Goal: Transaction & Acquisition: Book appointment/travel/reservation

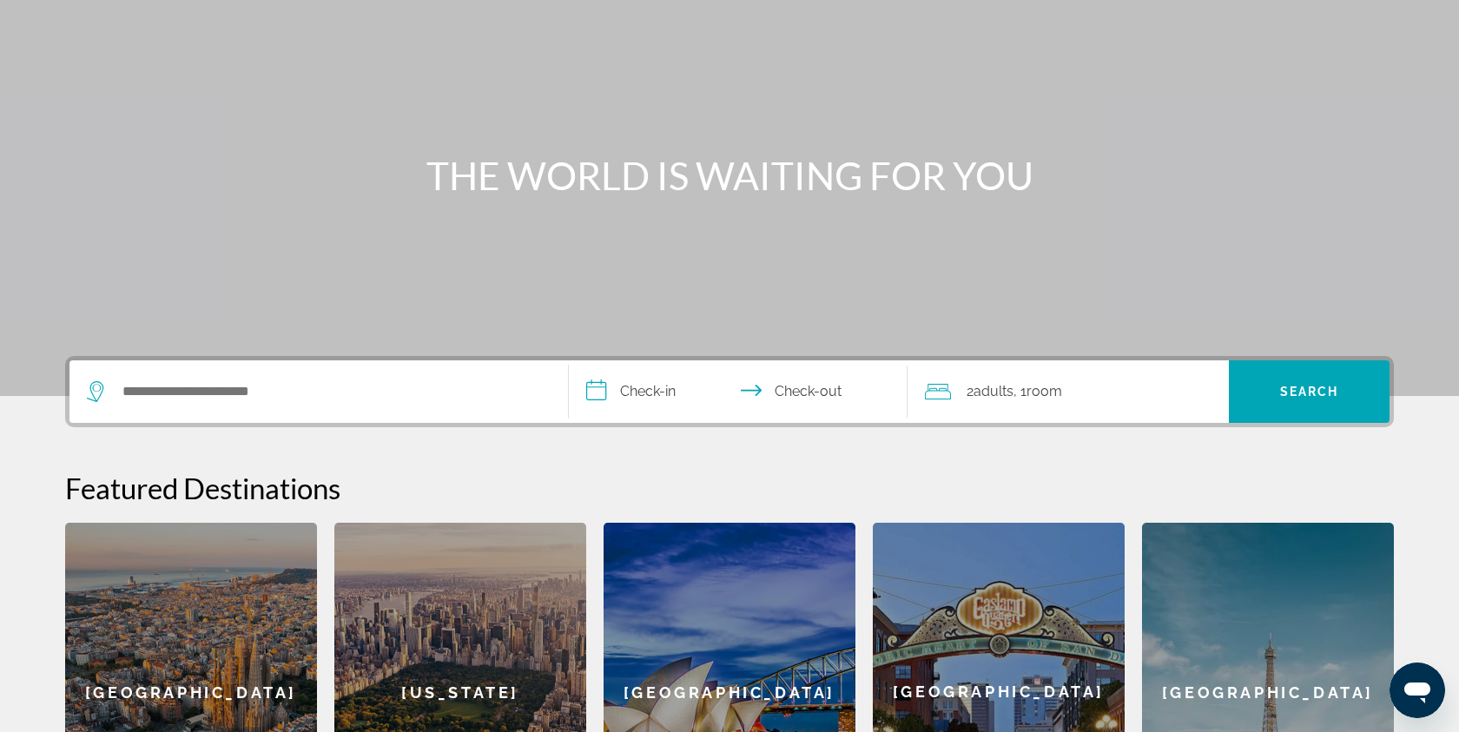
scroll to position [153, 0]
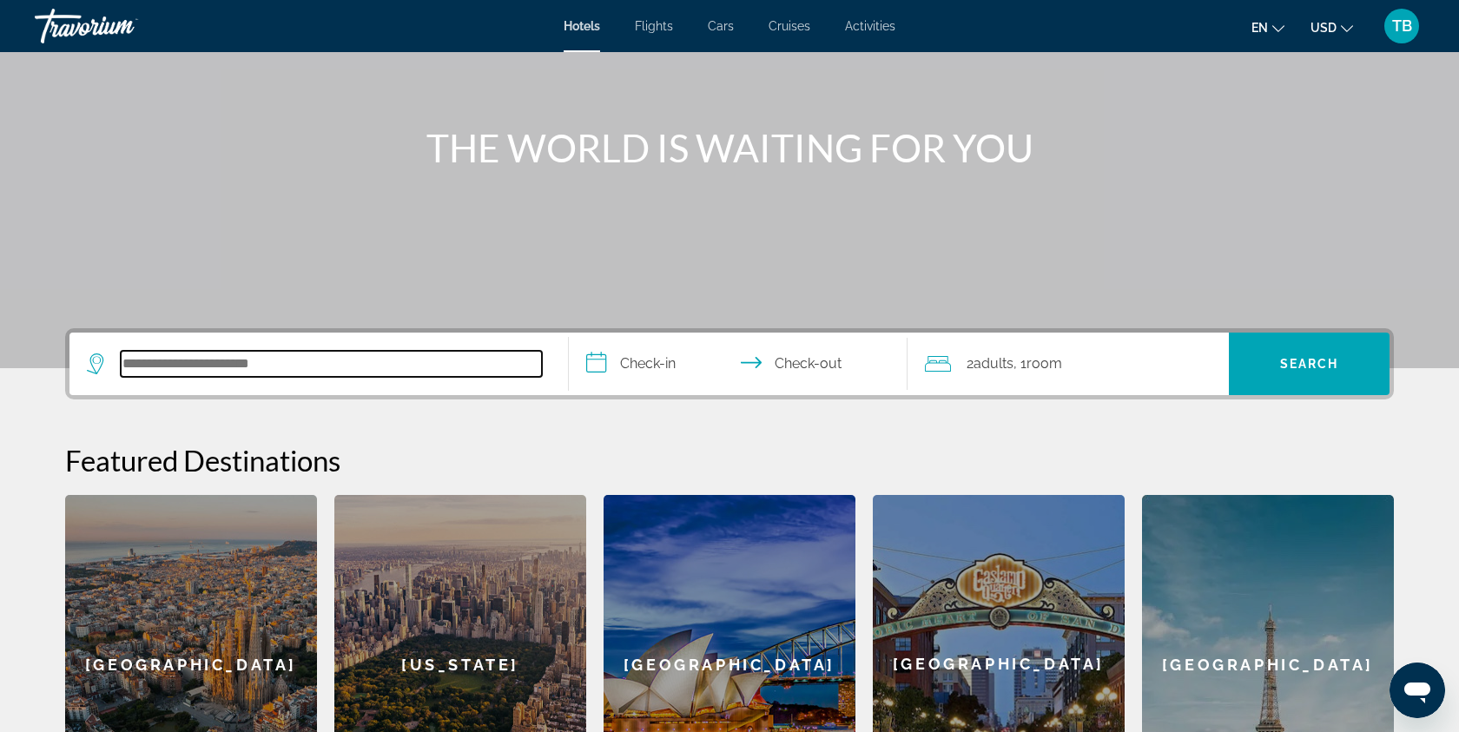
click at [175, 369] on input "Search hotel destination" at bounding box center [331, 364] width 421 height 26
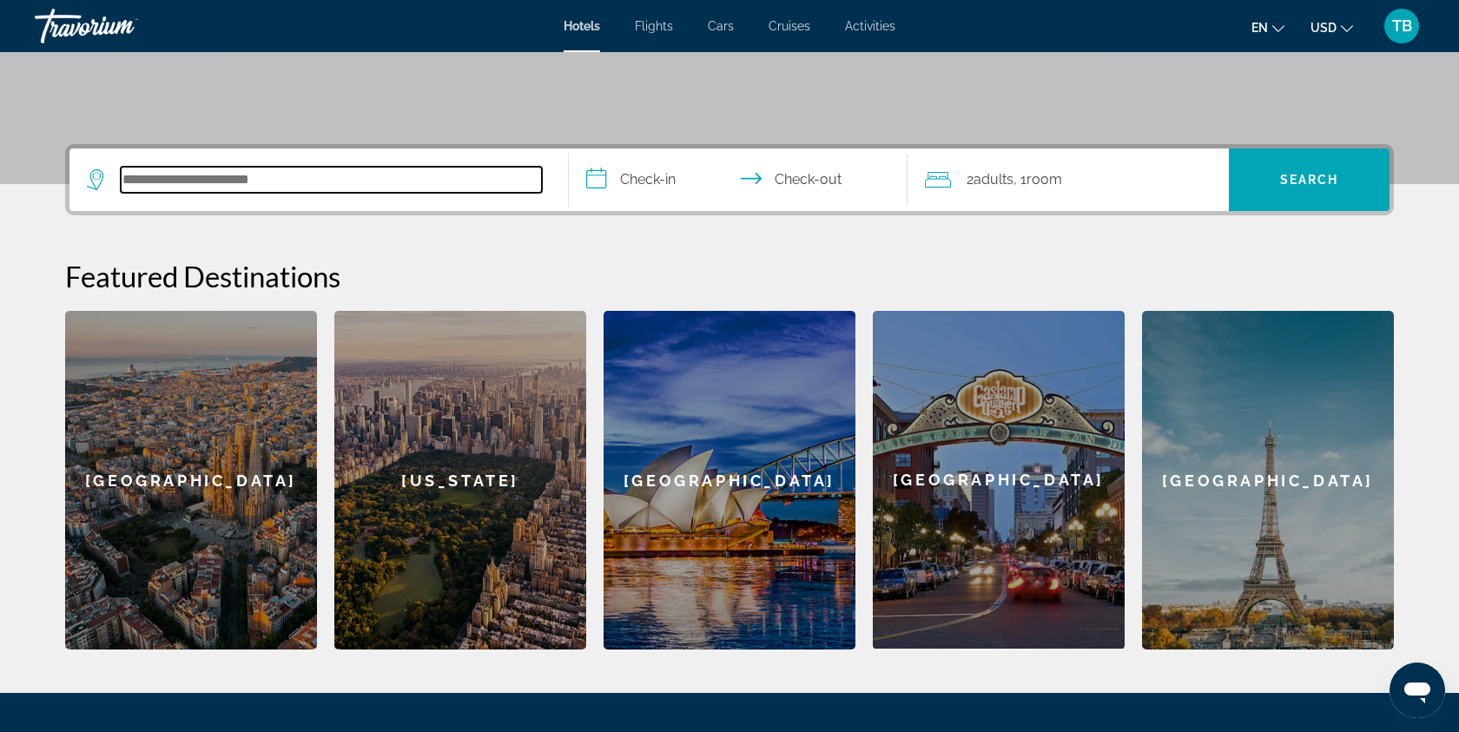
scroll to position [332, 0]
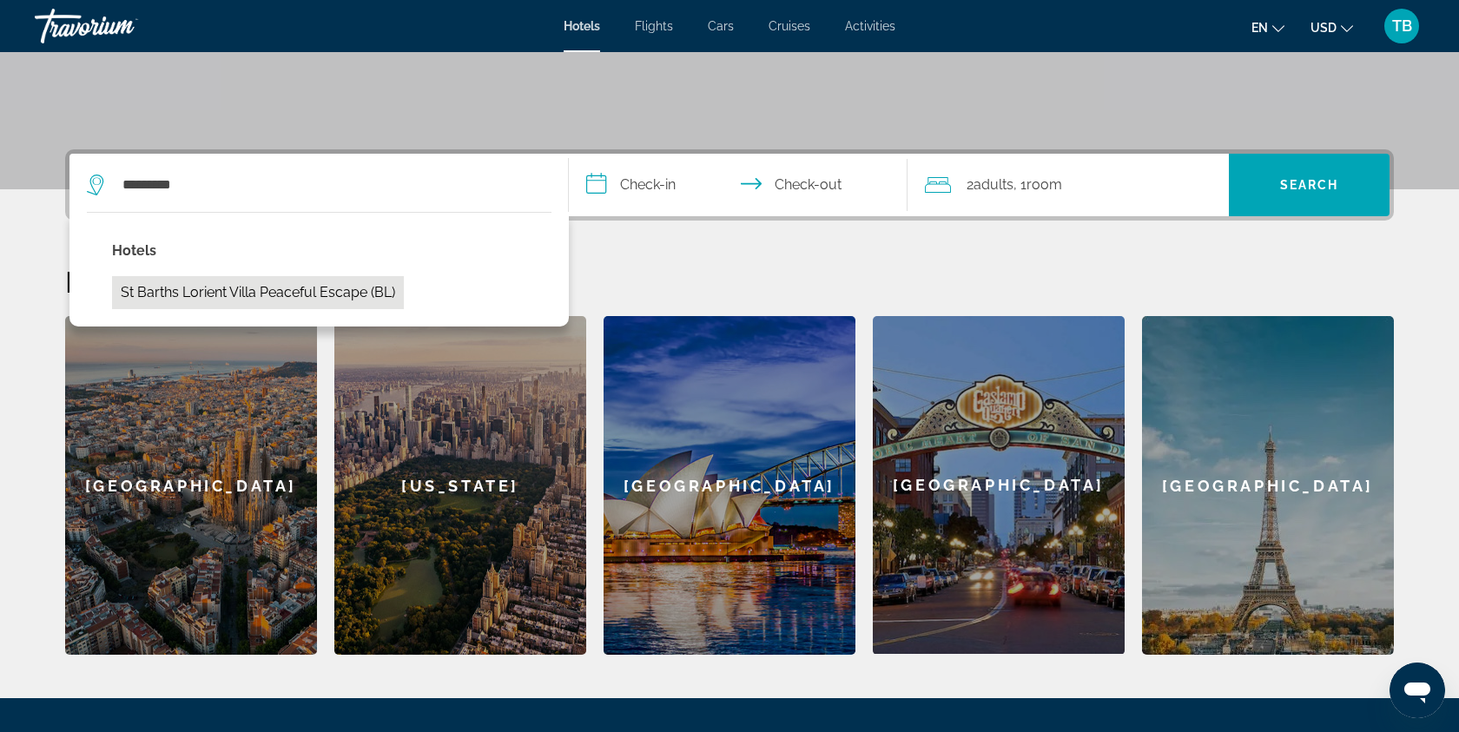
click at [352, 293] on button "St Barths Lorient Villa Peaceful Escape (BL)" at bounding box center [258, 292] width 292 height 33
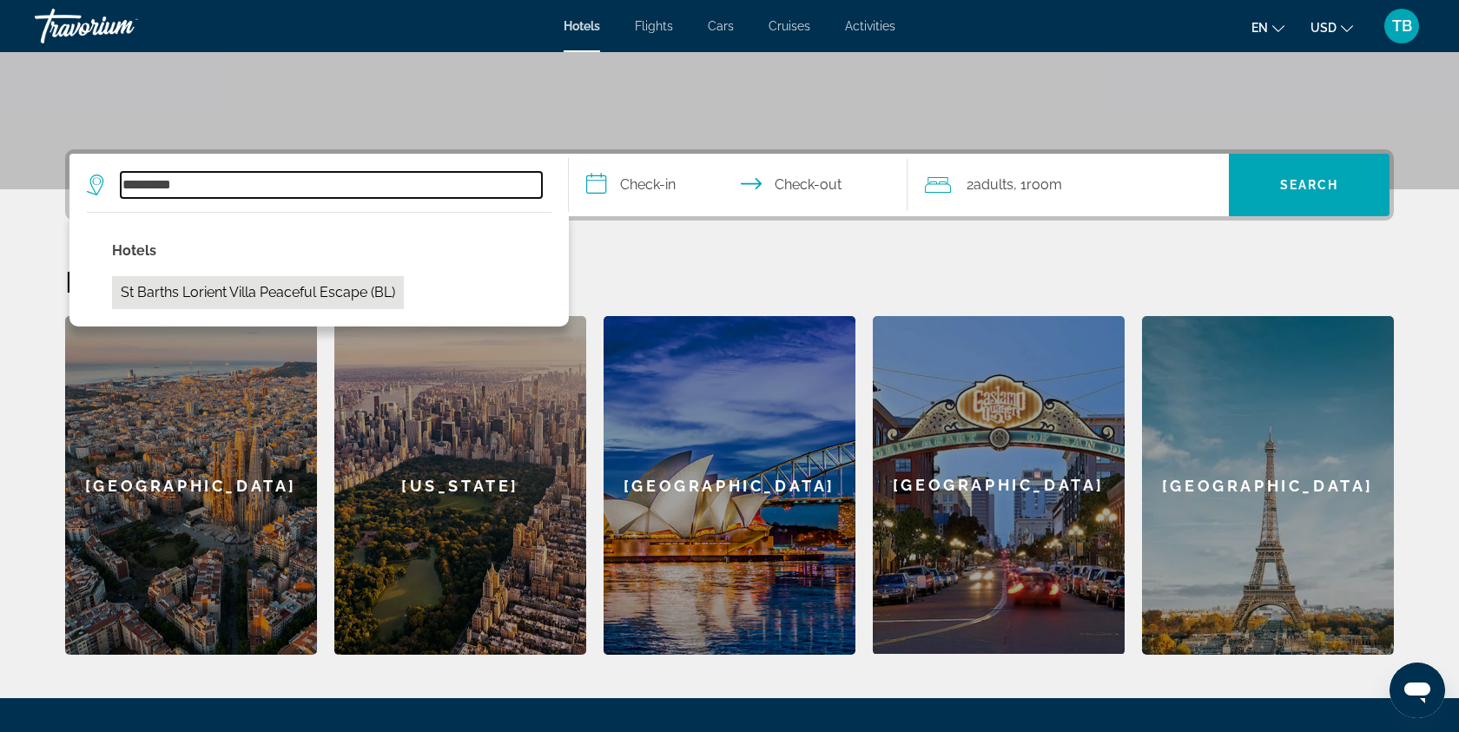
type input "**********"
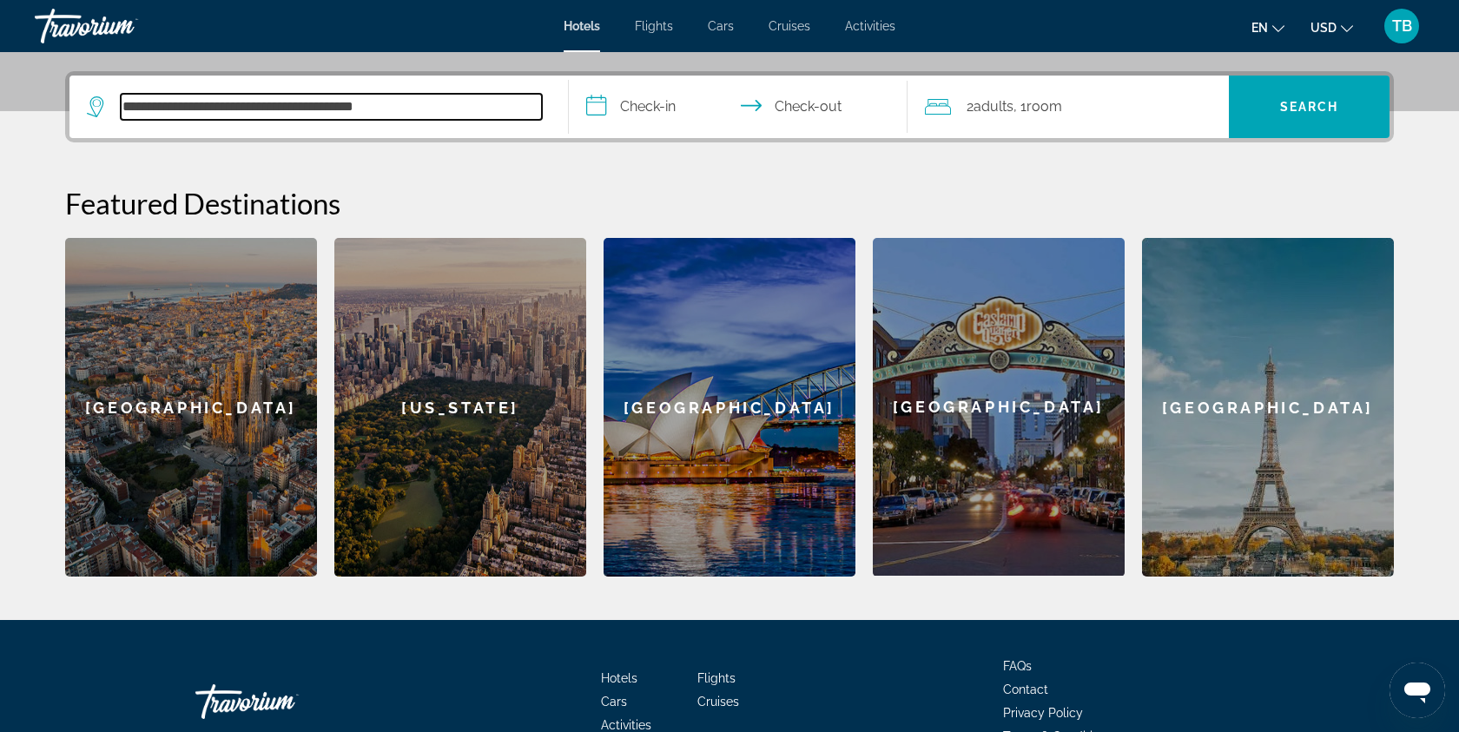
scroll to position [425, 0]
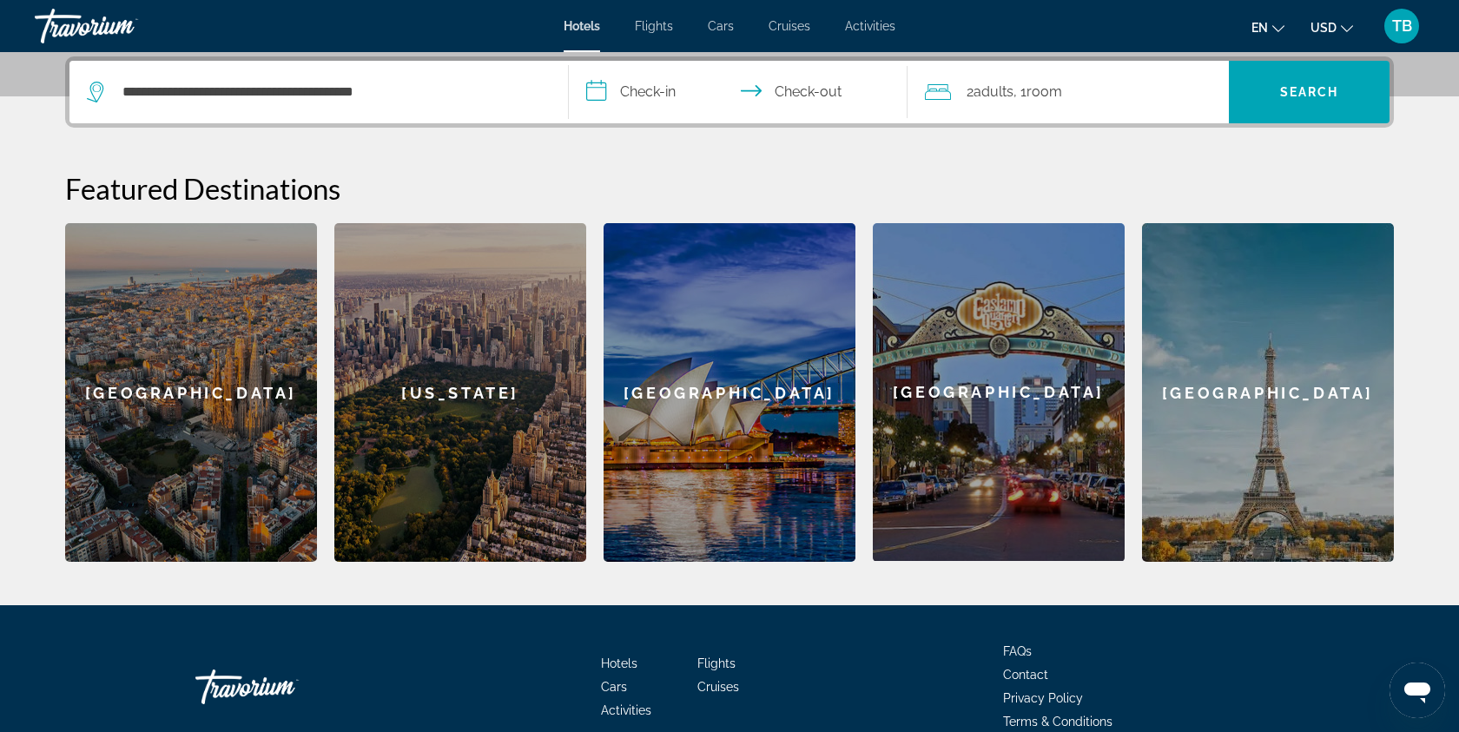
click at [674, 98] on input "**********" at bounding box center [742, 95] width 346 height 68
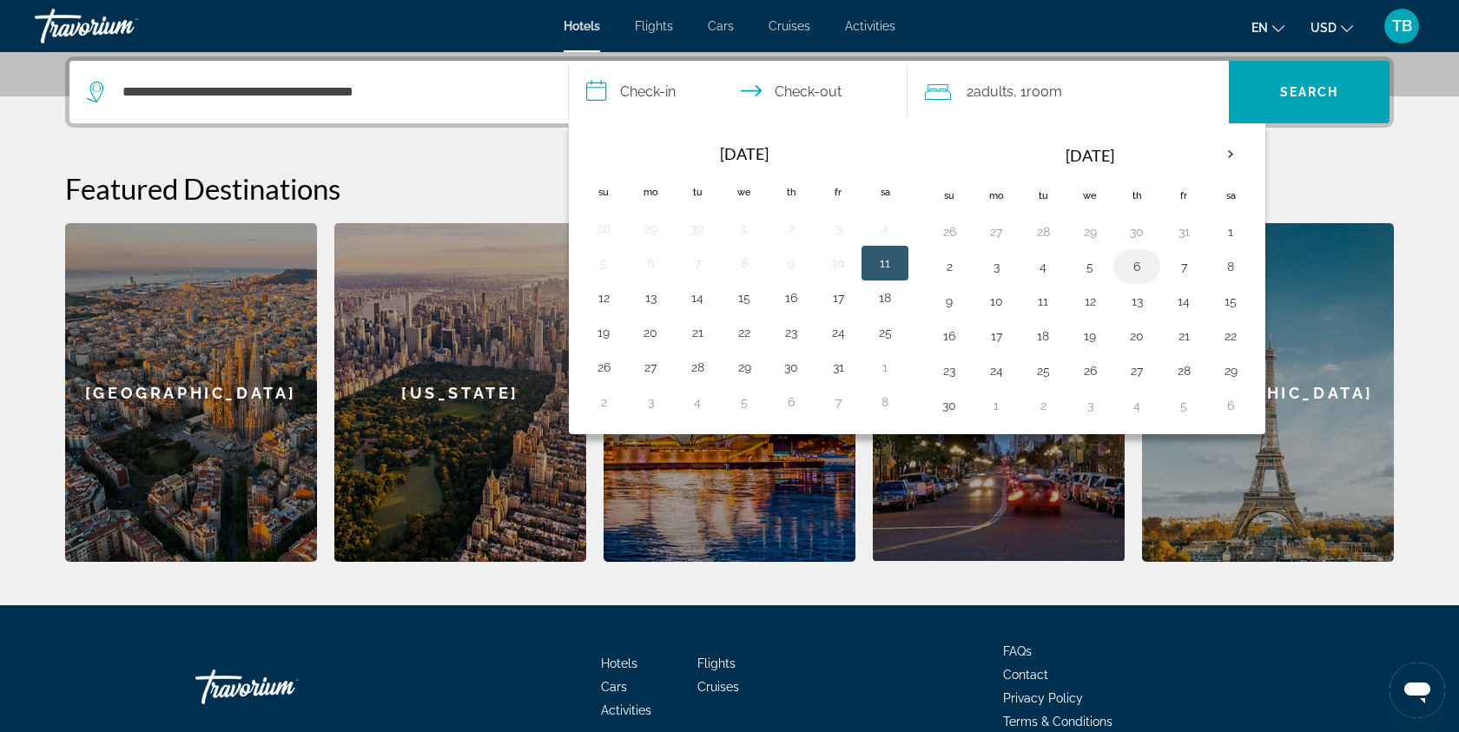
click at [1142, 266] on button "6" at bounding box center [1137, 266] width 28 height 24
click at [1000, 306] on button "10" at bounding box center [996, 301] width 28 height 24
type input "**********"
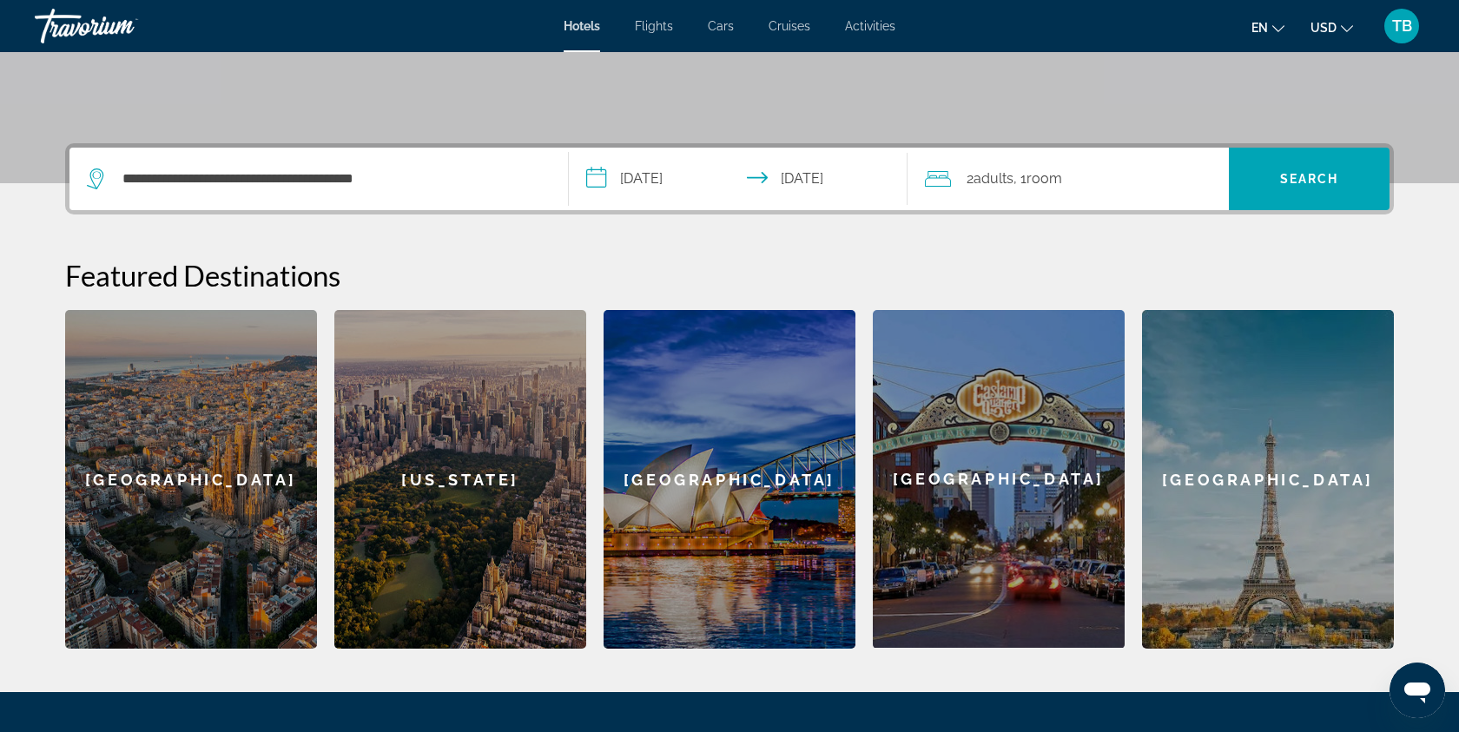
scroll to position [248, 0]
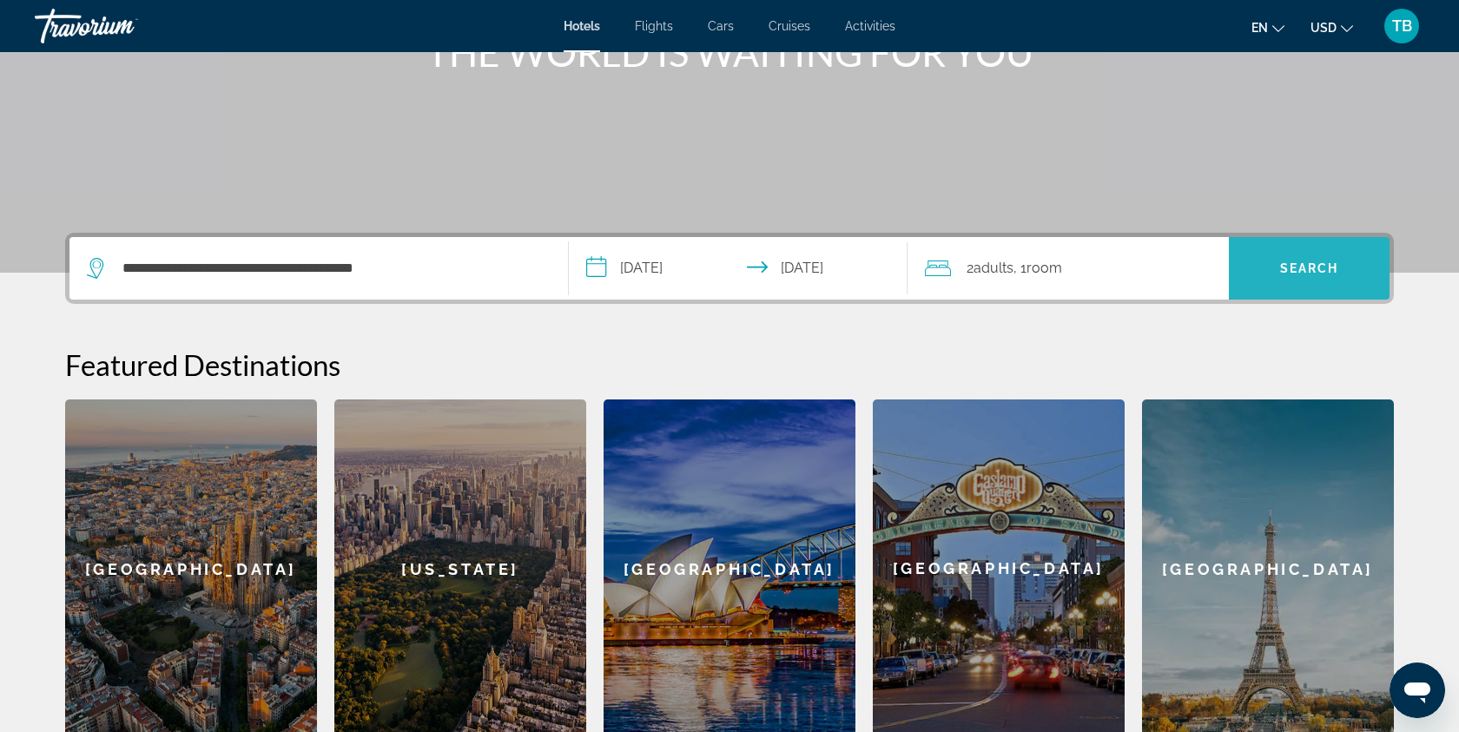
click at [1312, 272] on span "Search" at bounding box center [1309, 268] width 59 height 14
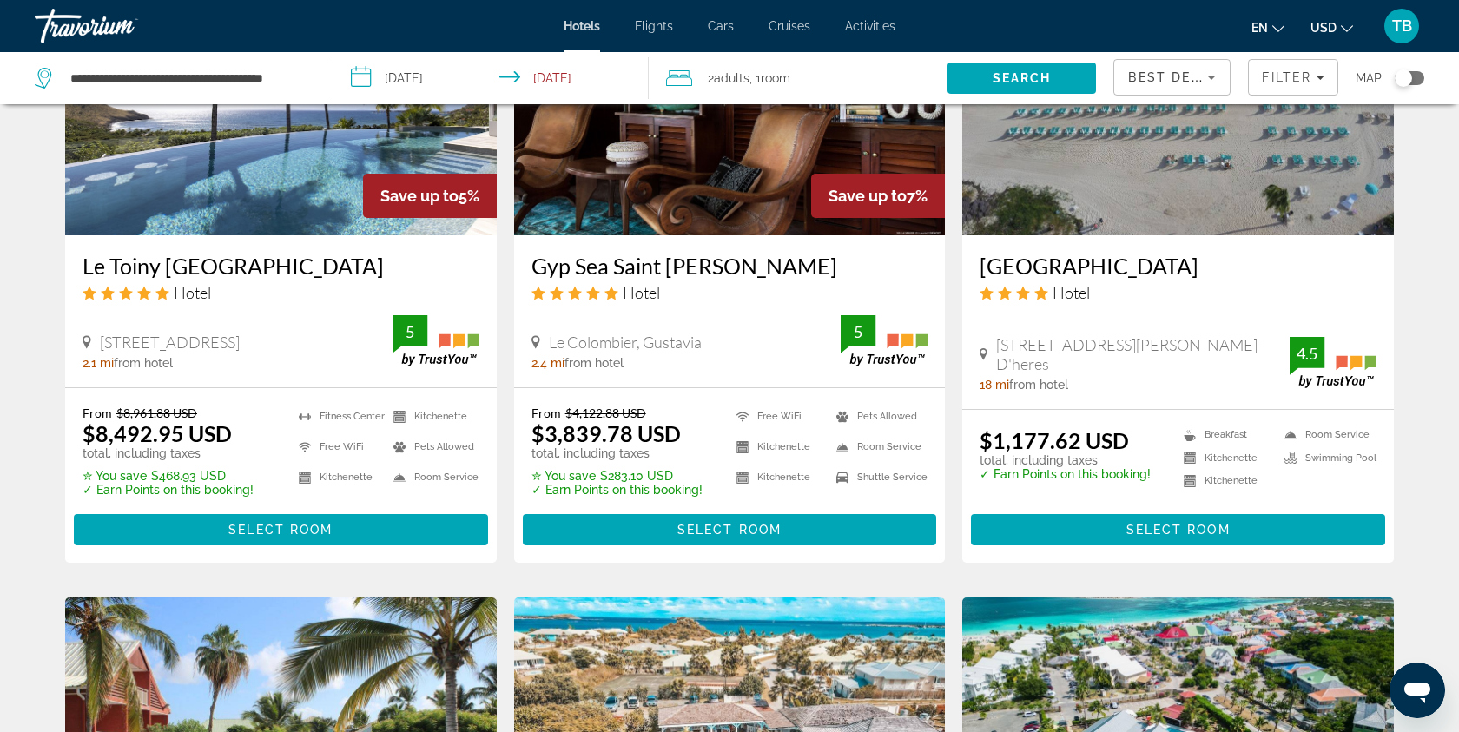
scroll to position [1383, 0]
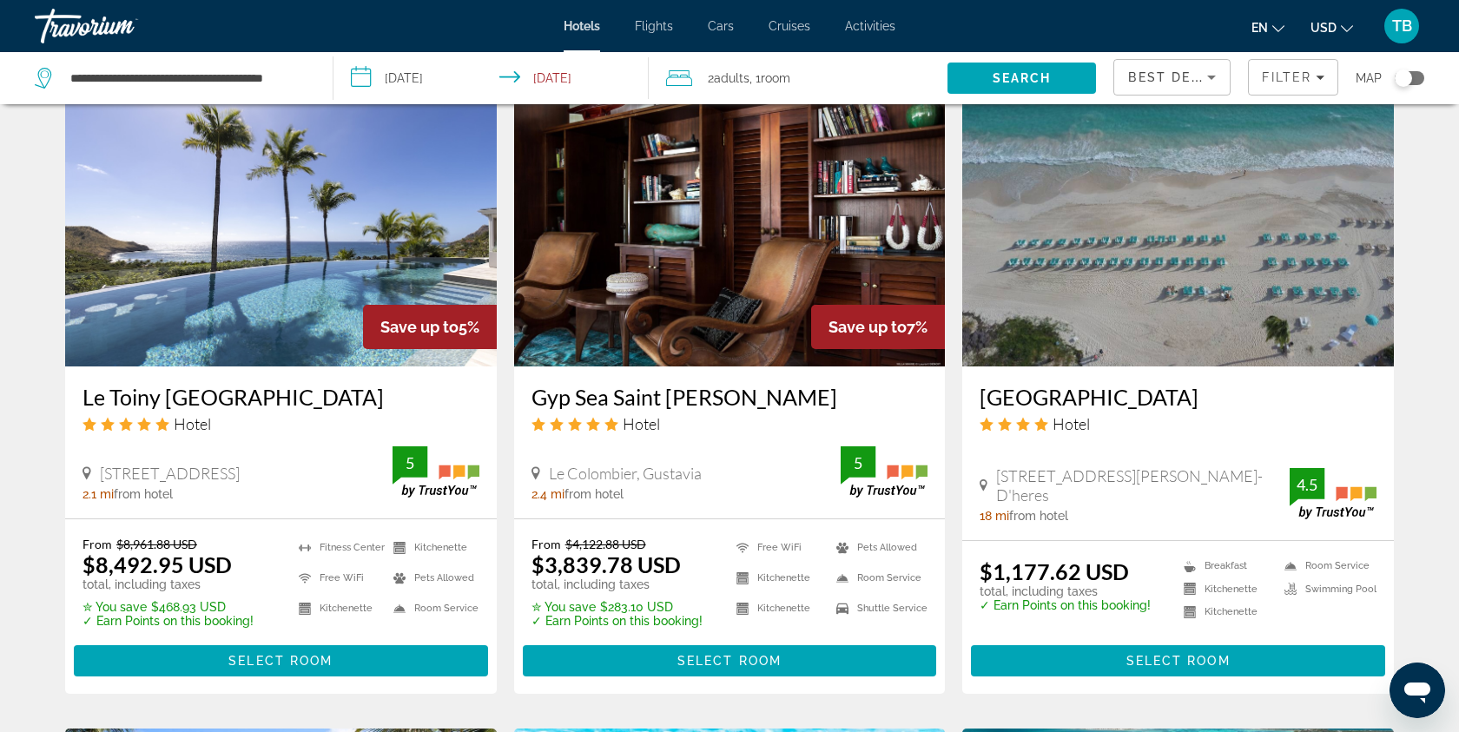
click at [736, 280] on img "Main content" at bounding box center [730, 228] width 432 height 278
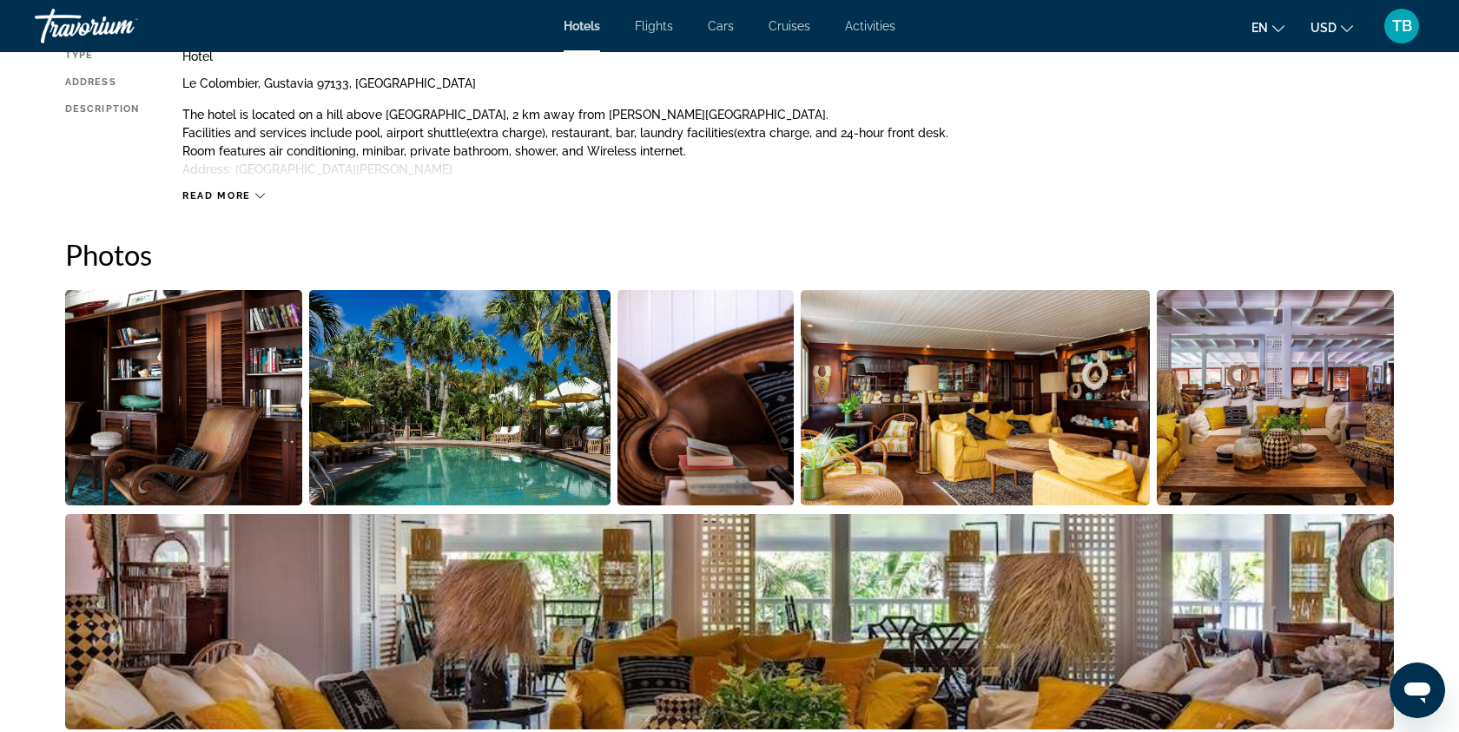
scroll to position [778, 0]
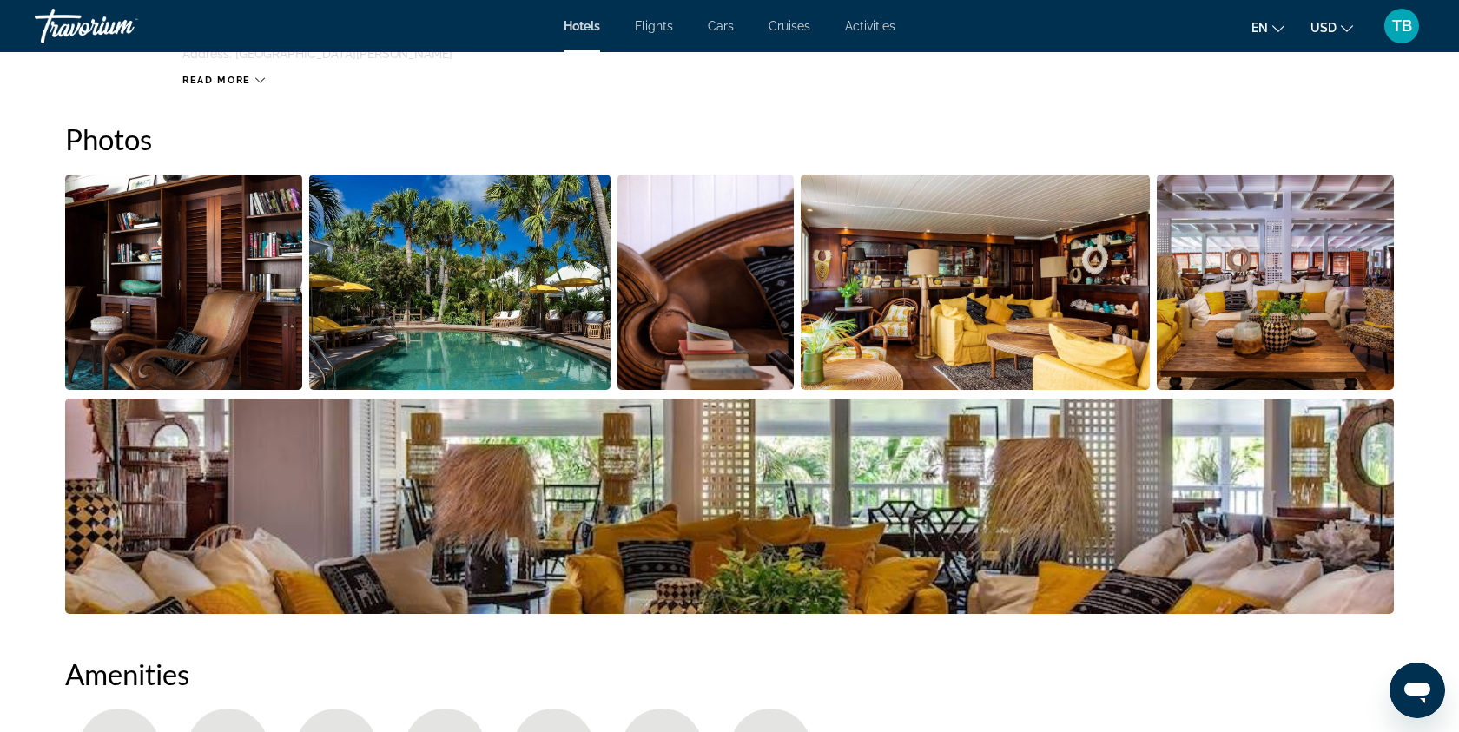
click at [268, 334] on img "Open full-screen image slider" at bounding box center [183, 282] width 237 height 215
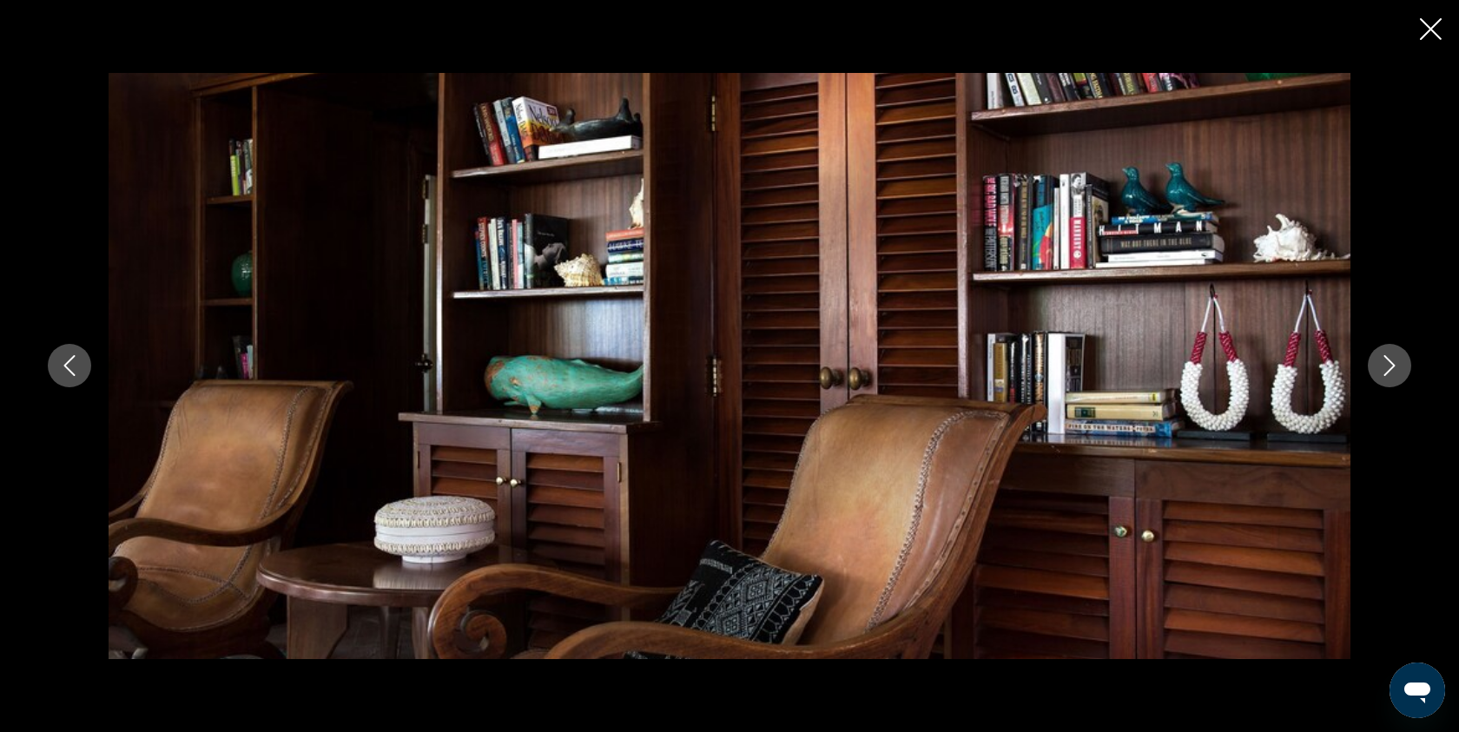
click at [1395, 375] on icon "Next image" at bounding box center [1389, 365] width 21 height 21
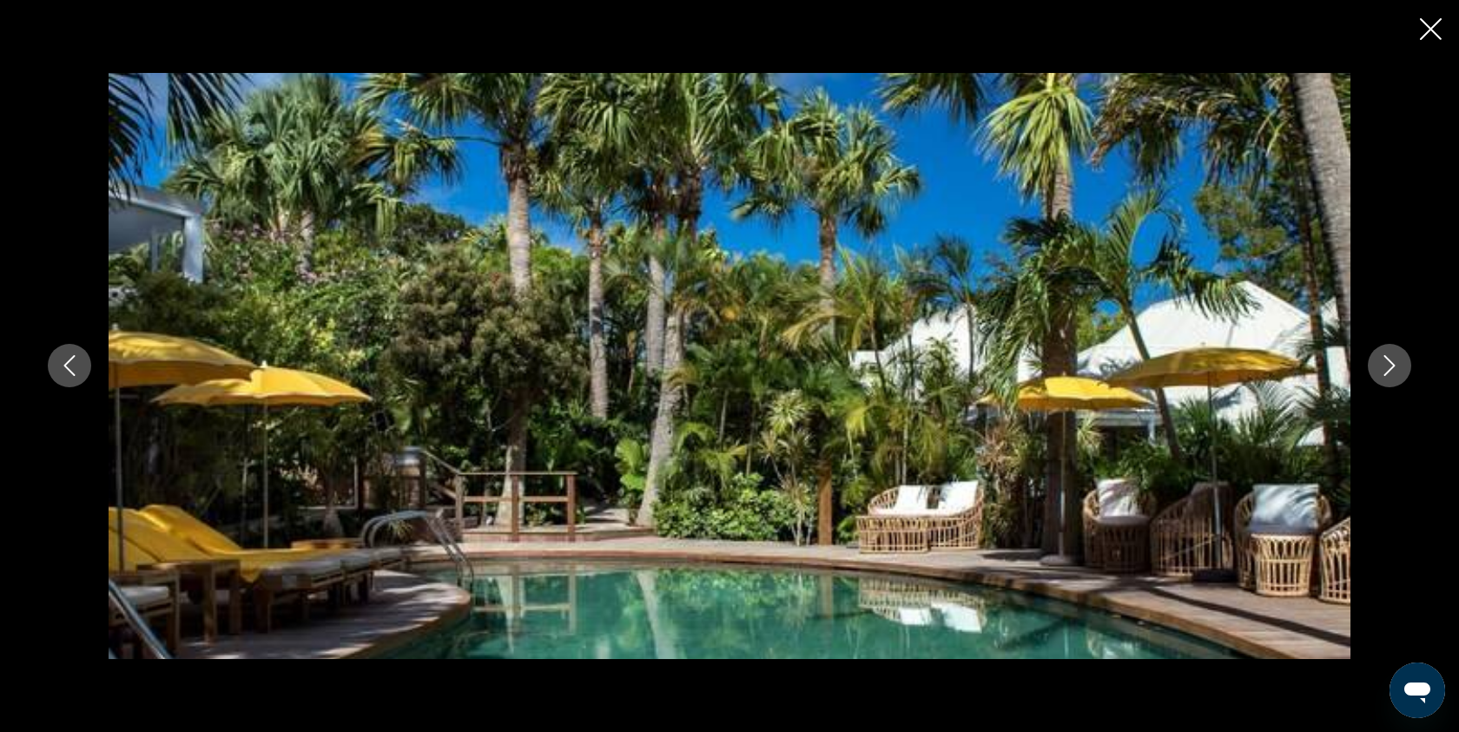
click at [1395, 375] on icon "Next image" at bounding box center [1389, 365] width 21 height 21
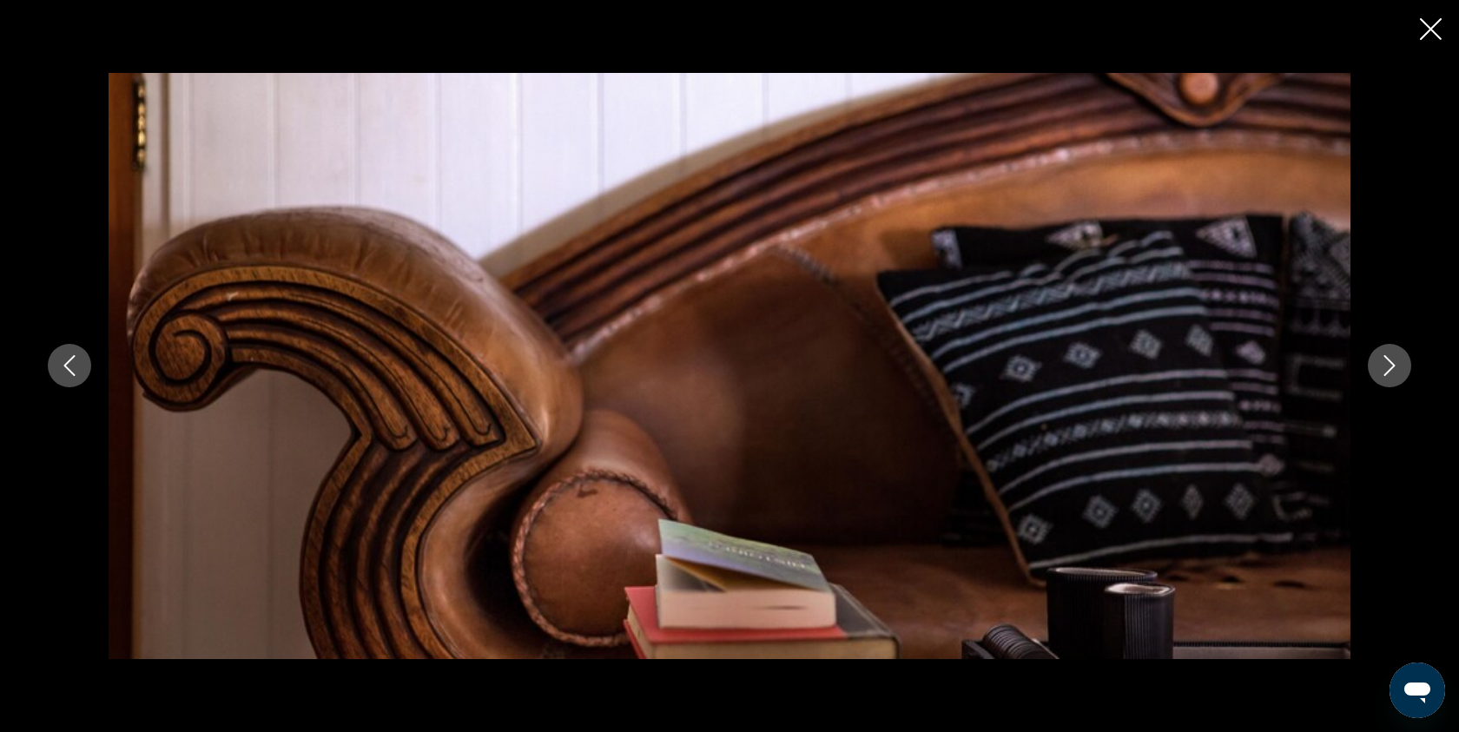
click at [1395, 375] on icon "Next image" at bounding box center [1389, 365] width 21 height 21
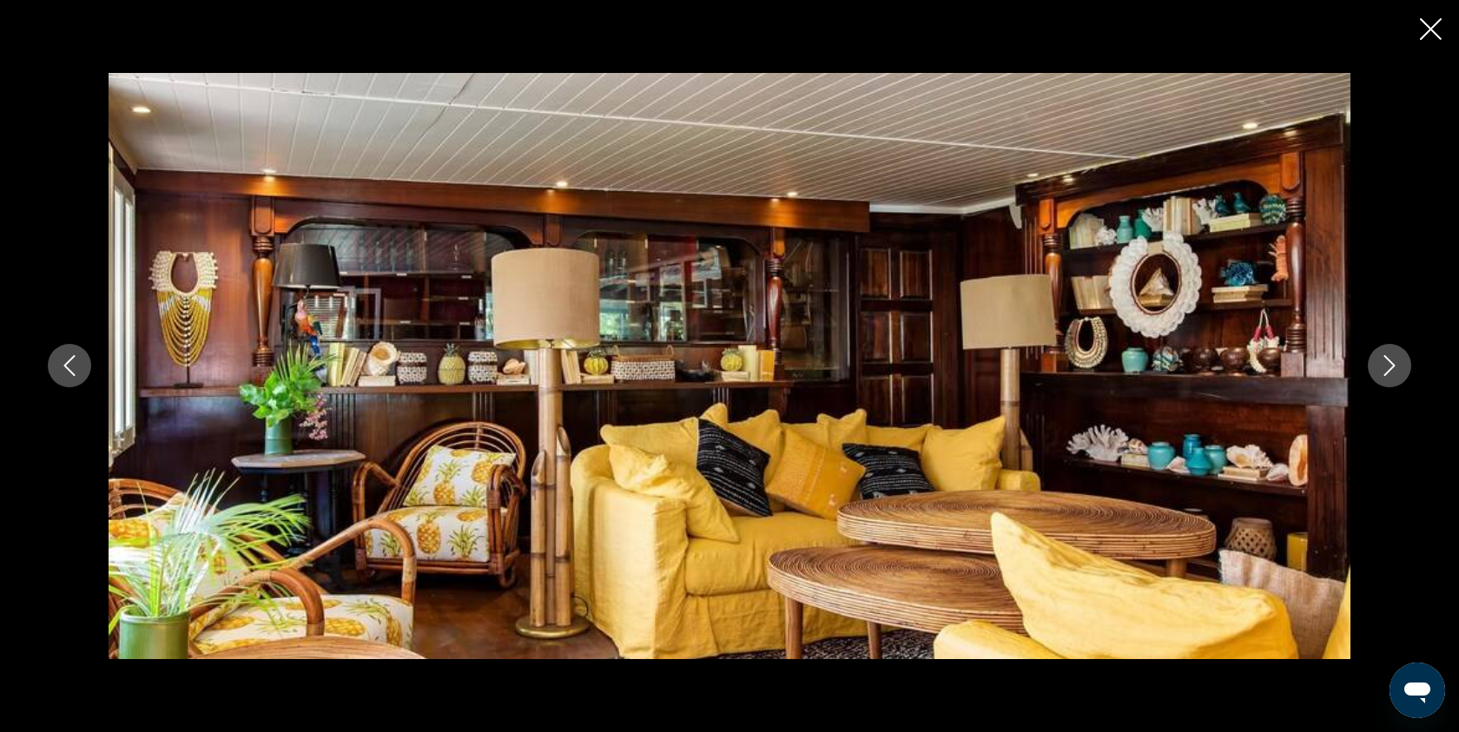
click at [1395, 375] on icon "Next image" at bounding box center [1389, 365] width 21 height 21
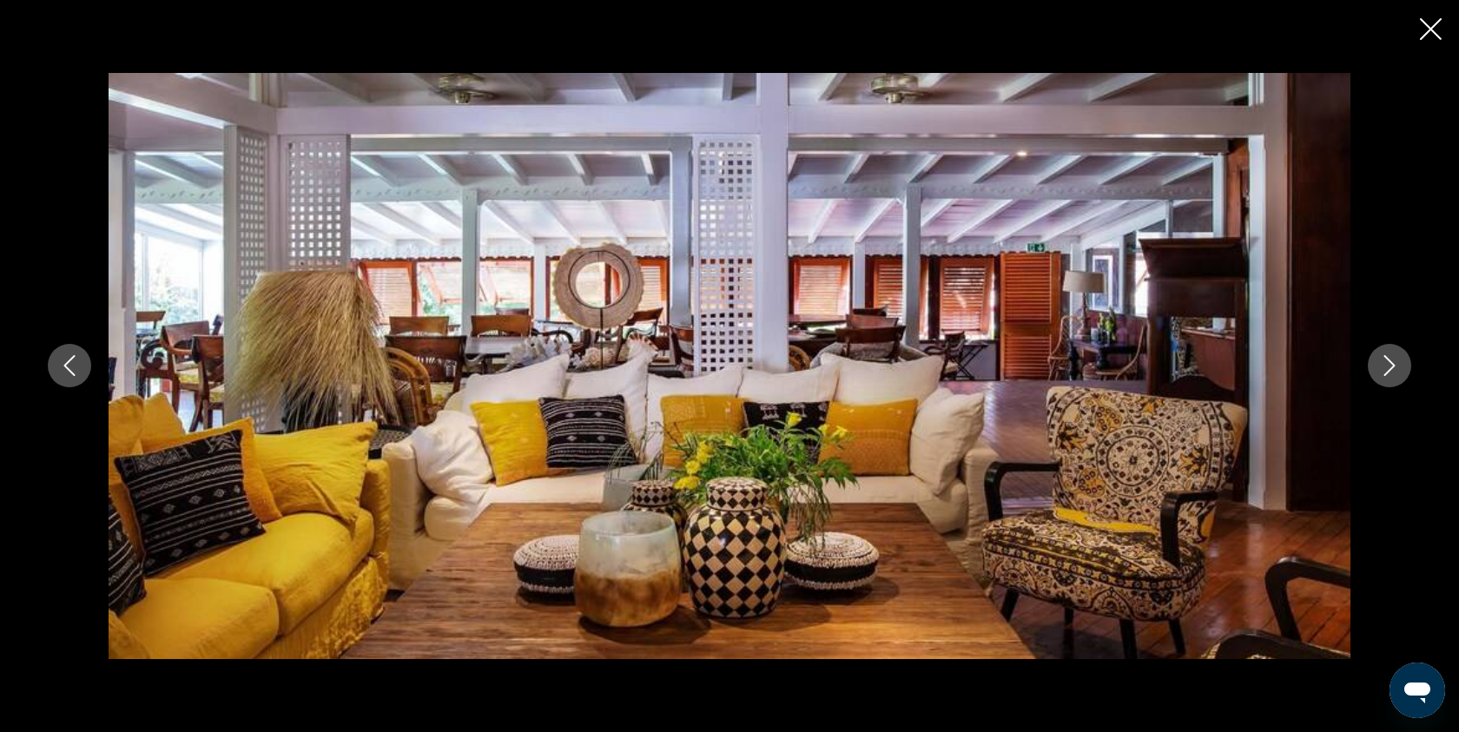
click at [1395, 375] on icon "Next image" at bounding box center [1389, 365] width 21 height 21
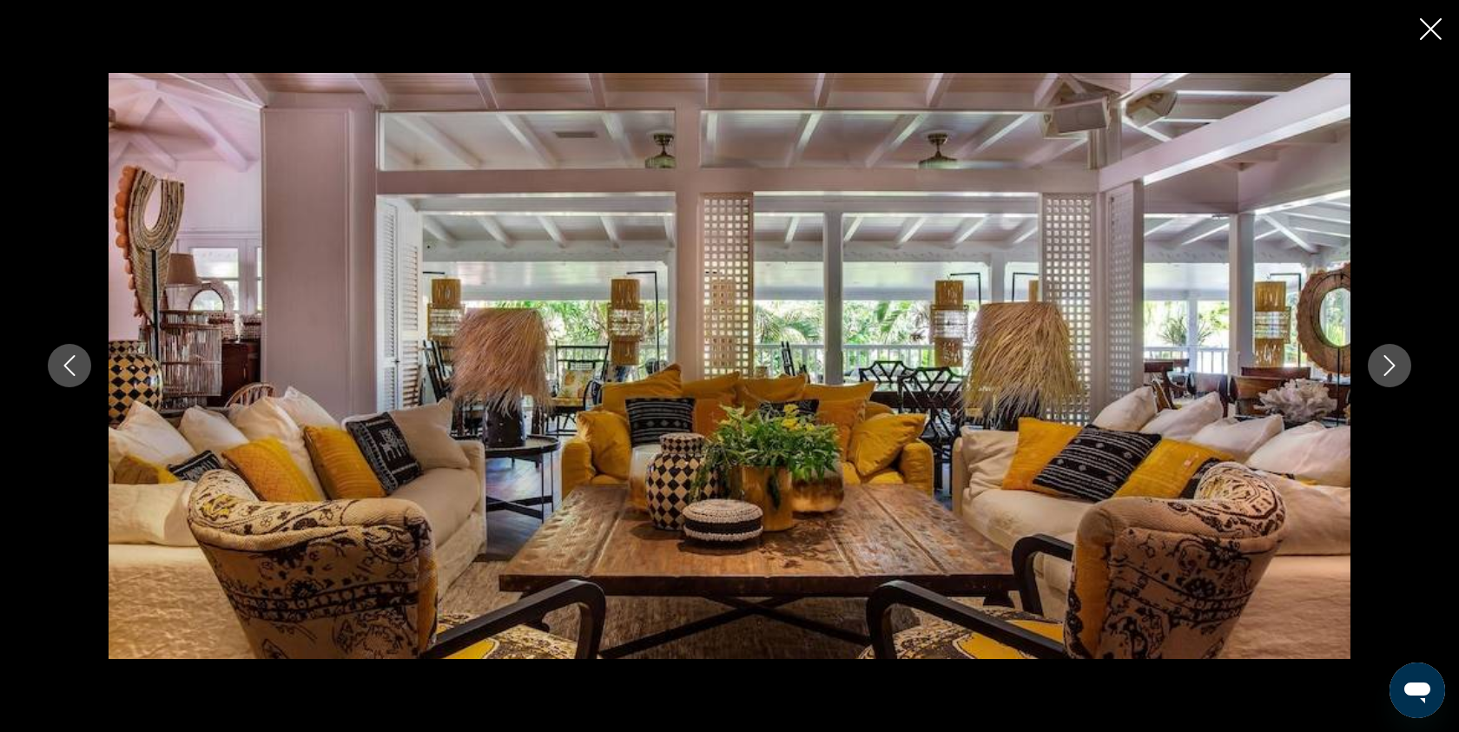
click at [1395, 375] on icon "Next image" at bounding box center [1389, 365] width 21 height 21
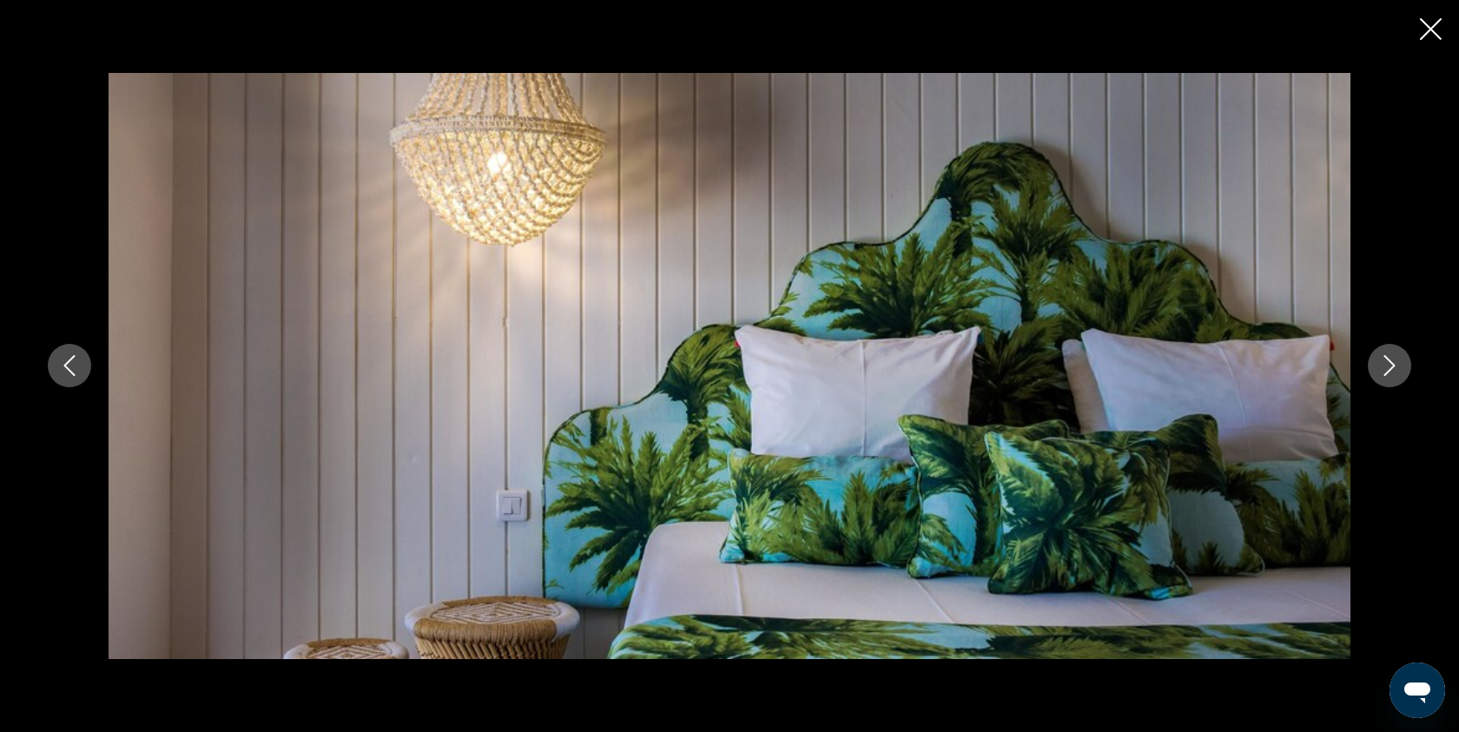
click at [1395, 375] on icon "Next image" at bounding box center [1389, 365] width 21 height 21
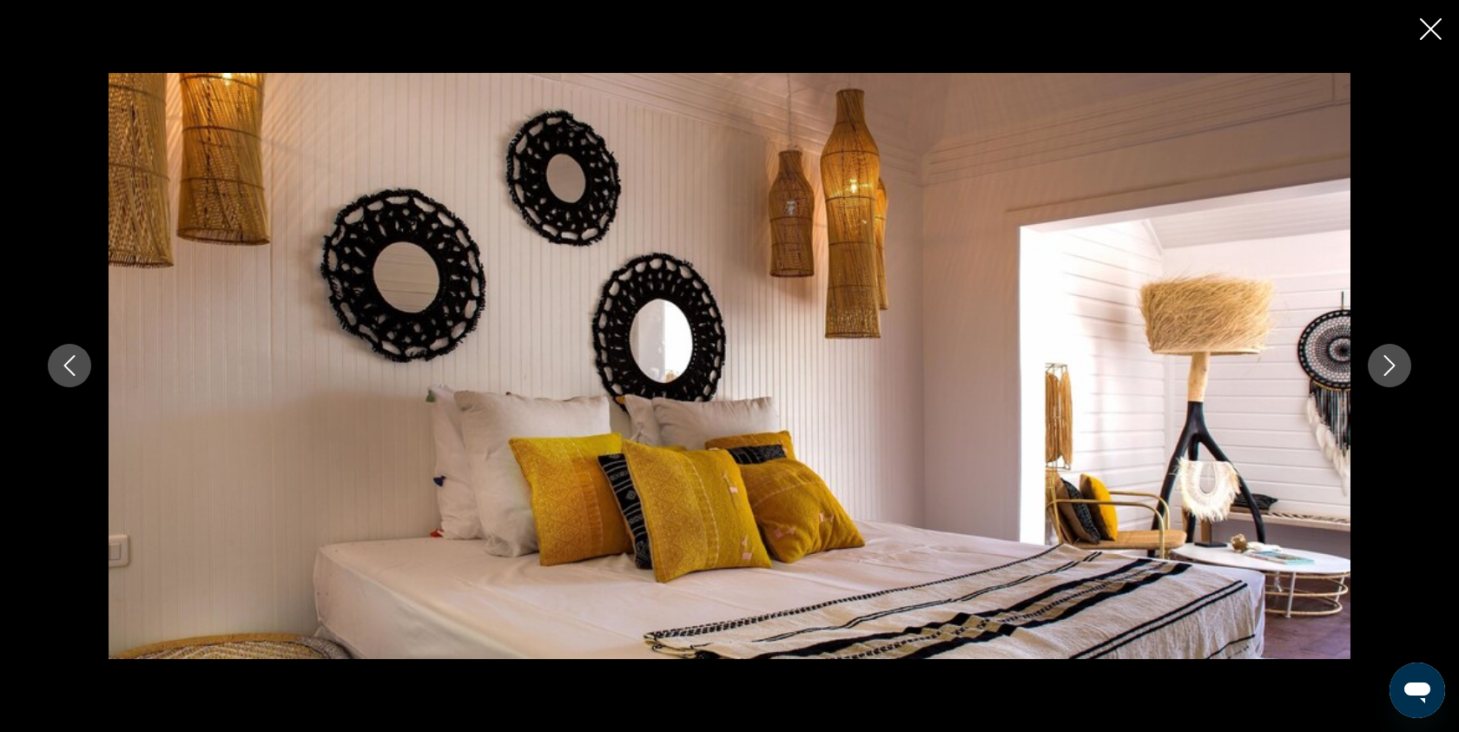
click at [1395, 375] on icon "Next image" at bounding box center [1389, 365] width 21 height 21
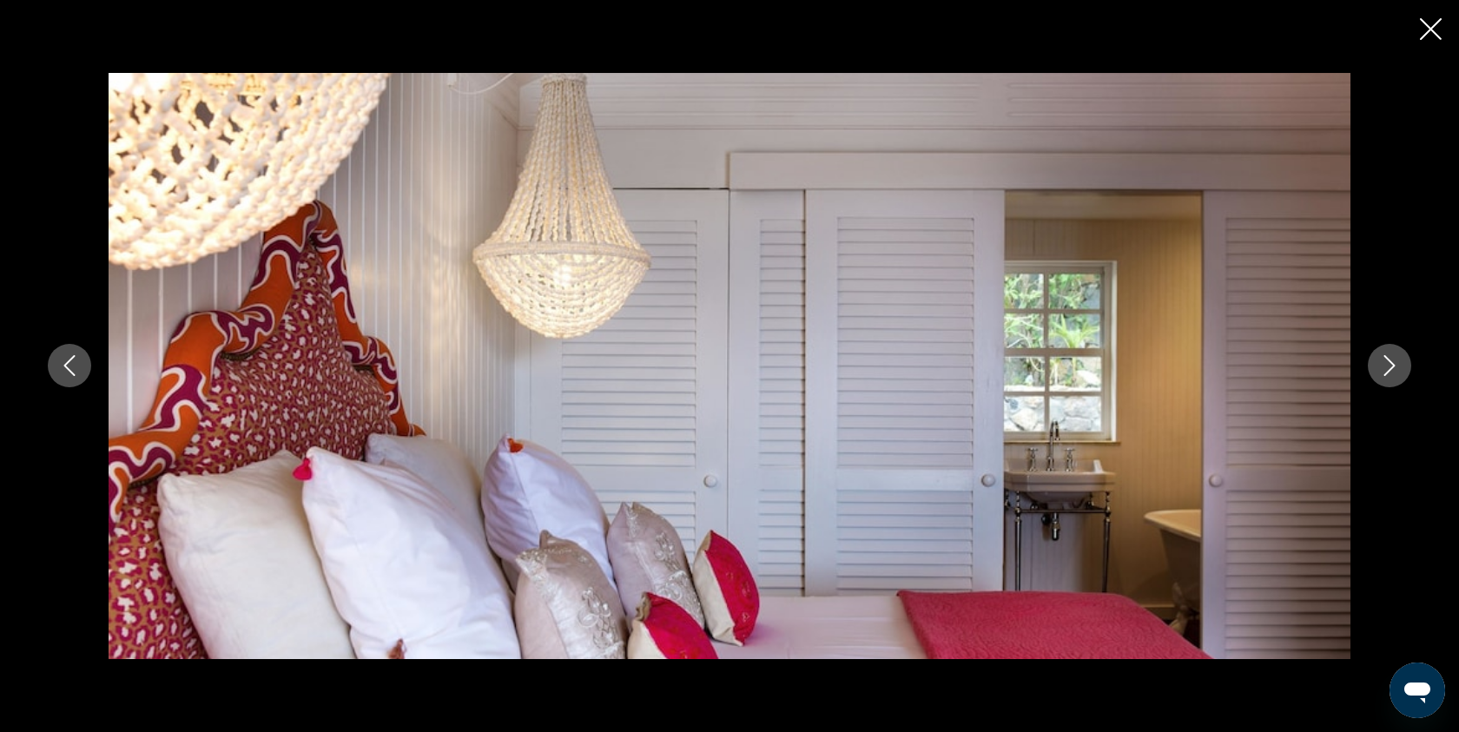
click at [1395, 375] on icon "Next image" at bounding box center [1389, 365] width 21 height 21
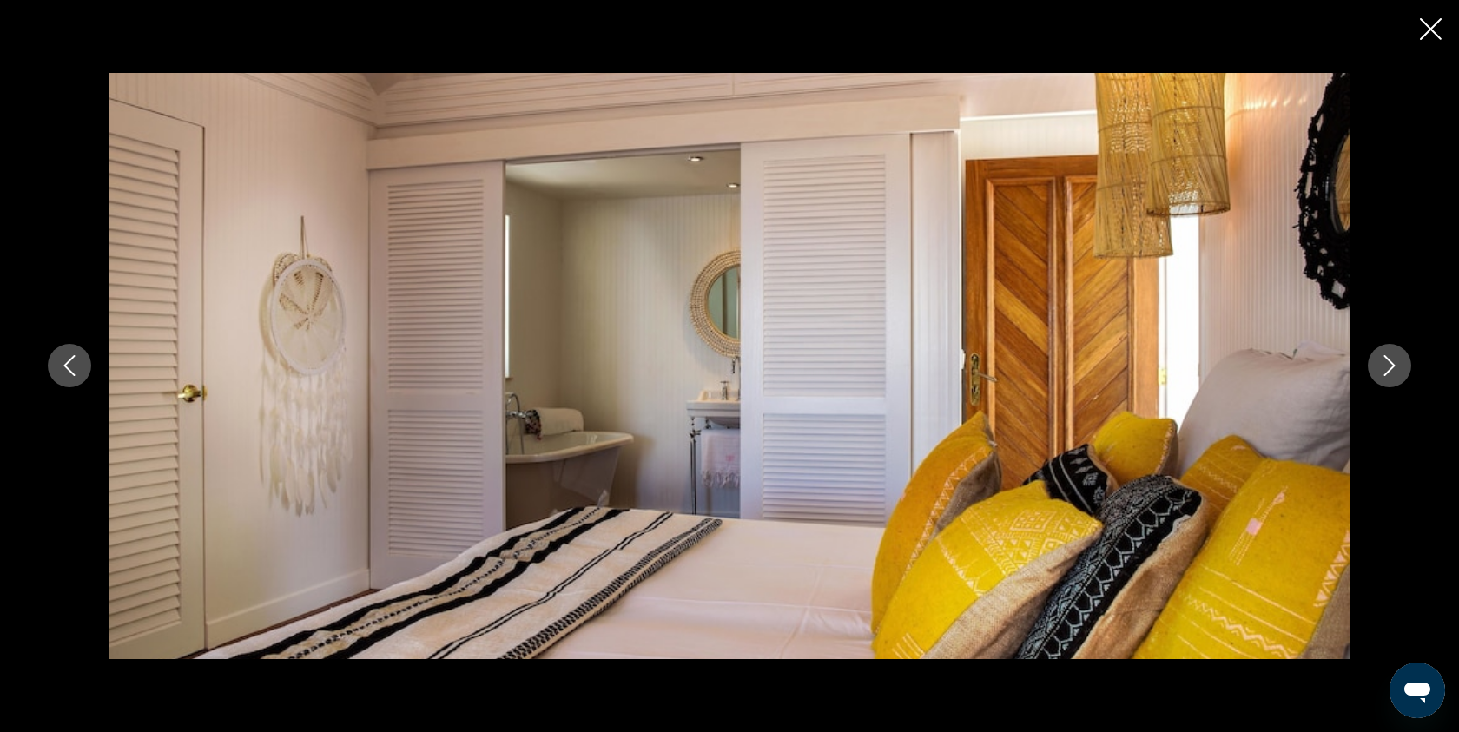
click at [1395, 375] on icon "Next image" at bounding box center [1389, 365] width 21 height 21
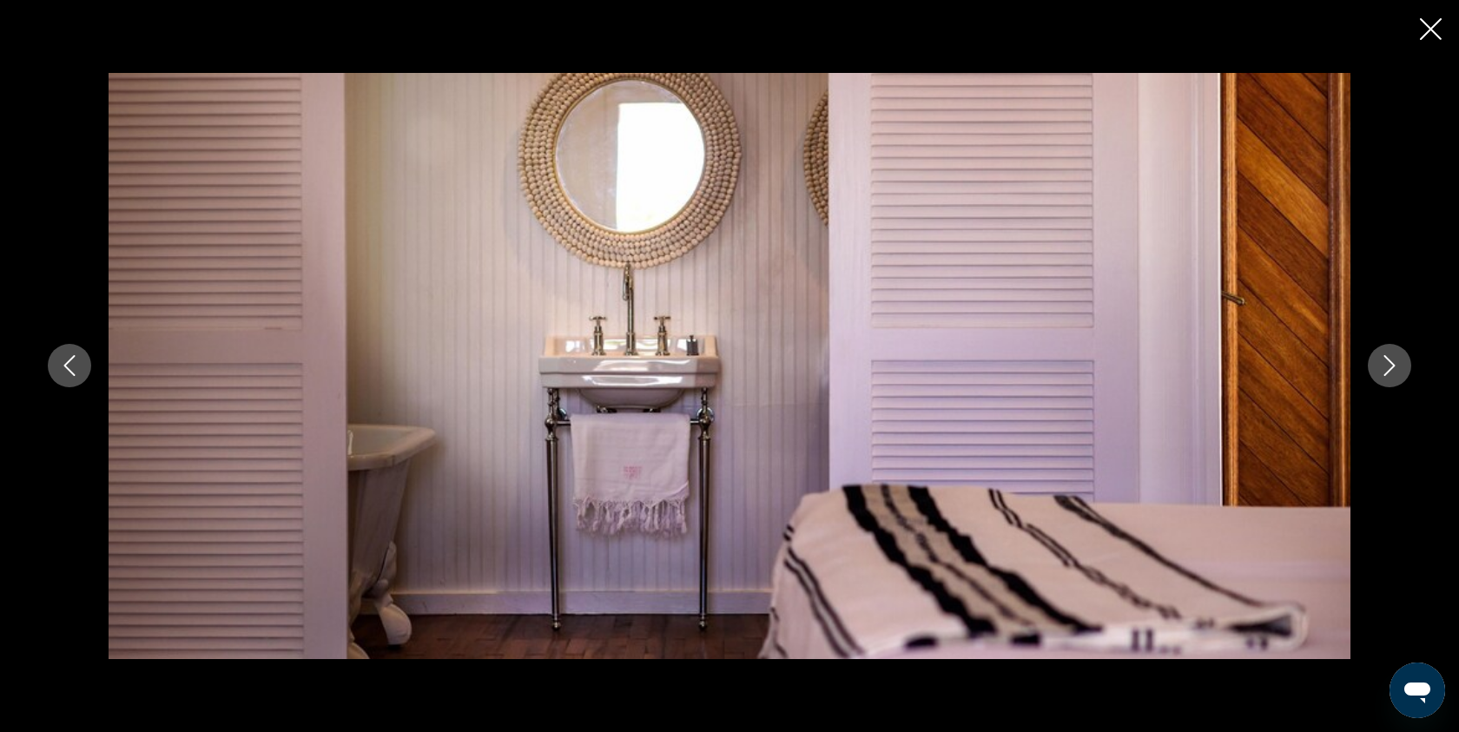
click at [1395, 375] on icon "Next image" at bounding box center [1389, 365] width 21 height 21
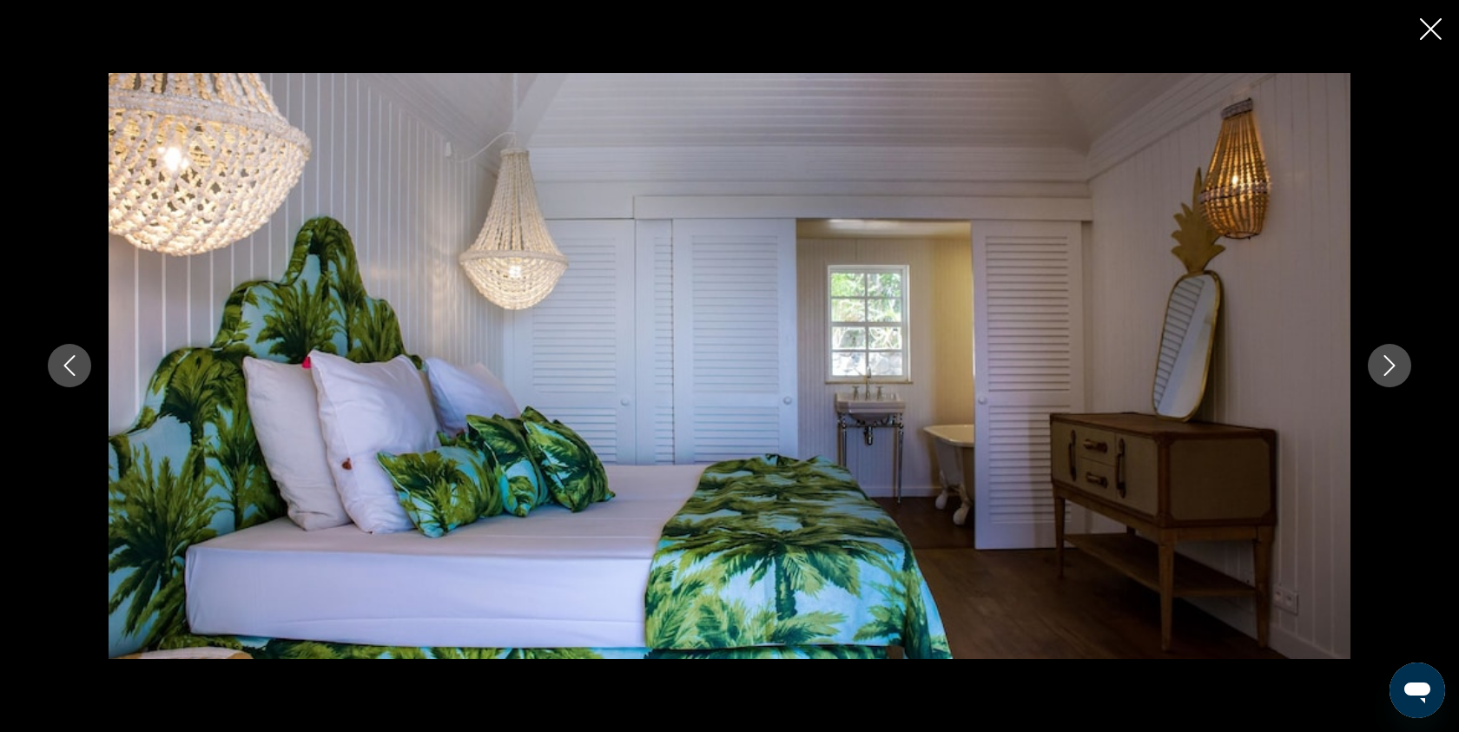
click at [1395, 375] on icon "Next image" at bounding box center [1389, 365] width 21 height 21
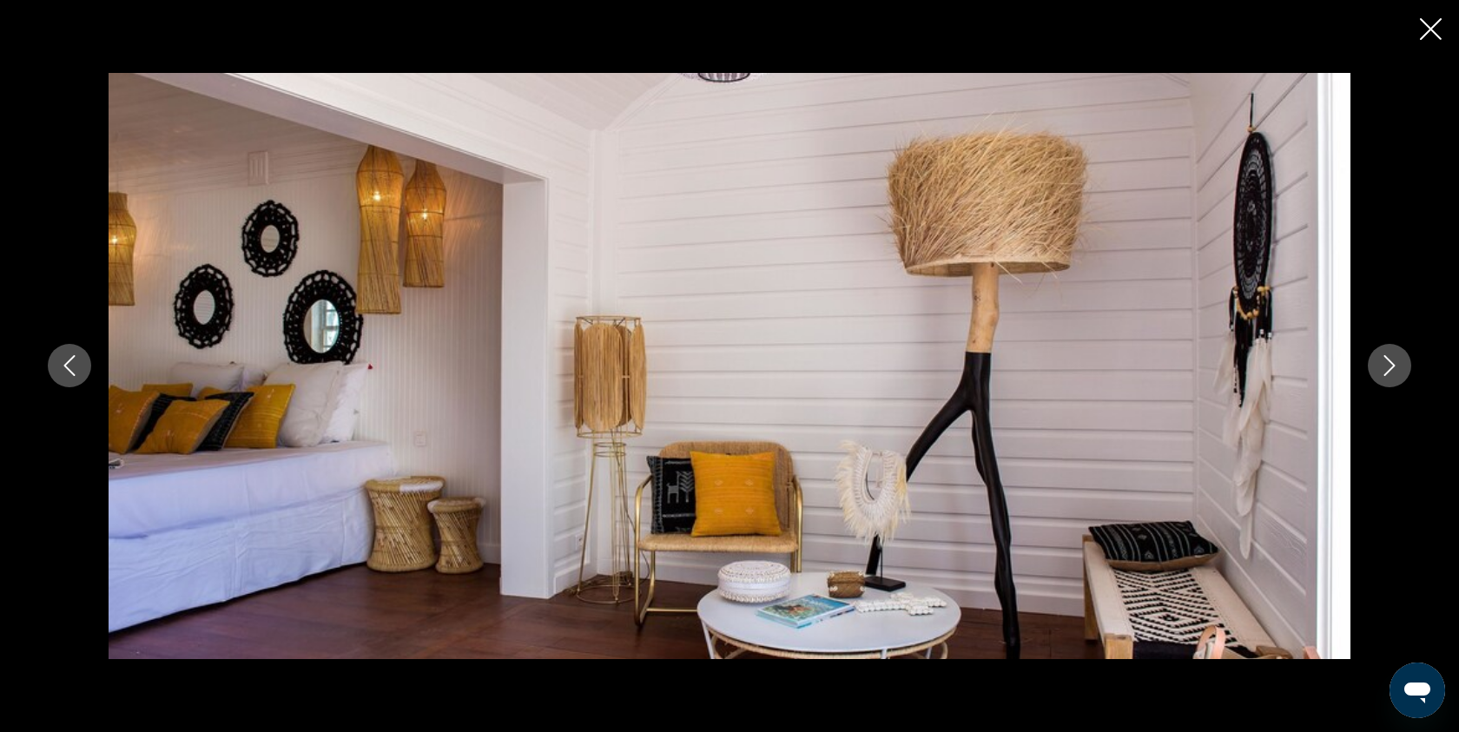
click at [1395, 375] on icon "Next image" at bounding box center [1389, 365] width 21 height 21
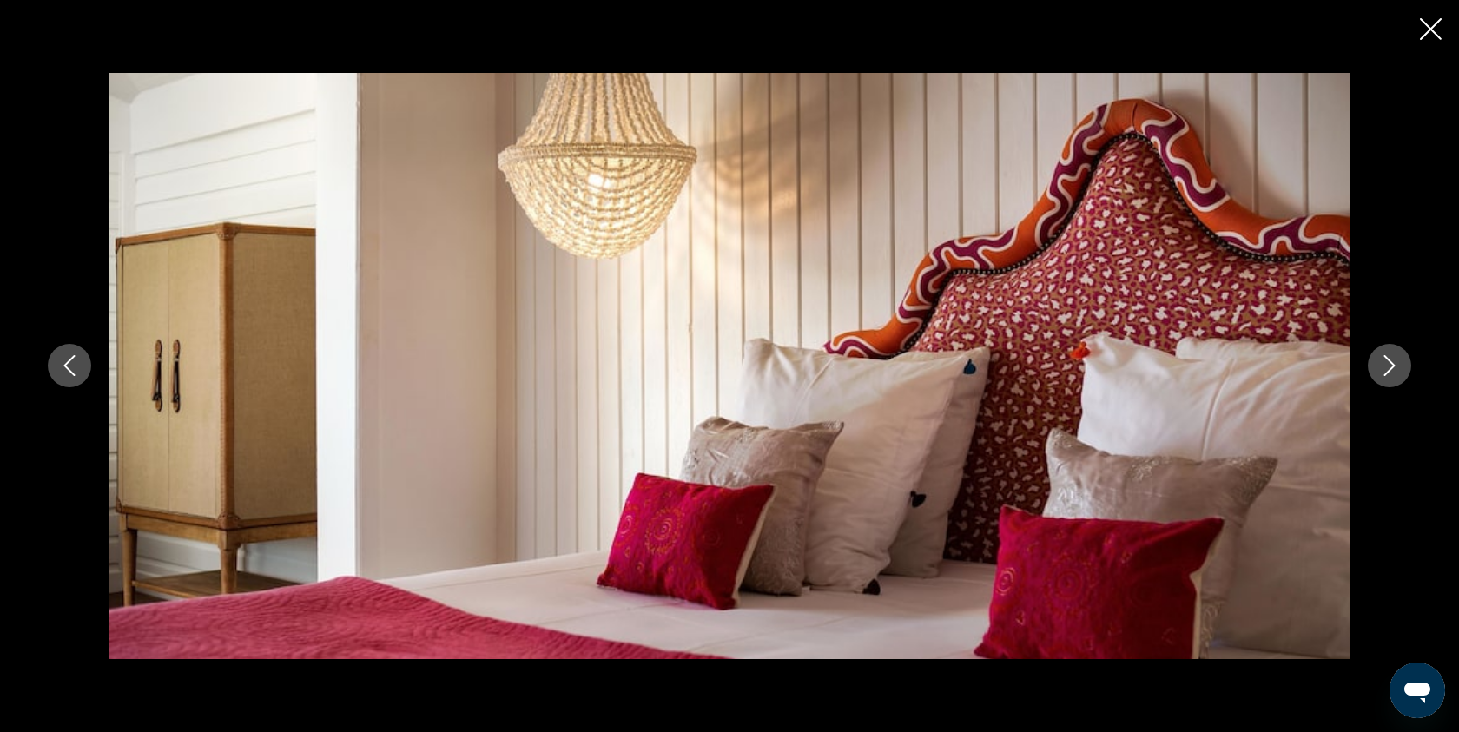
click at [1395, 375] on icon "Next image" at bounding box center [1389, 365] width 21 height 21
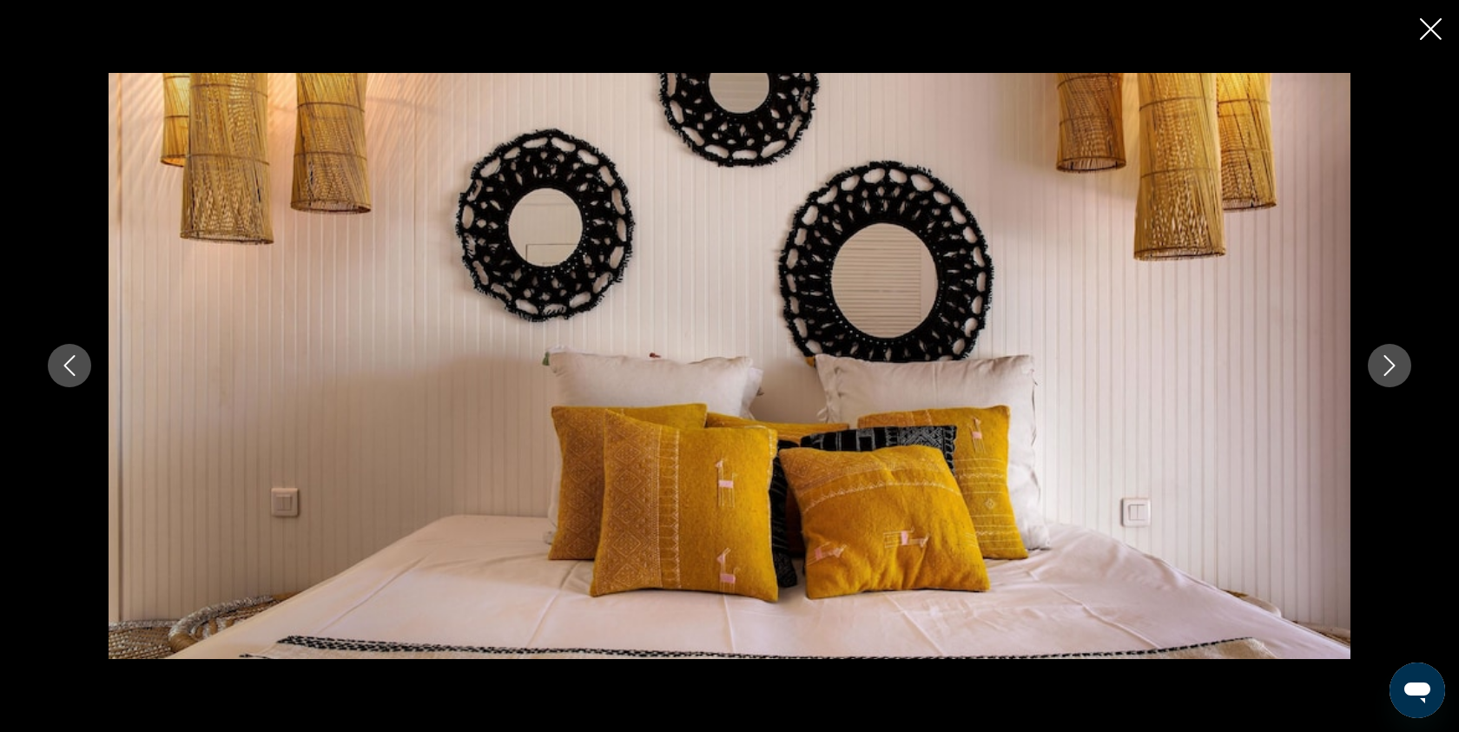
click at [1395, 375] on icon "Next image" at bounding box center [1389, 365] width 21 height 21
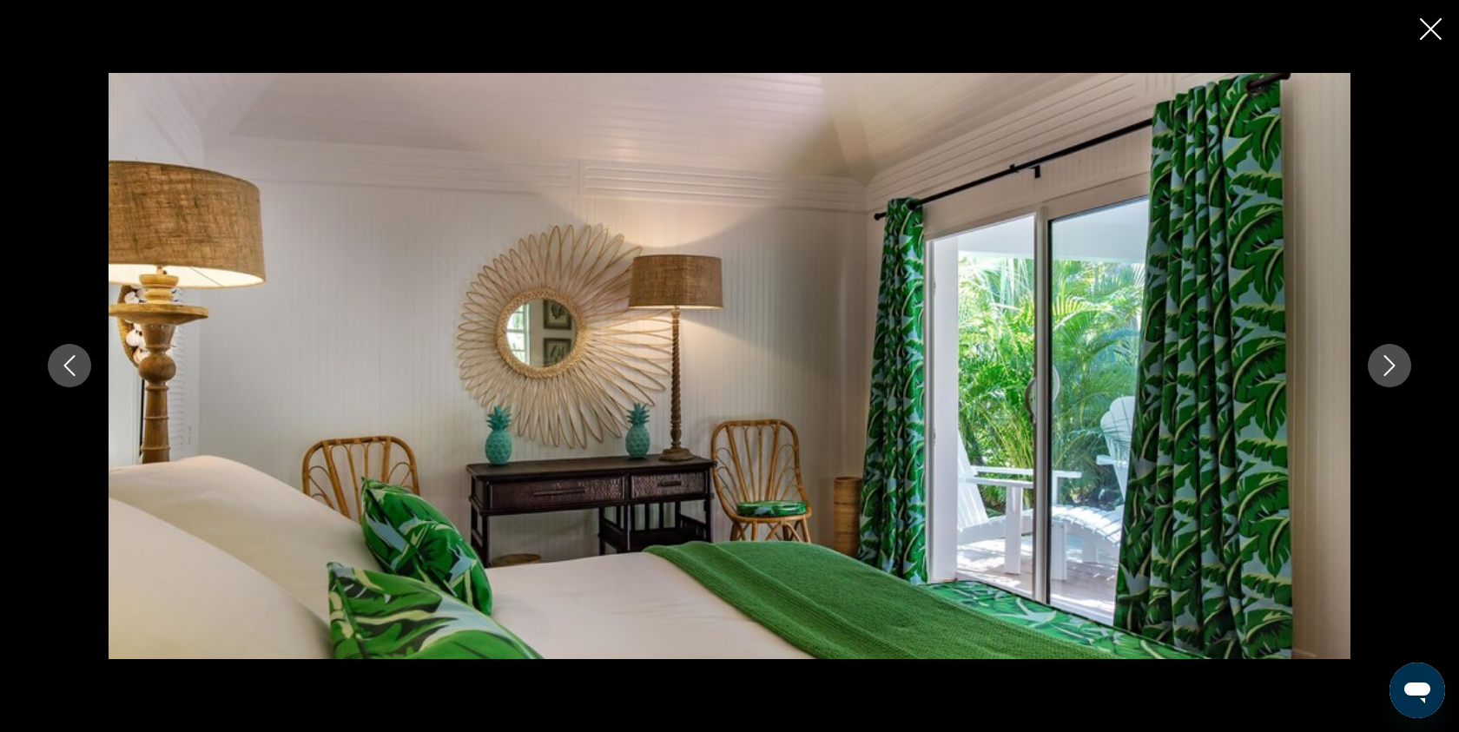
click at [1395, 375] on icon "Next image" at bounding box center [1389, 365] width 21 height 21
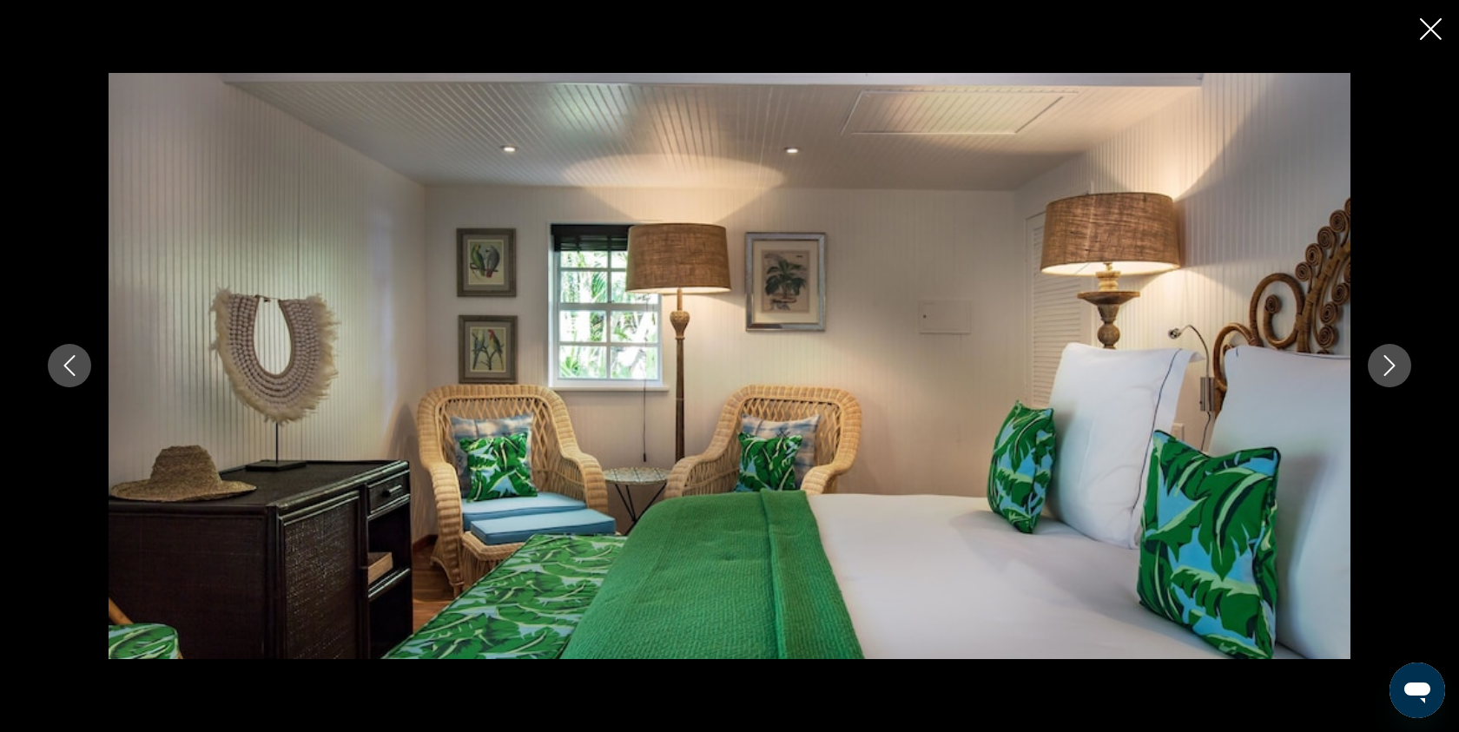
click at [1395, 375] on icon "Next image" at bounding box center [1389, 365] width 21 height 21
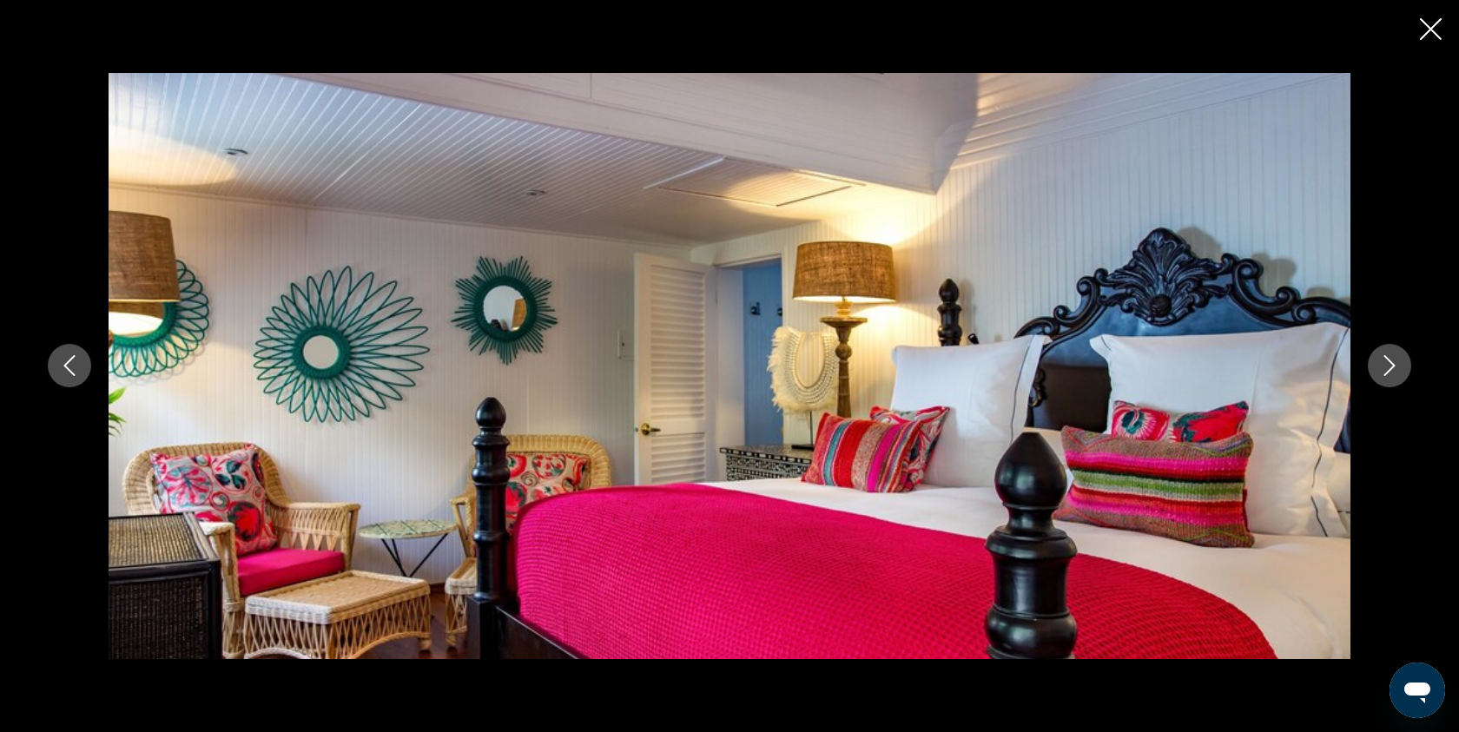
click at [1395, 375] on icon "Next image" at bounding box center [1389, 365] width 21 height 21
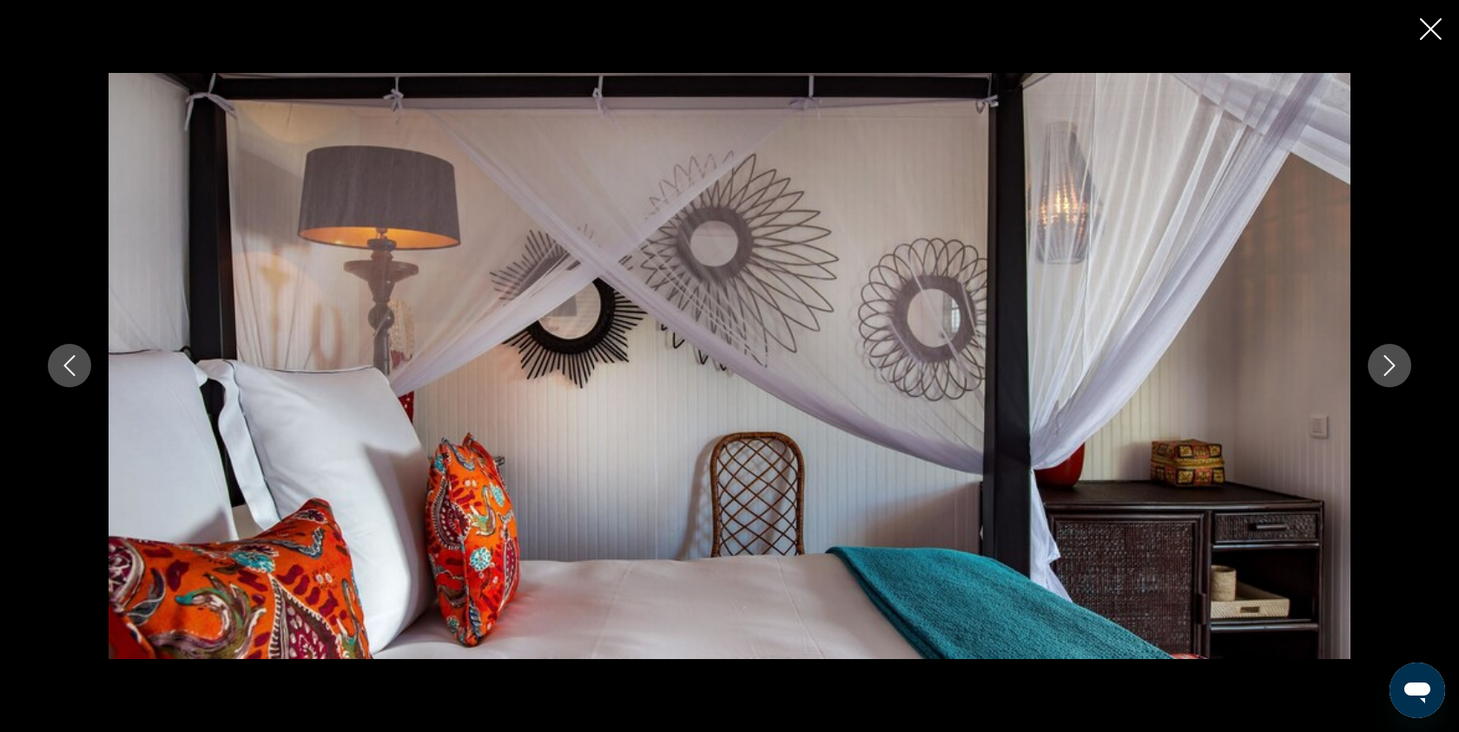
click at [1395, 375] on icon "Next image" at bounding box center [1389, 365] width 21 height 21
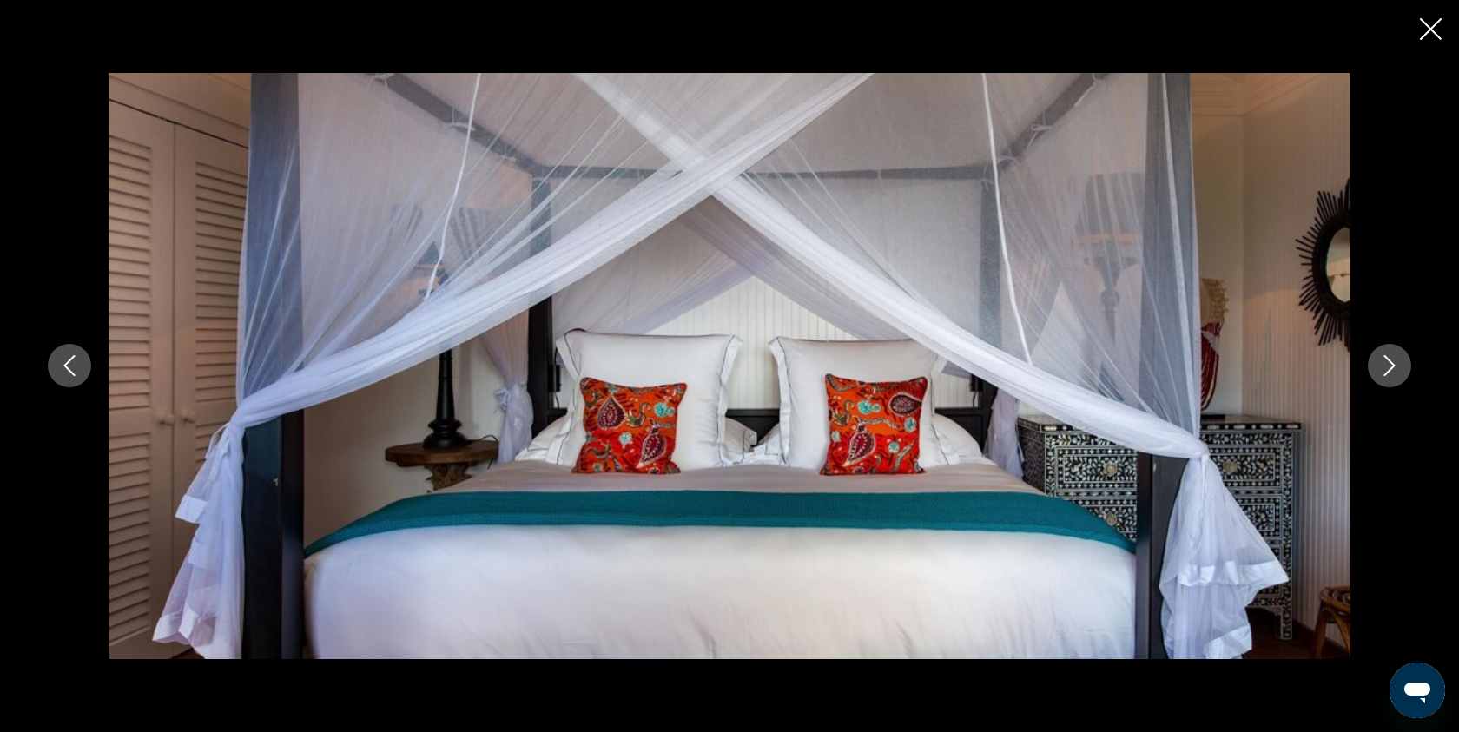
click at [1395, 375] on icon "Next image" at bounding box center [1389, 365] width 21 height 21
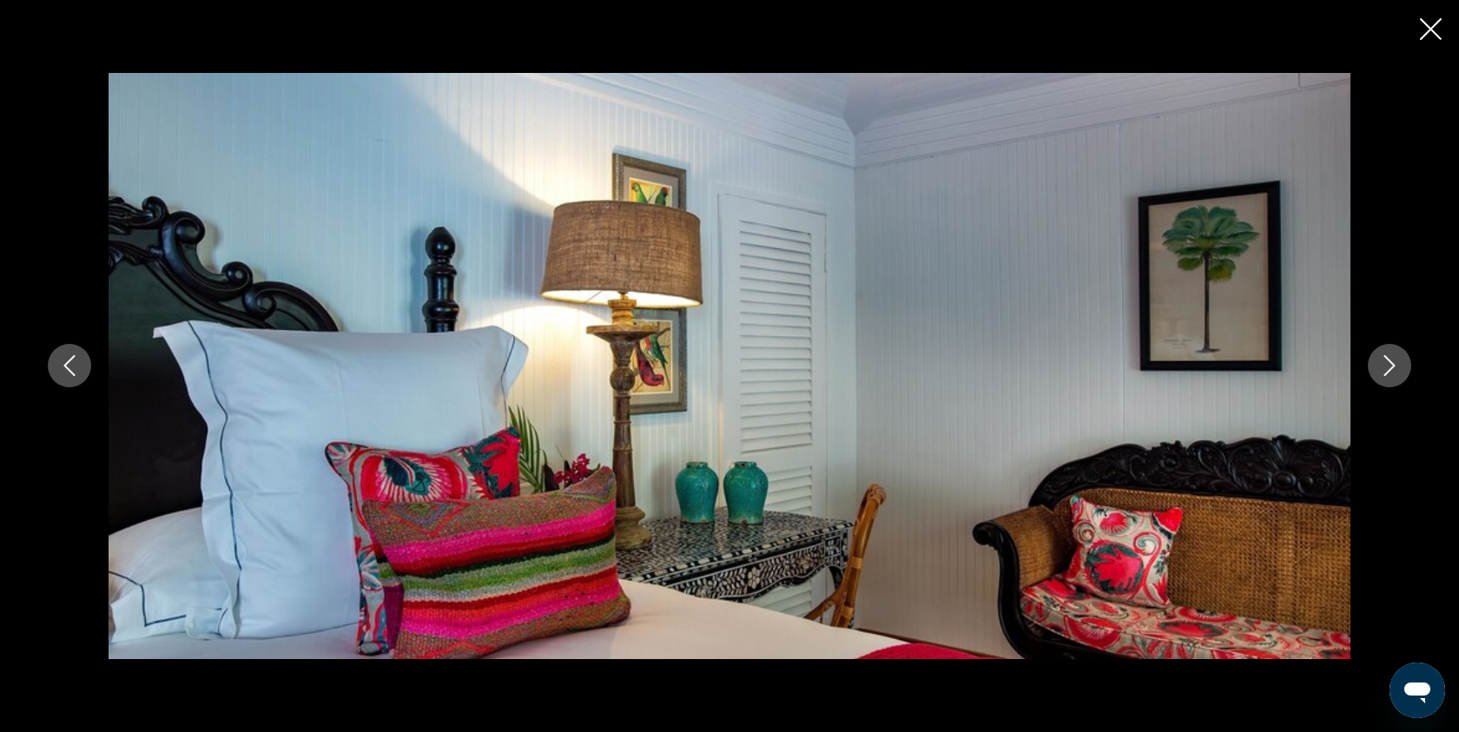
click at [1395, 375] on icon "Next image" at bounding box center [1389, 365] width 21 height 21
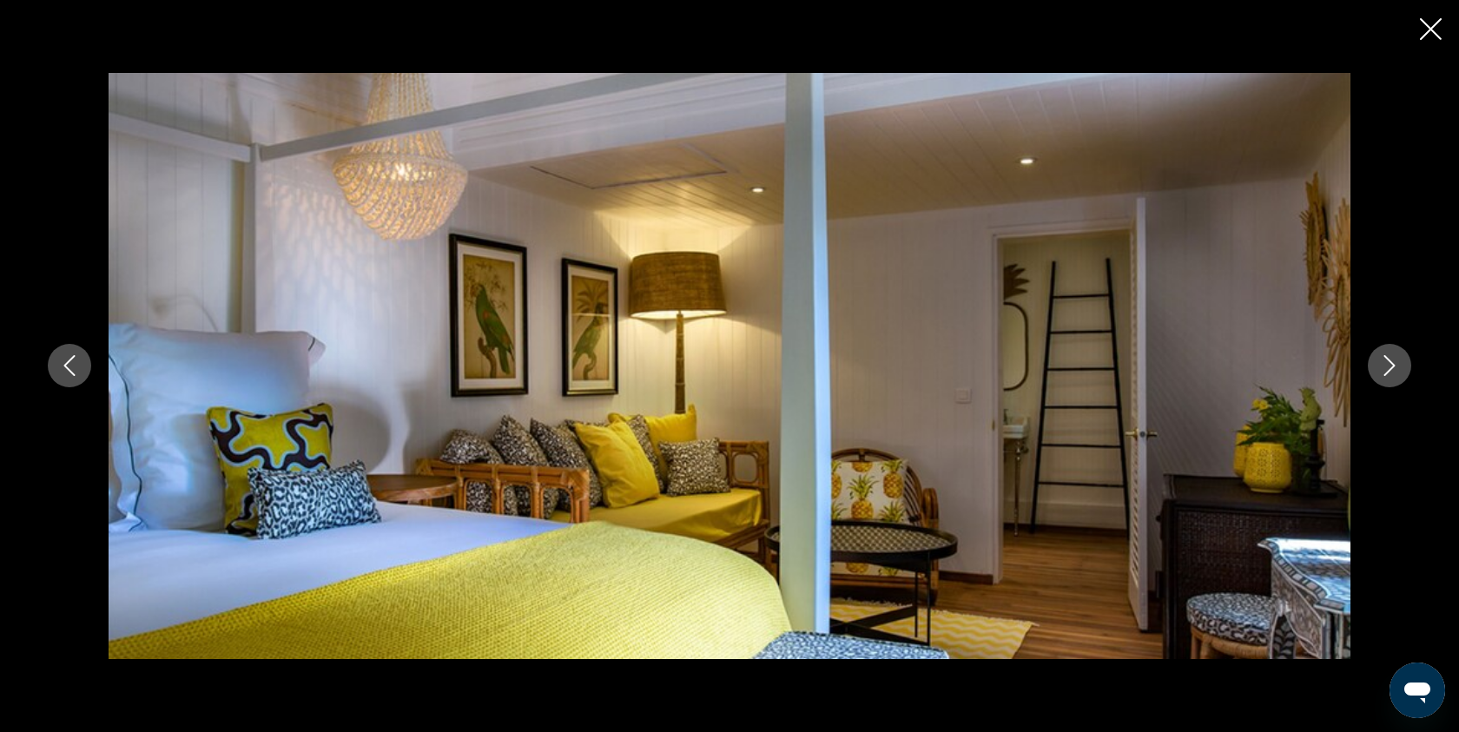
click at [1395, 375] on icon "Next image" at bounding box center [1389, 365] width 21 height 21
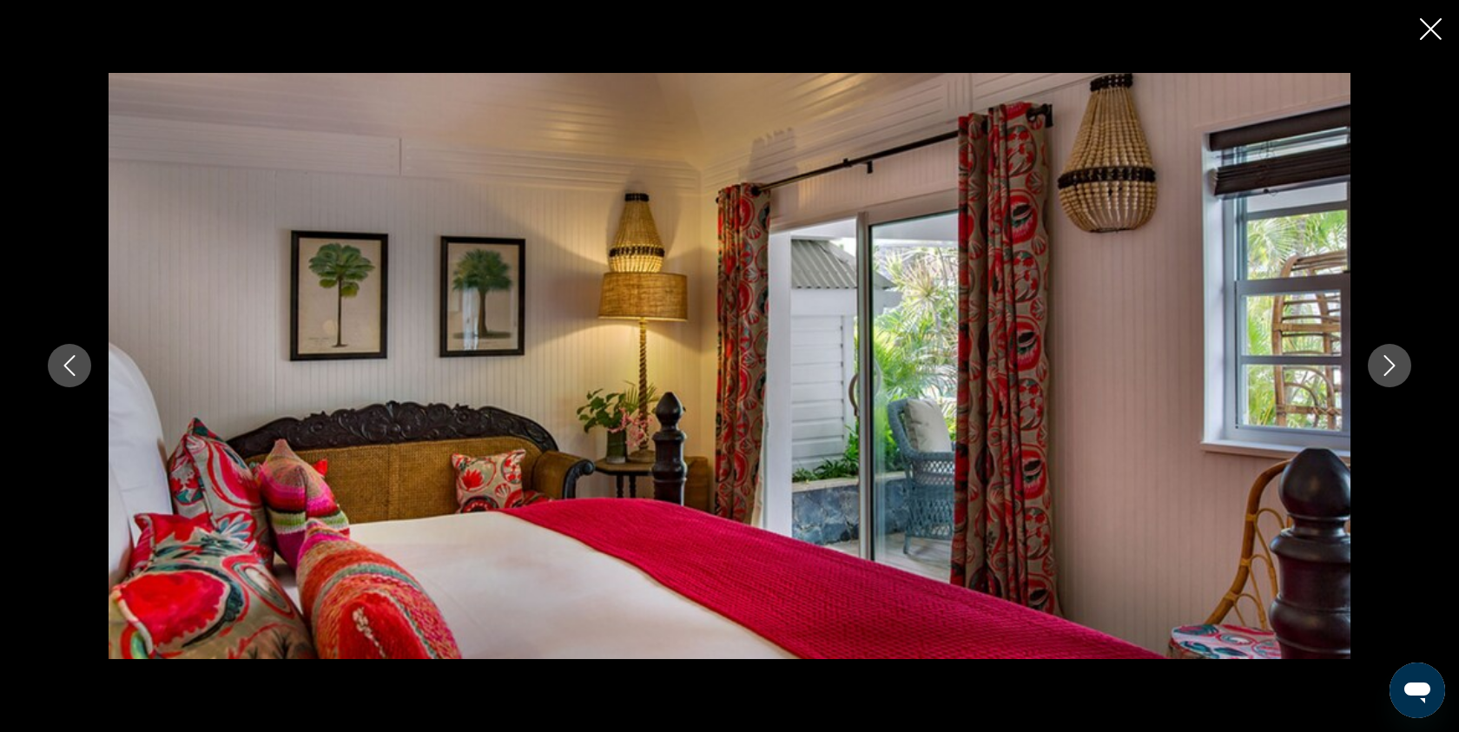
click at [1395, 375] on icon "Next image" at bounding box center [1389, 365] width 21 height 21
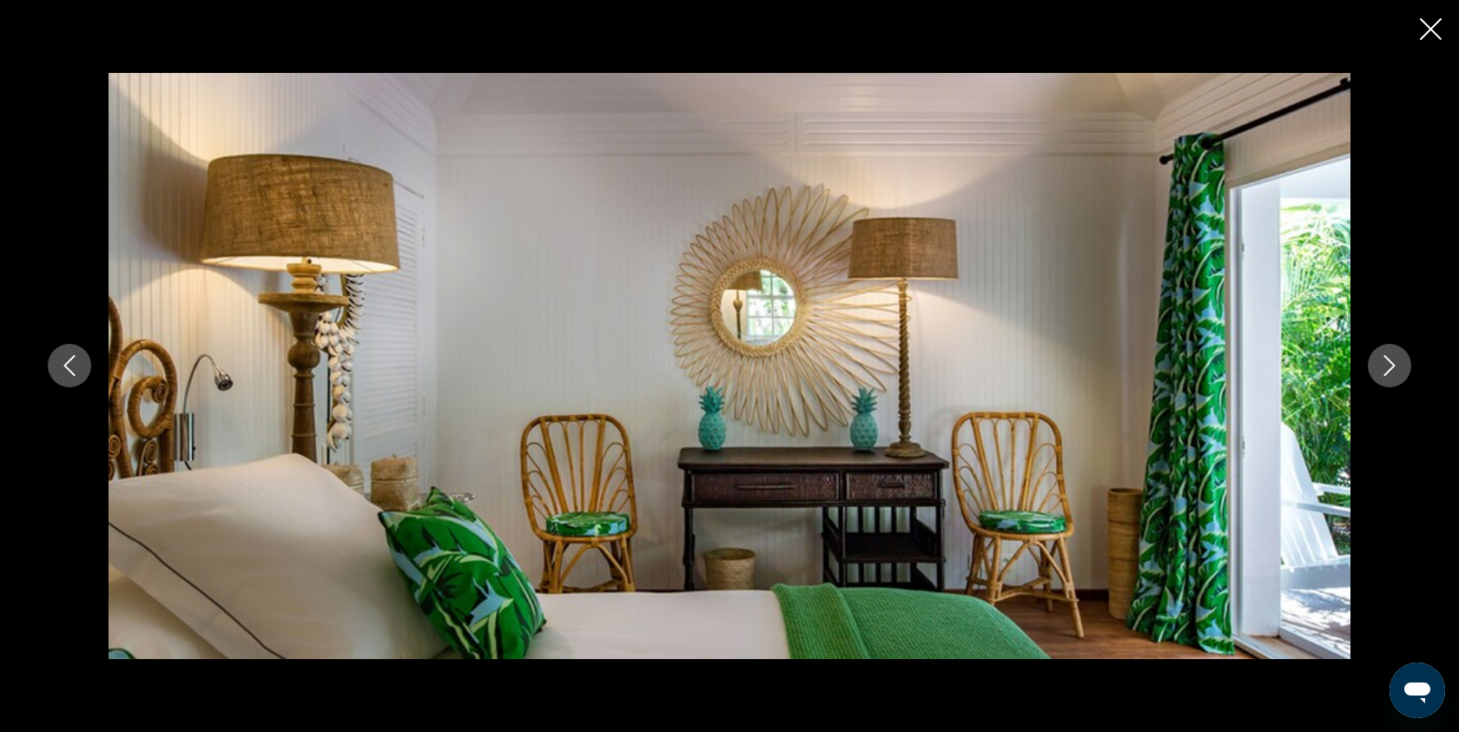
click at [1395, 375] on icon "Next image" at bounding box center [1389, 365] width 21 height 21
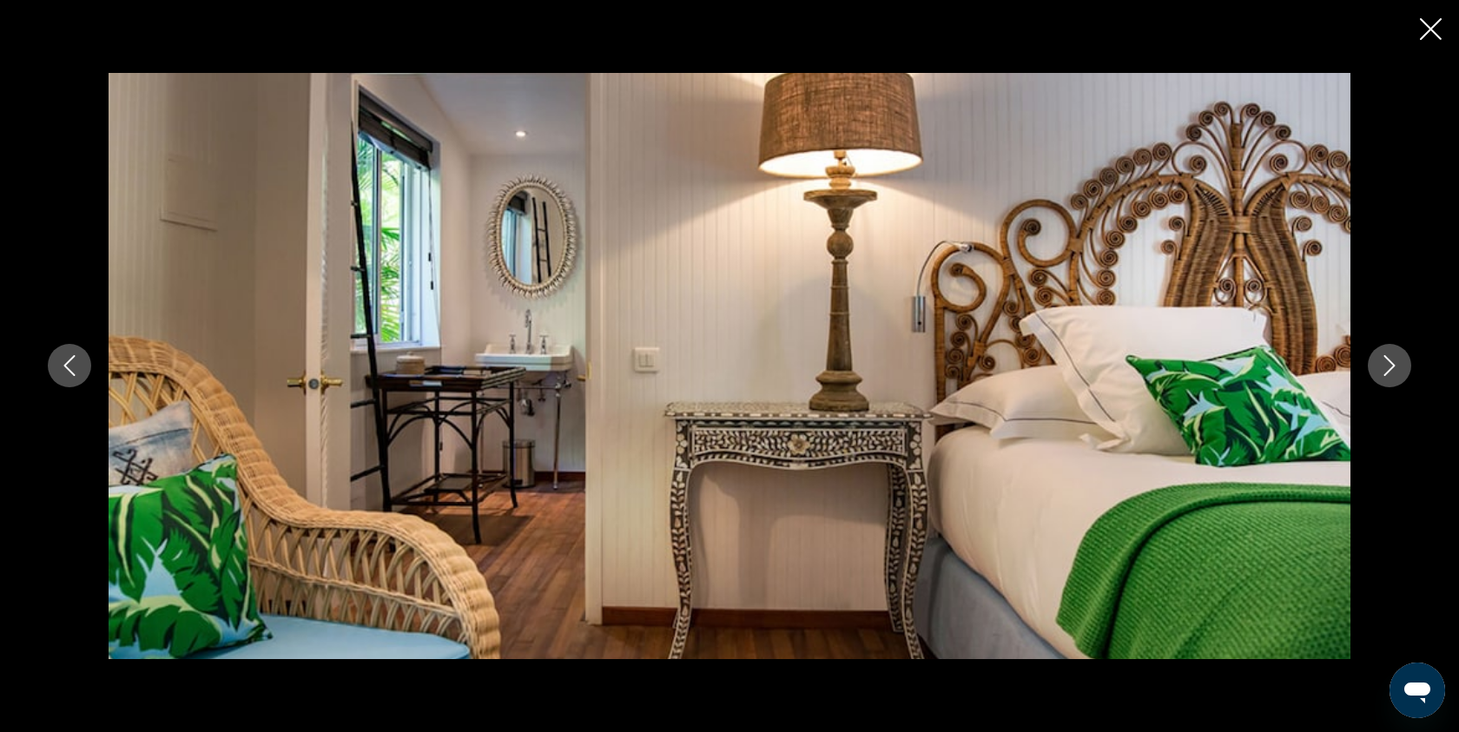
click at [1395, 375] on icon "Next image" at bounding box center [1389, 365] width 21 height 21
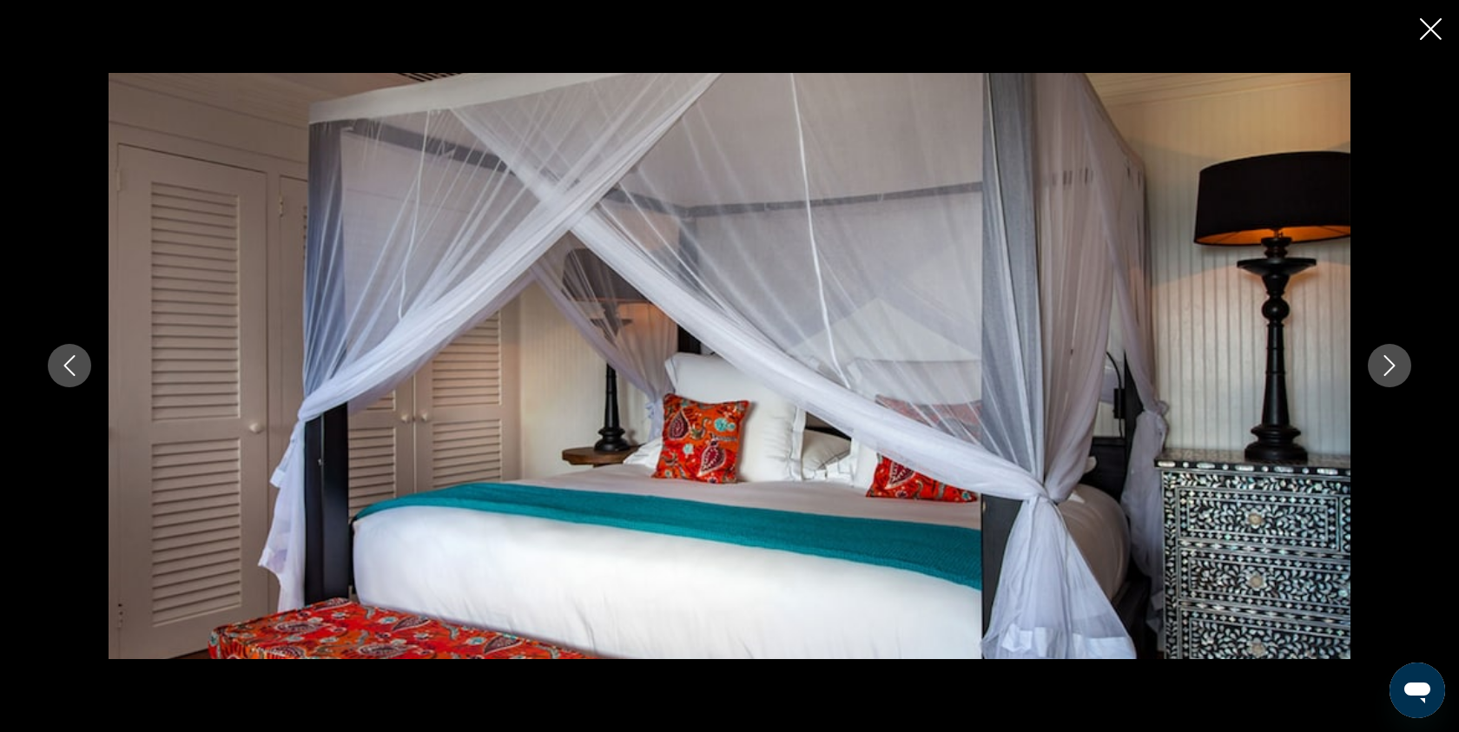
click at [1395, 375] on icon "Next image" at bounding box center [1389, 365] width 21 height 21
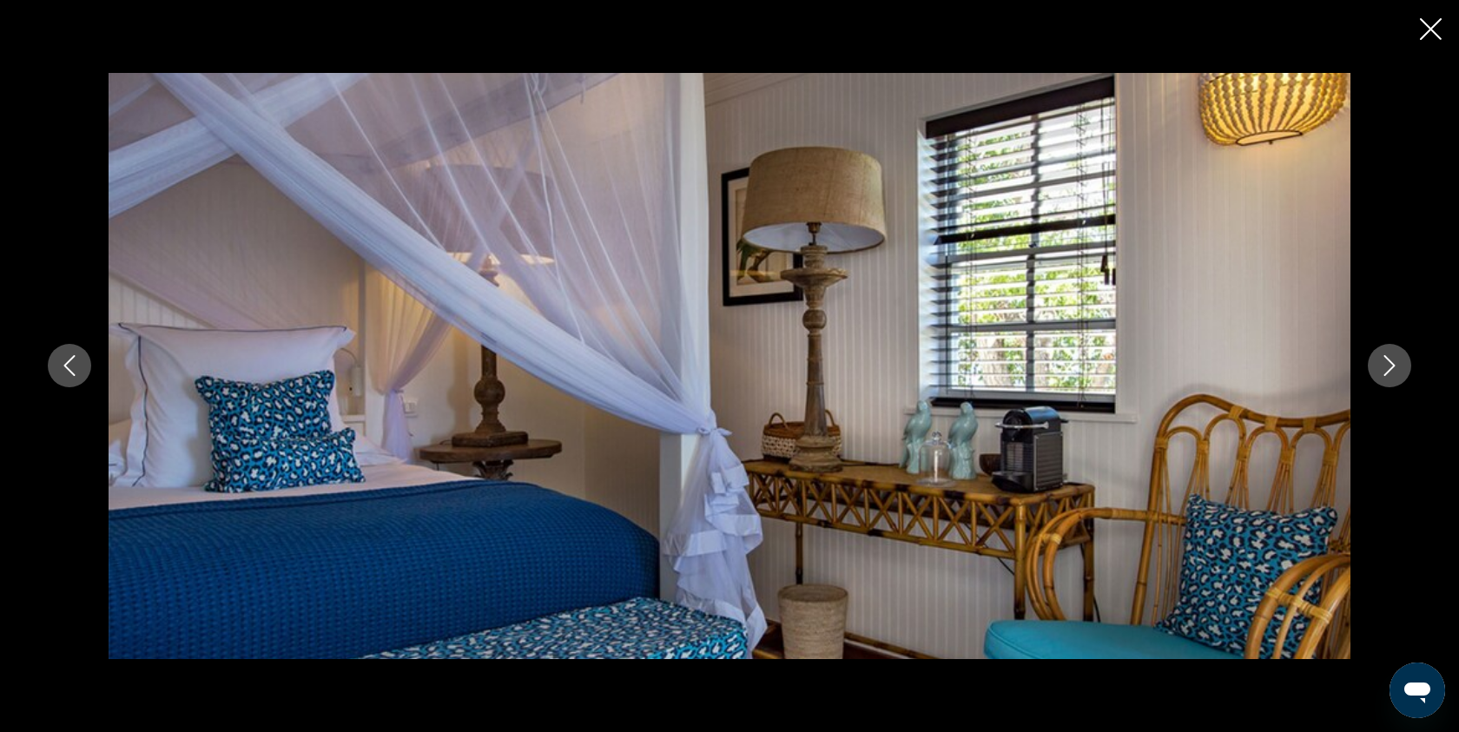
click at [1395, 375] on icon "Next image" at bounding box center [1389, 365] width 21 height 21
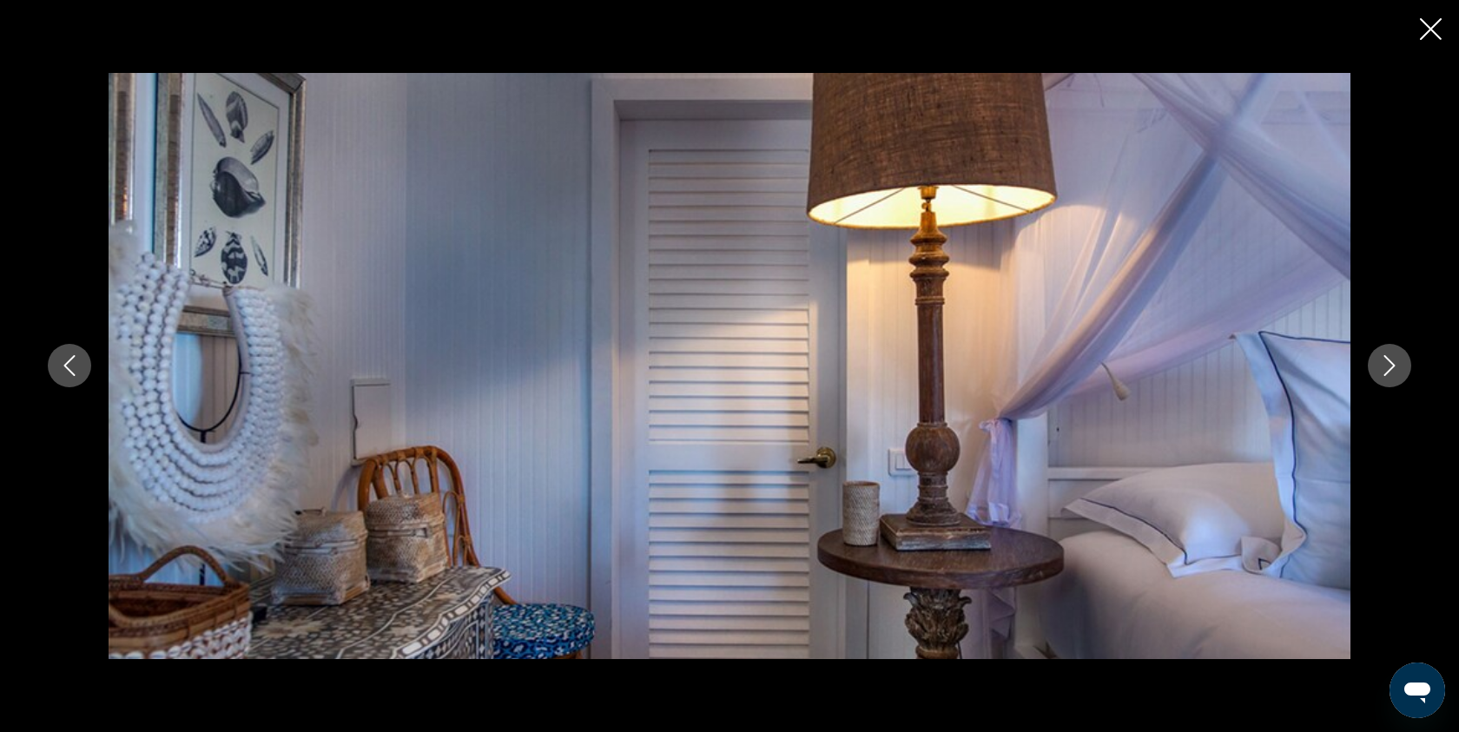
click at [1395, 375] on icon "Next image" at bounding box center [1389, 365] width 21 height 21
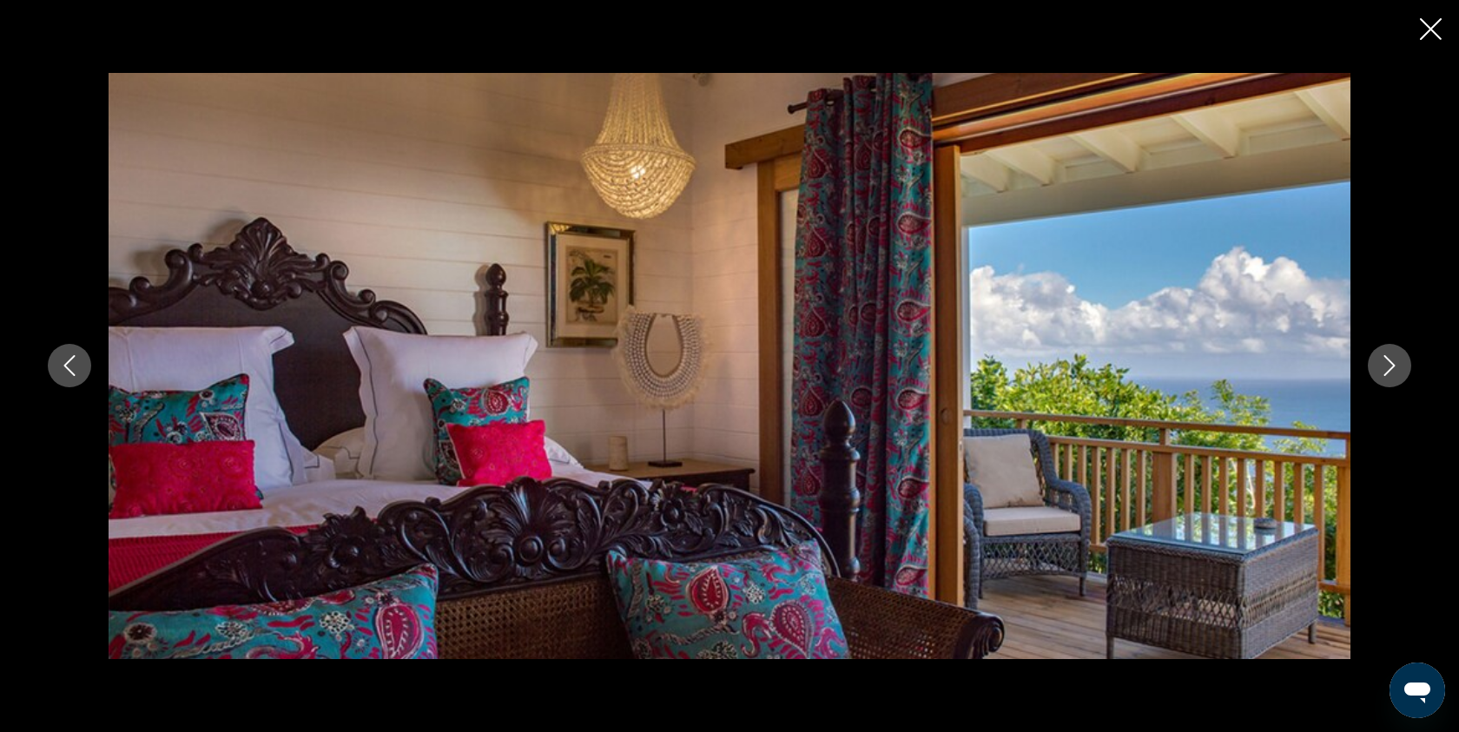
click at [1395, 375] on icon "Next image" at bounding box center [1389, 365] width 21 height 21
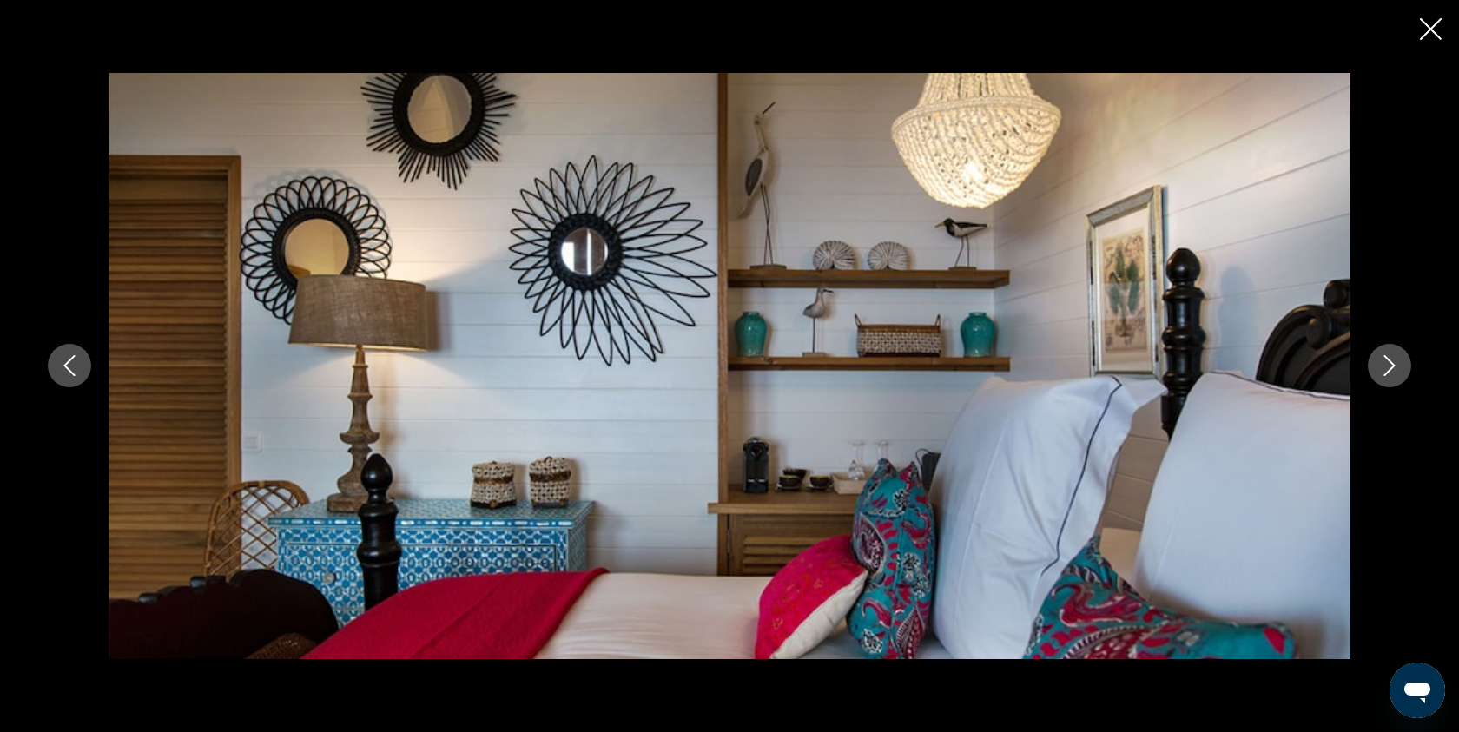
click at [1395, 375] on icon "Next image" at bounding box center [1389, 365] width 21 height 21
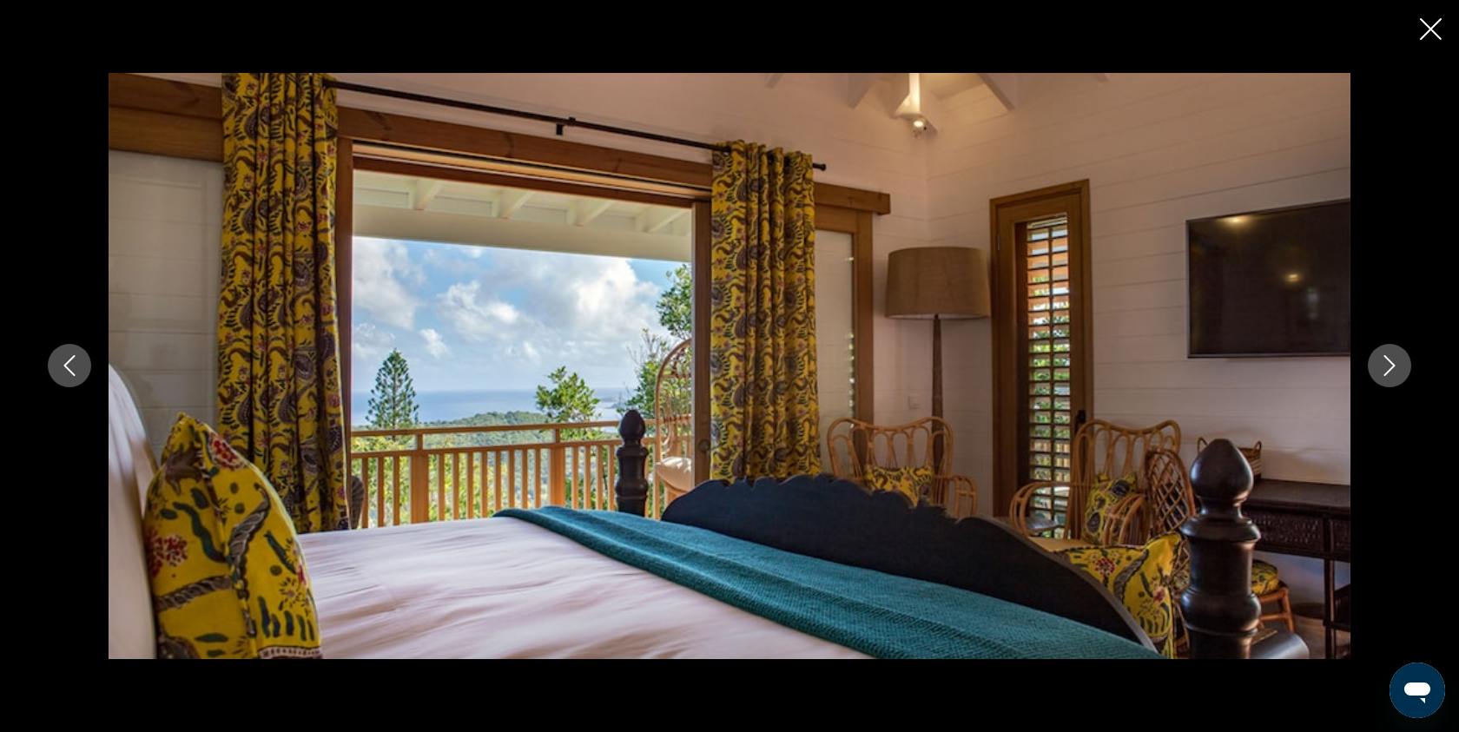
click at [1395, 375] on icon "Next image" at bounding box center [1389, 365] width 21 height 21
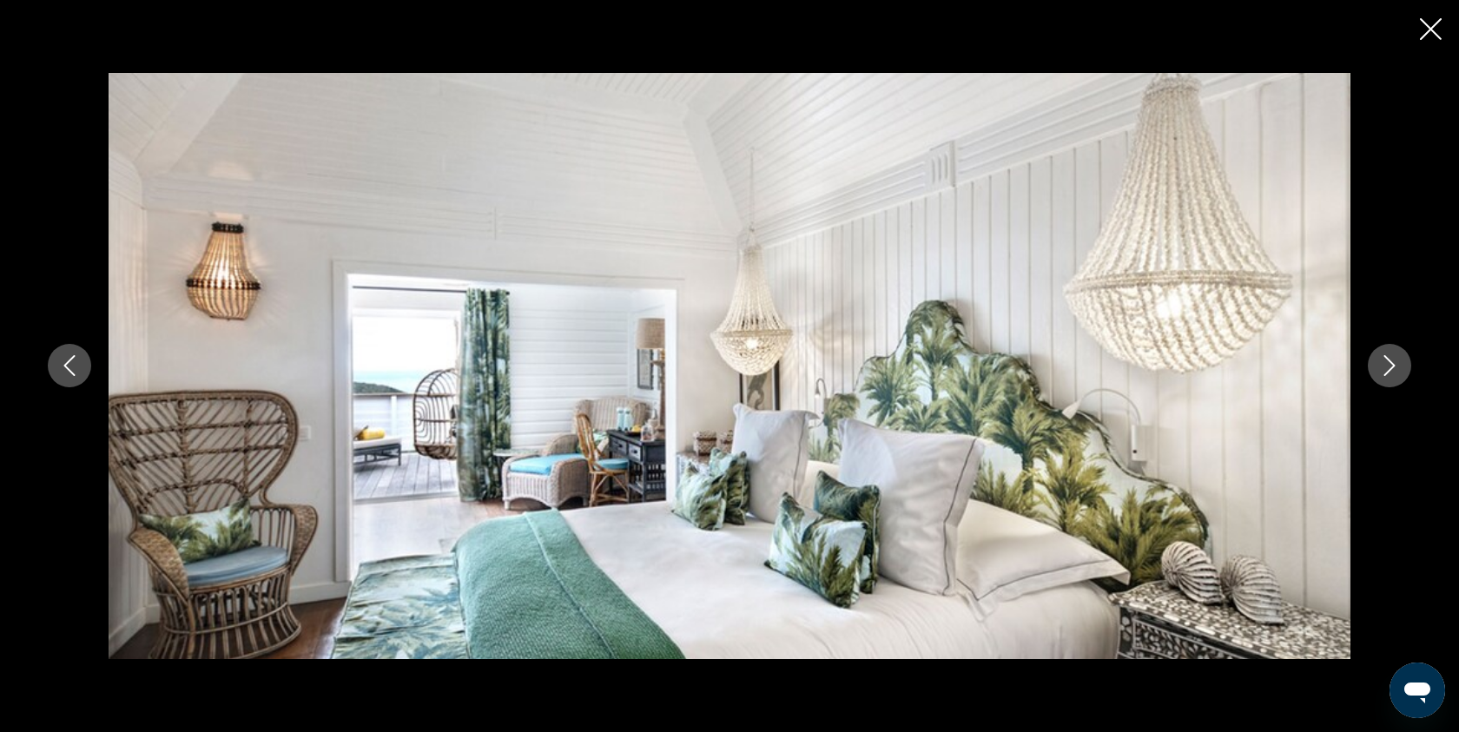
click at [1395, 375] on icon "Next image" at bounding box center [1389, 365] width 21 height 21
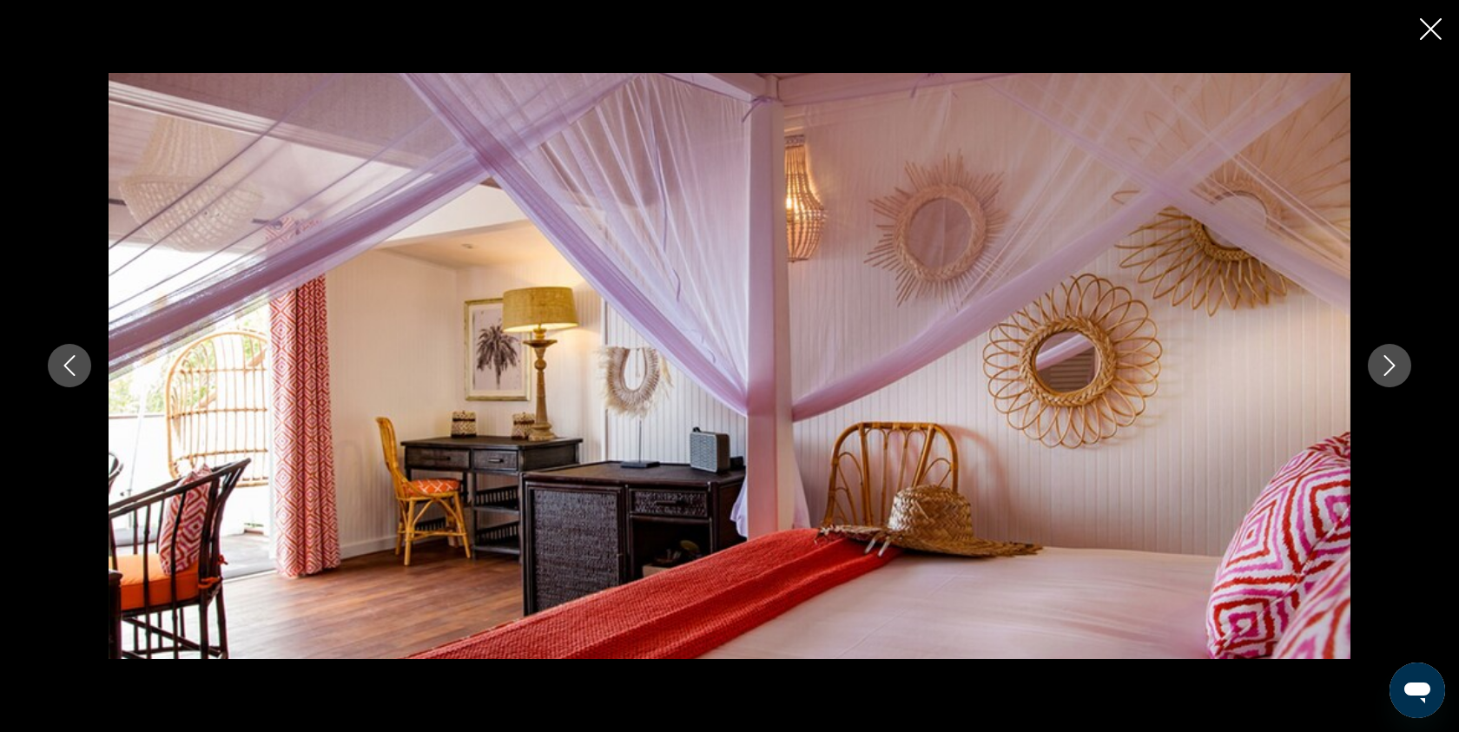
click at [1395, 375] on icon "Next image" at bounding box center [1389, 365] width 21 height 21
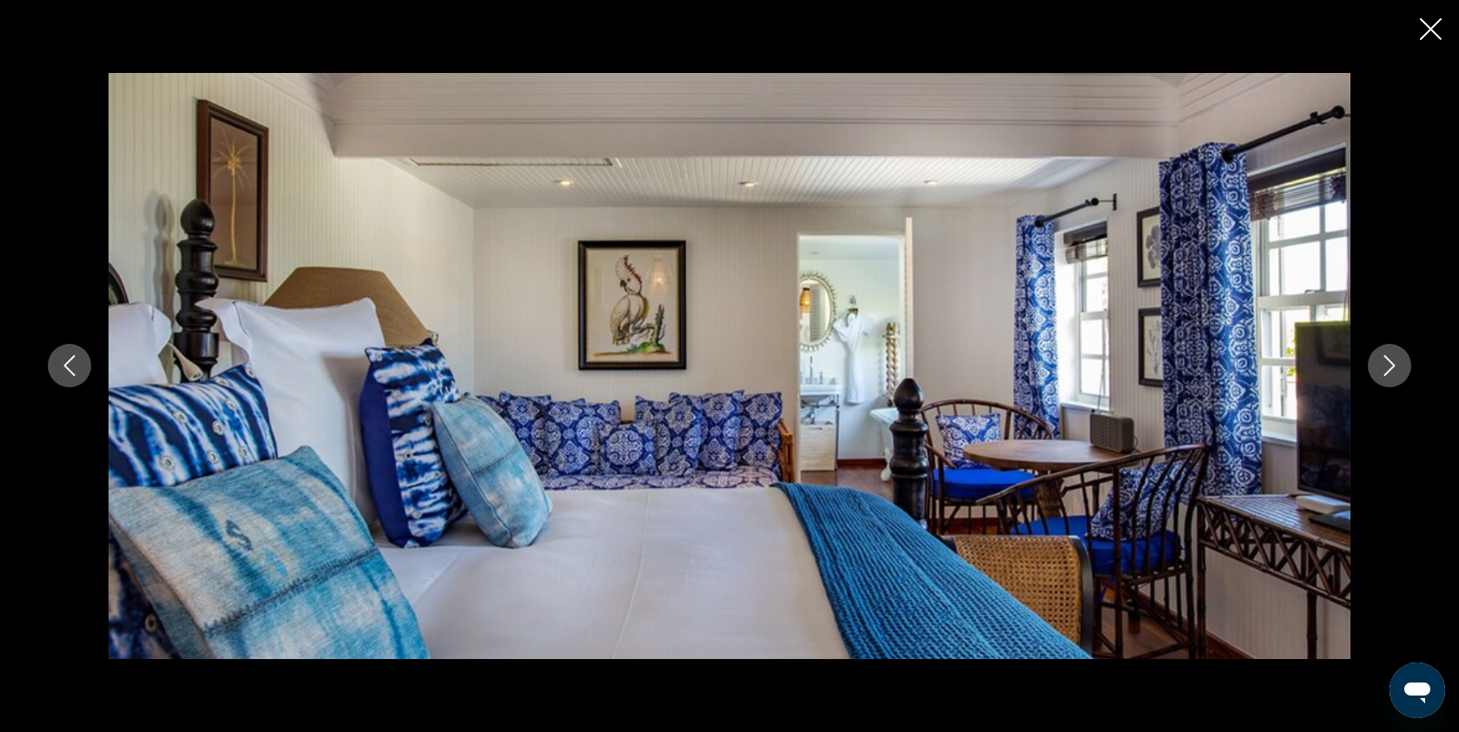
click at [1395, 375] on icon "Next image" at bounding box center [1389, 365] width 21 height 21
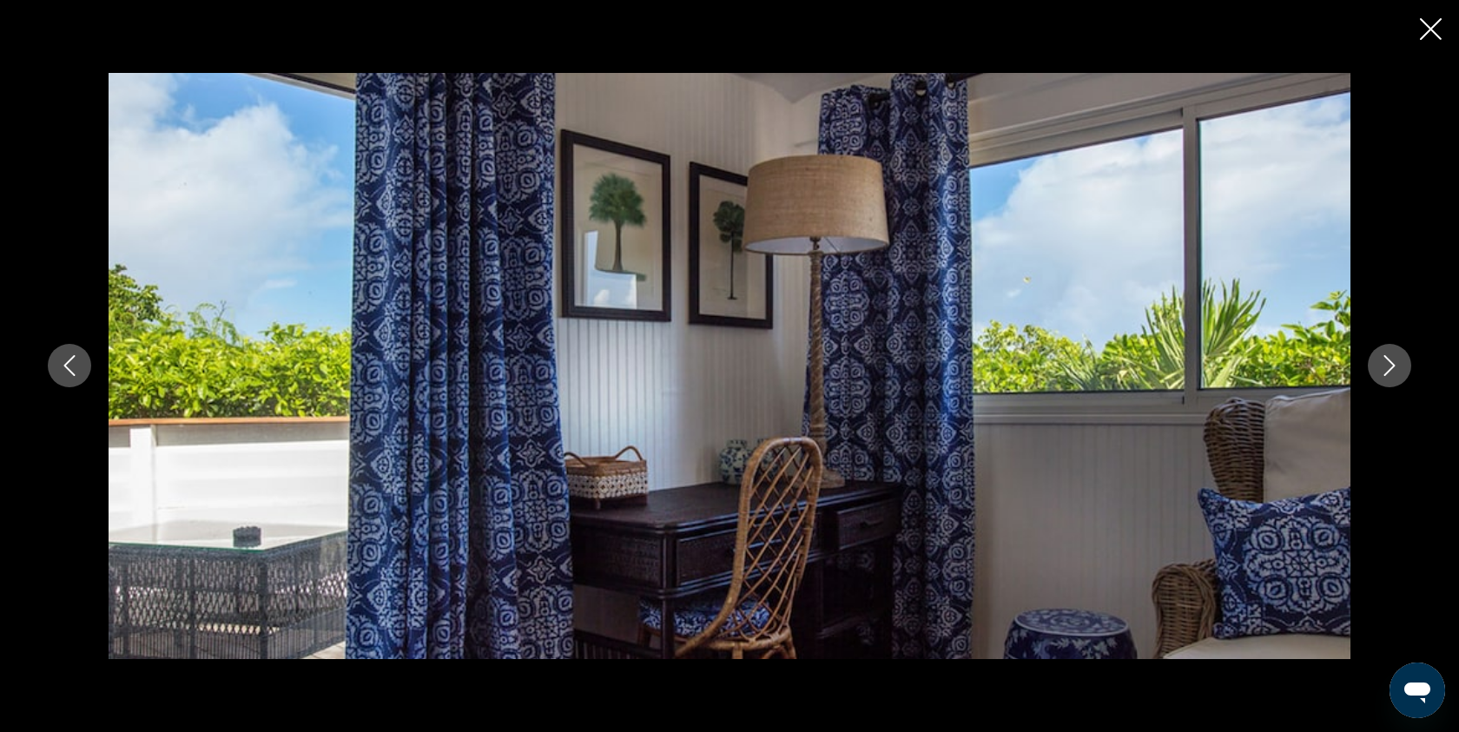
click at [1395, 375] on icon "Next image" at bounding box center [1389, 365] width 21 height 21
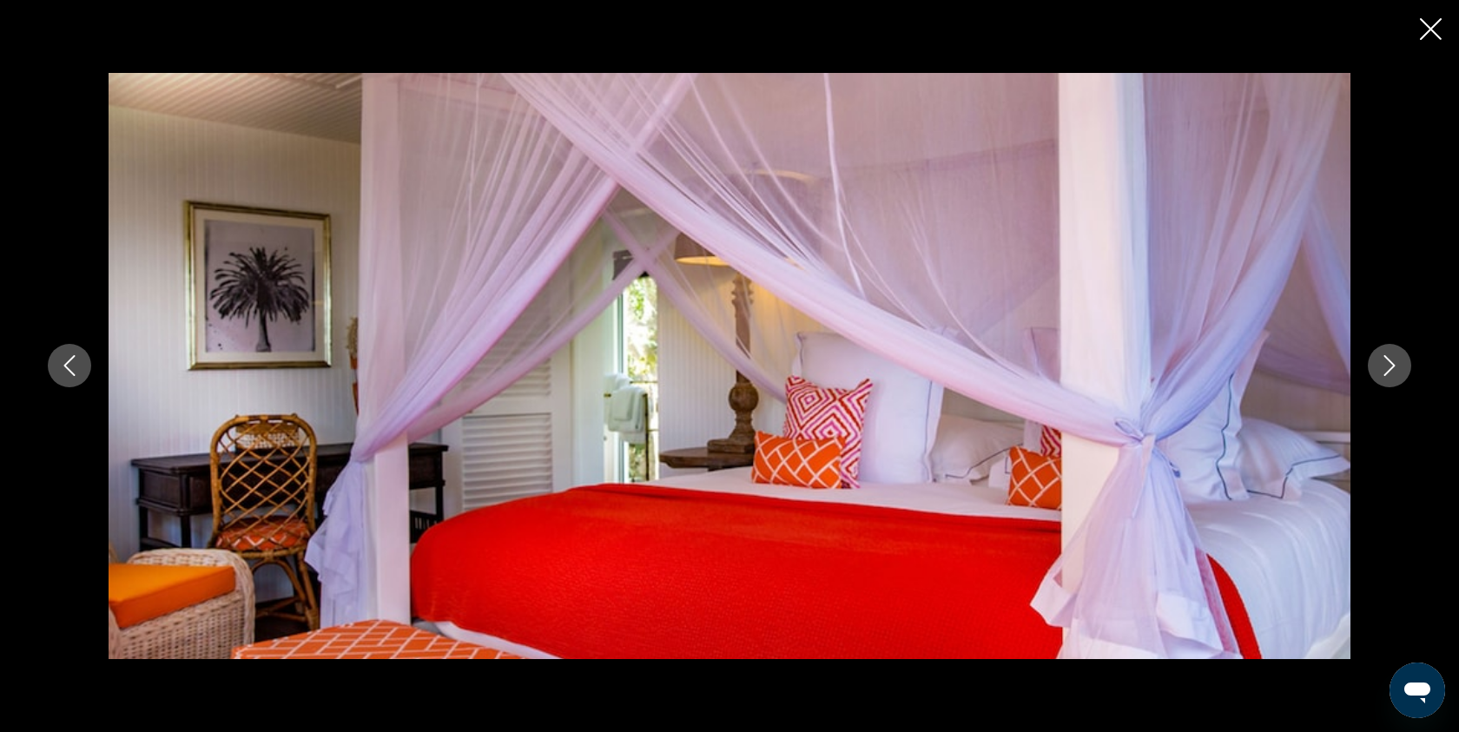
click at [1395, 375] on icon "Next image" at bounding box center [1389, 365] width 21 height 21
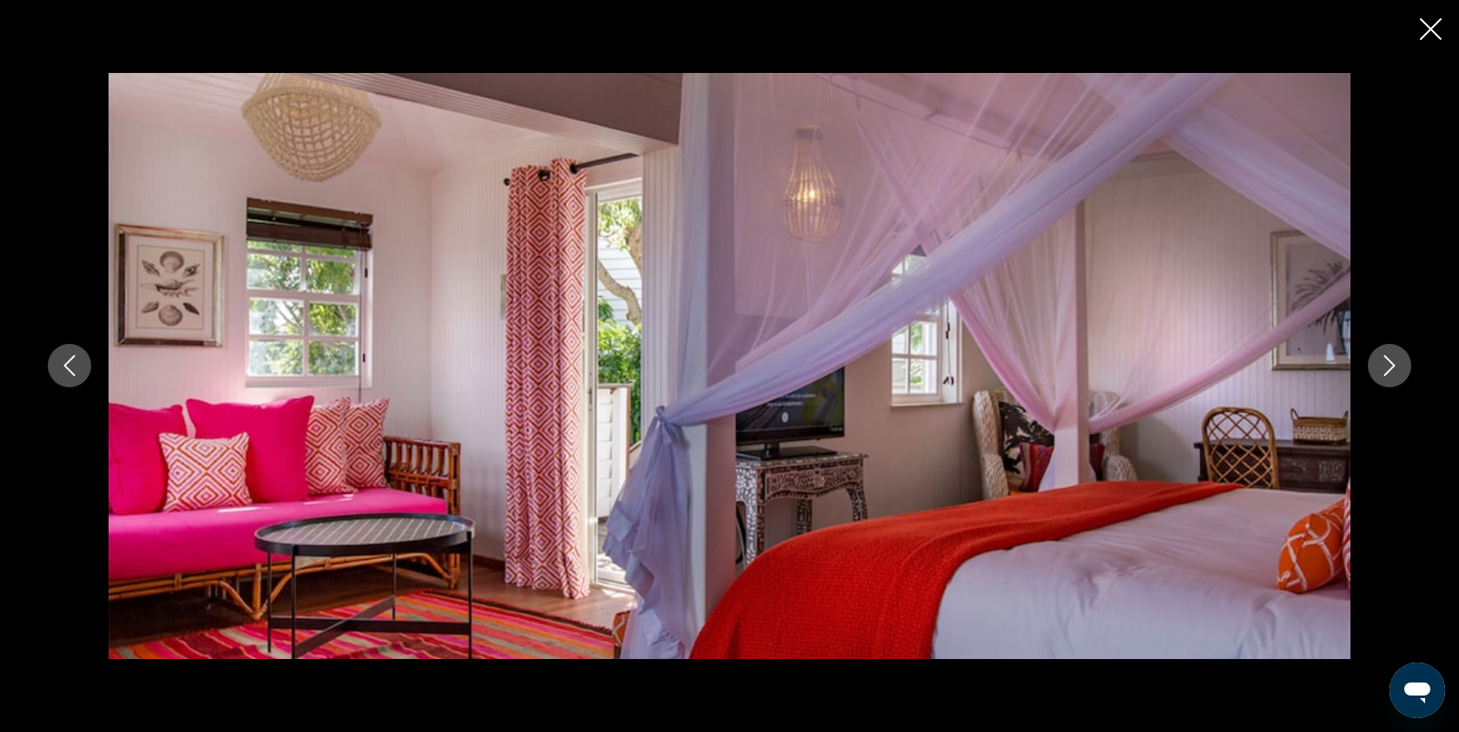
click at [1395, 375] on icon "Next image" at bounding box center [1389, 365] width 21 height 21
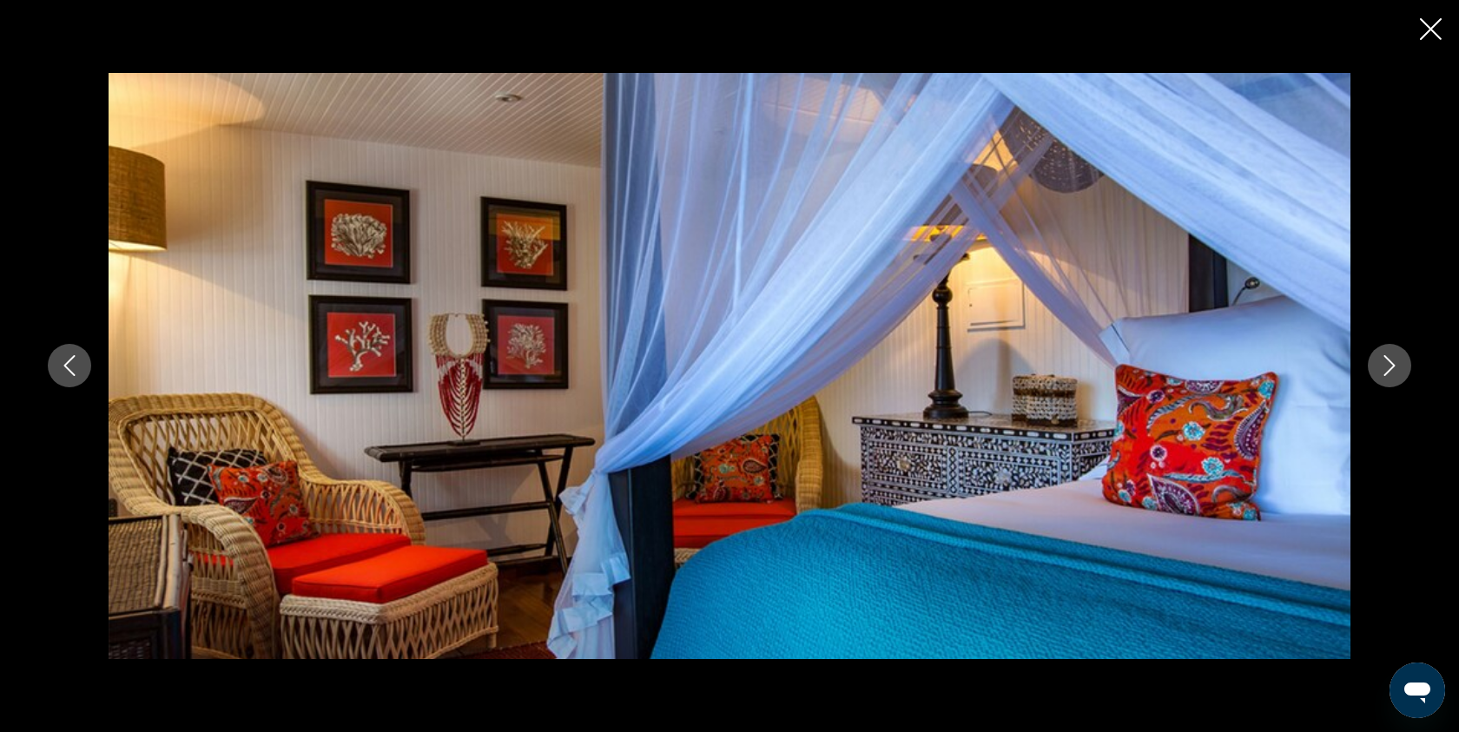
click at [1395, 375] on icon "Next image" at bounding box center [1389, 365] width 21 height 21
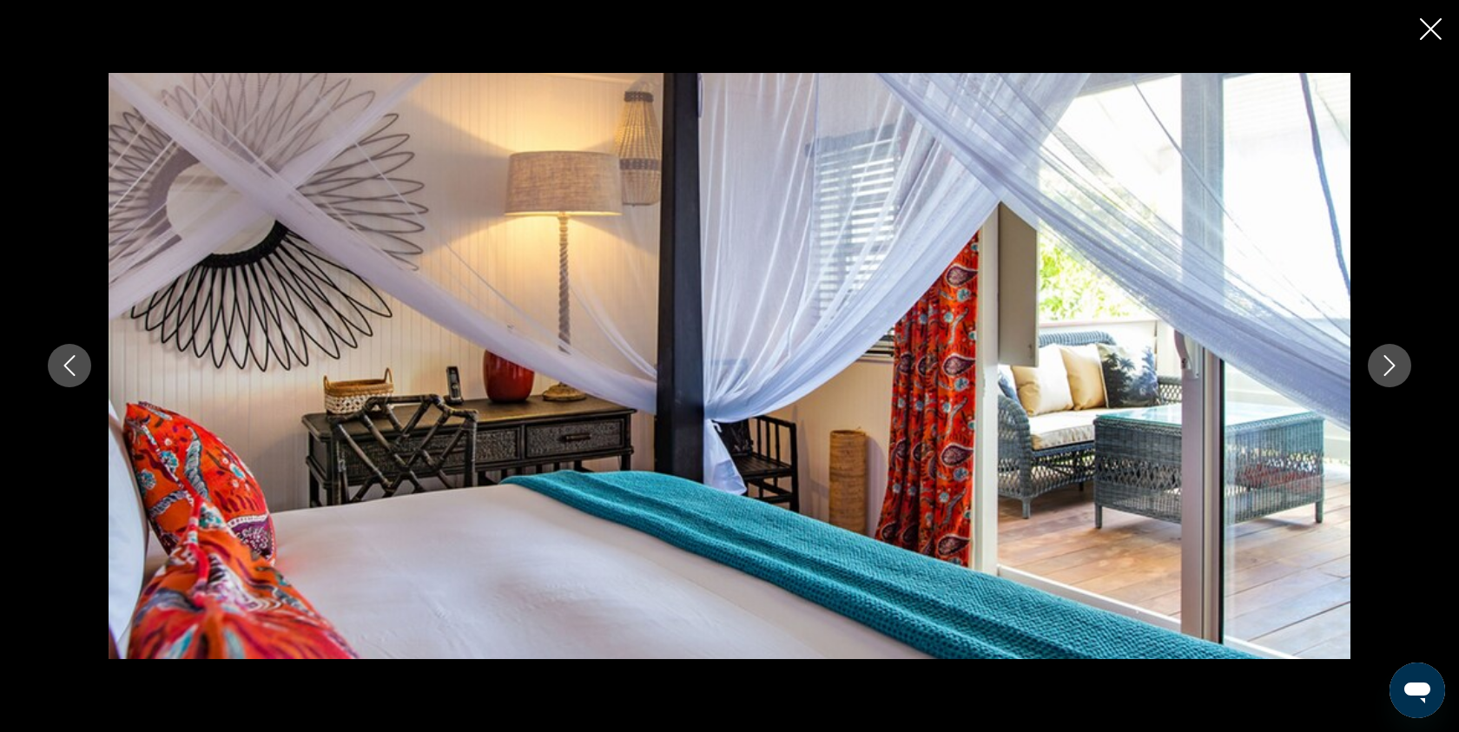
click at [1395, 375] on icon "Next image" at bounding box center [1389, 365] width 21 height 21
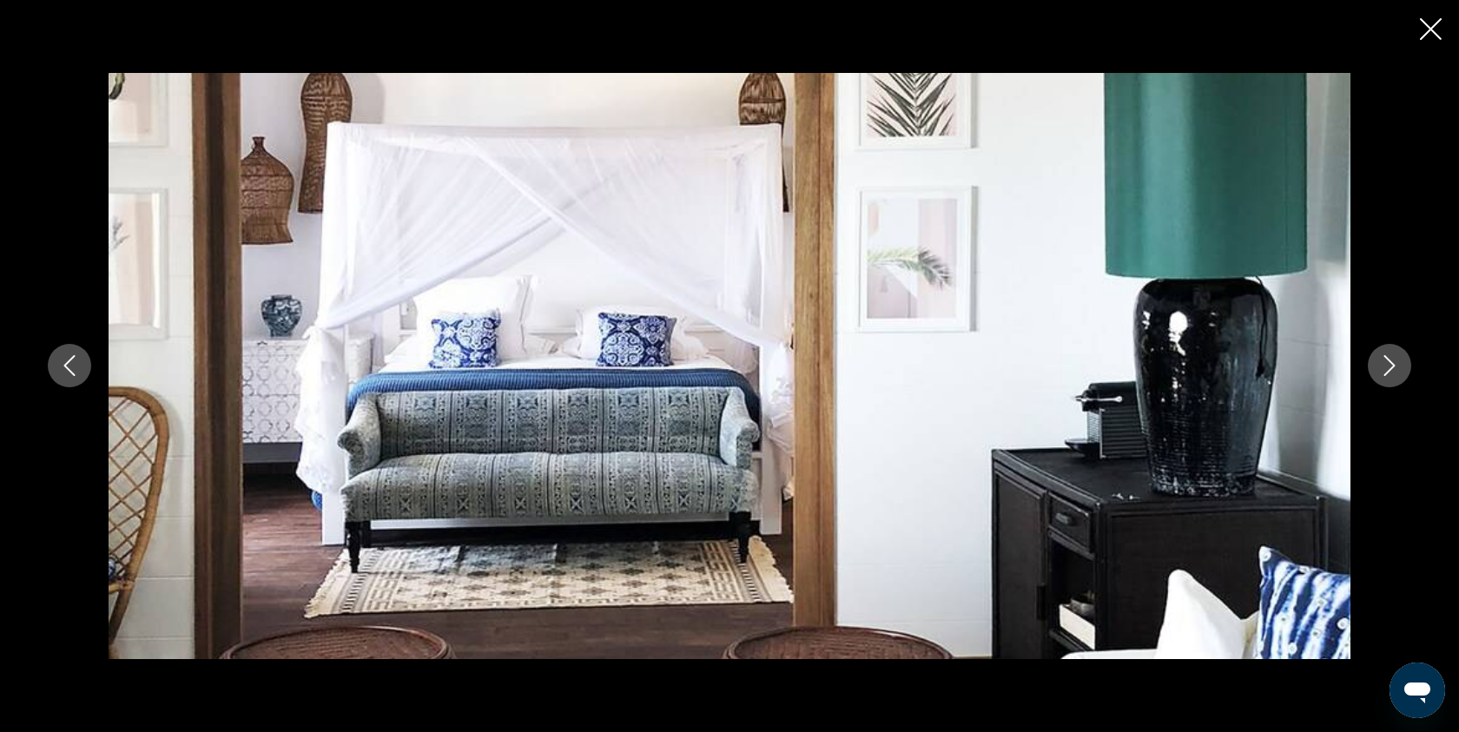
click at [1395, 375] on icon "Next image" at bounding box center [1389, 365] width 21 height 21
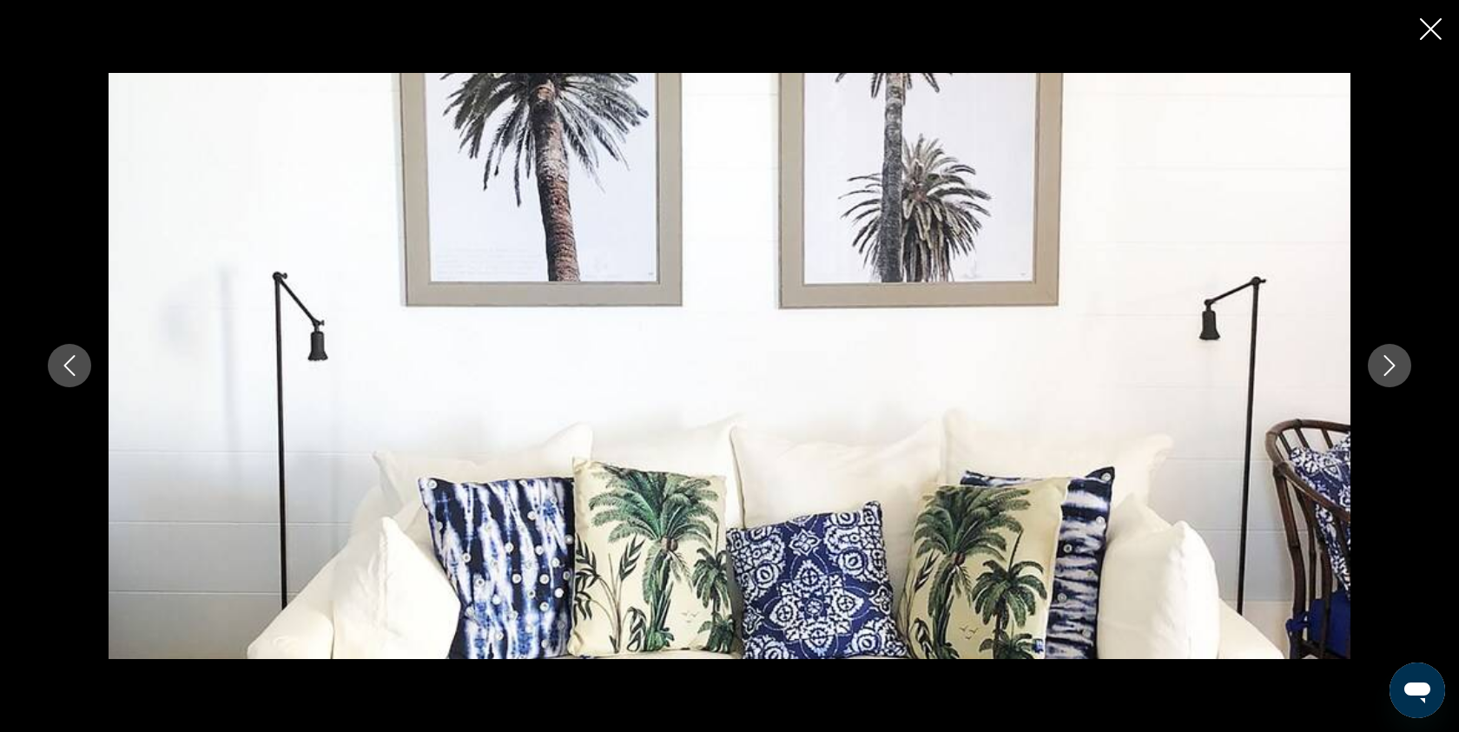
click at [1395, 375] on icon "Next image" at bounding box center [1389, 365] width 21 height 21
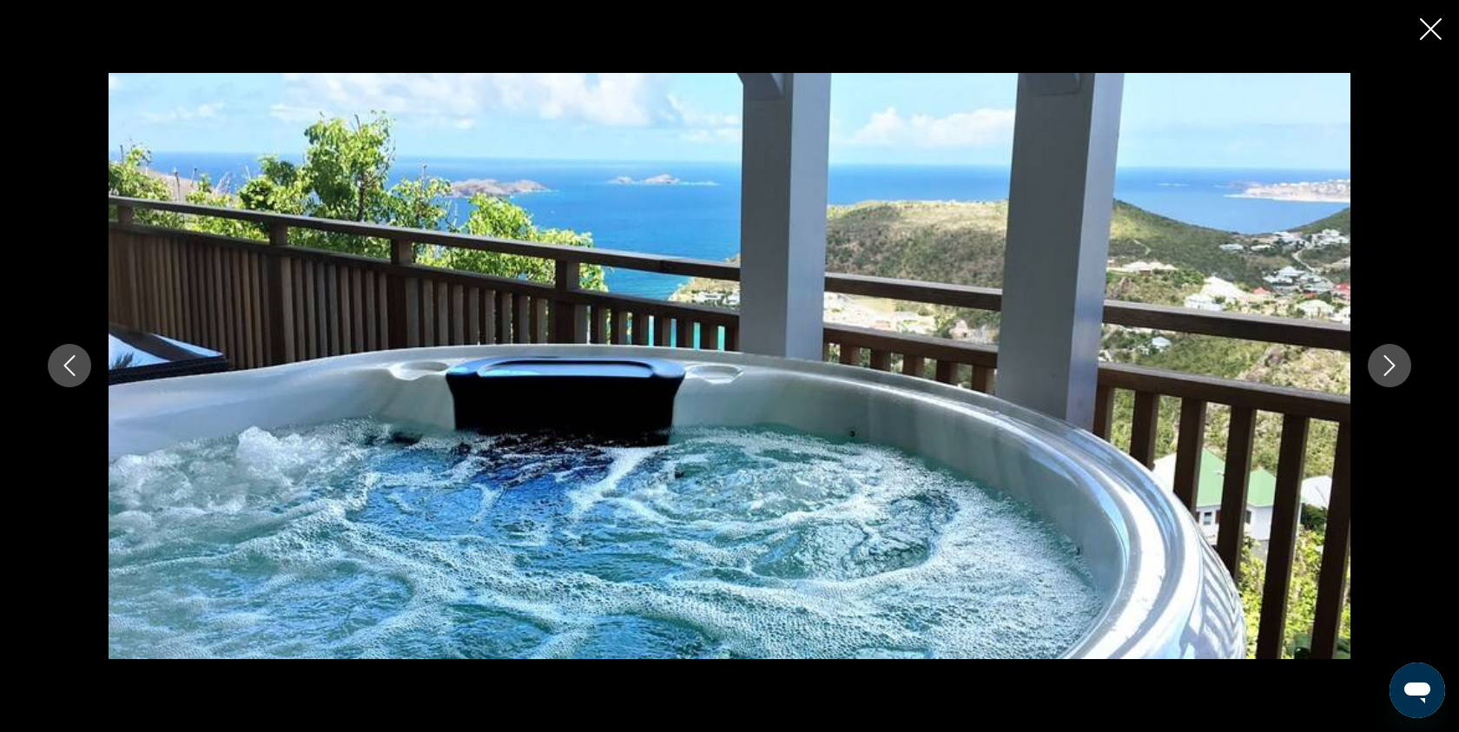
click at [1395, 375] on icon "Next image" at bounding box center [1389, 365] width 21 height 21
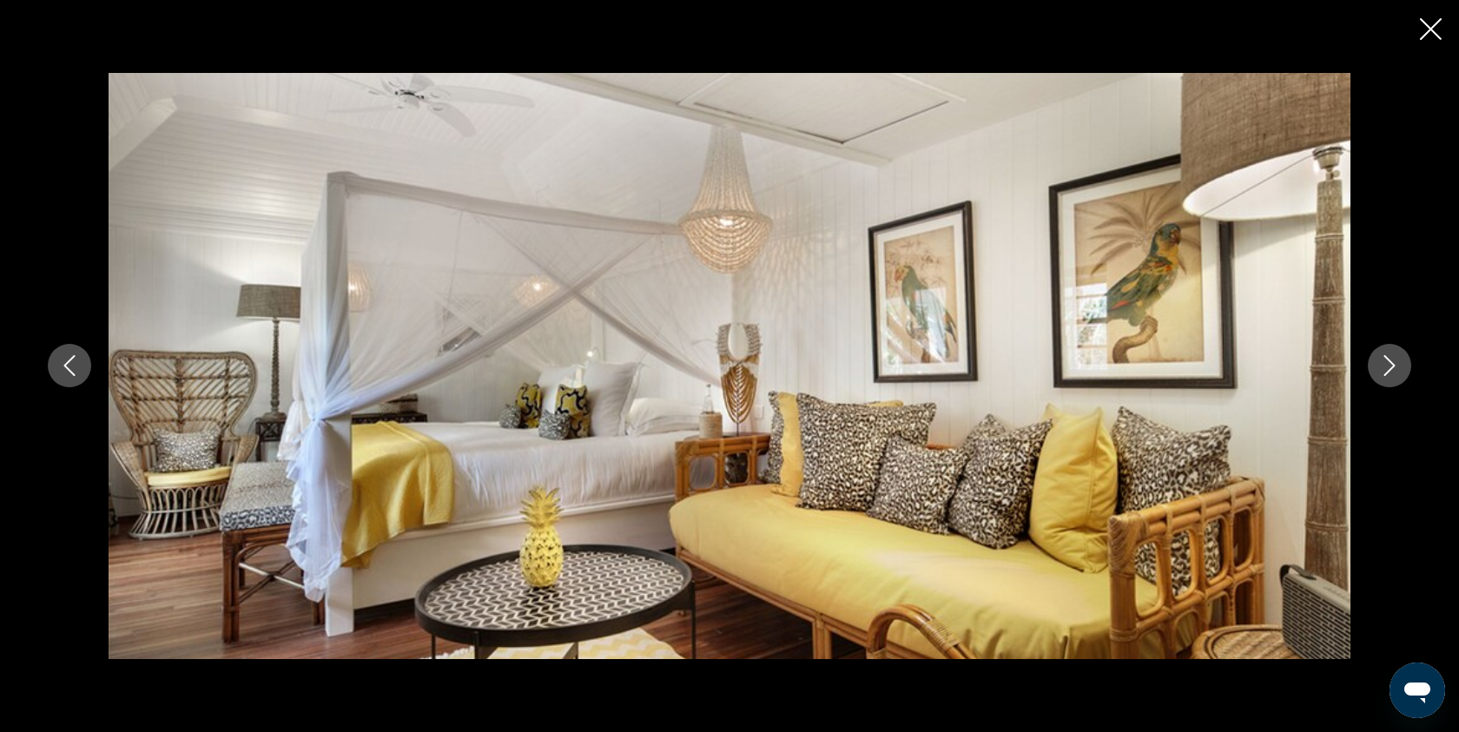
click at [1419, 32] on div "prev next" at bounding box center [729, 366] width 1459 height 732
click at [1431, 26] on icon "Close slideshow" at bounding box center [1431, 29] width 22 height 22
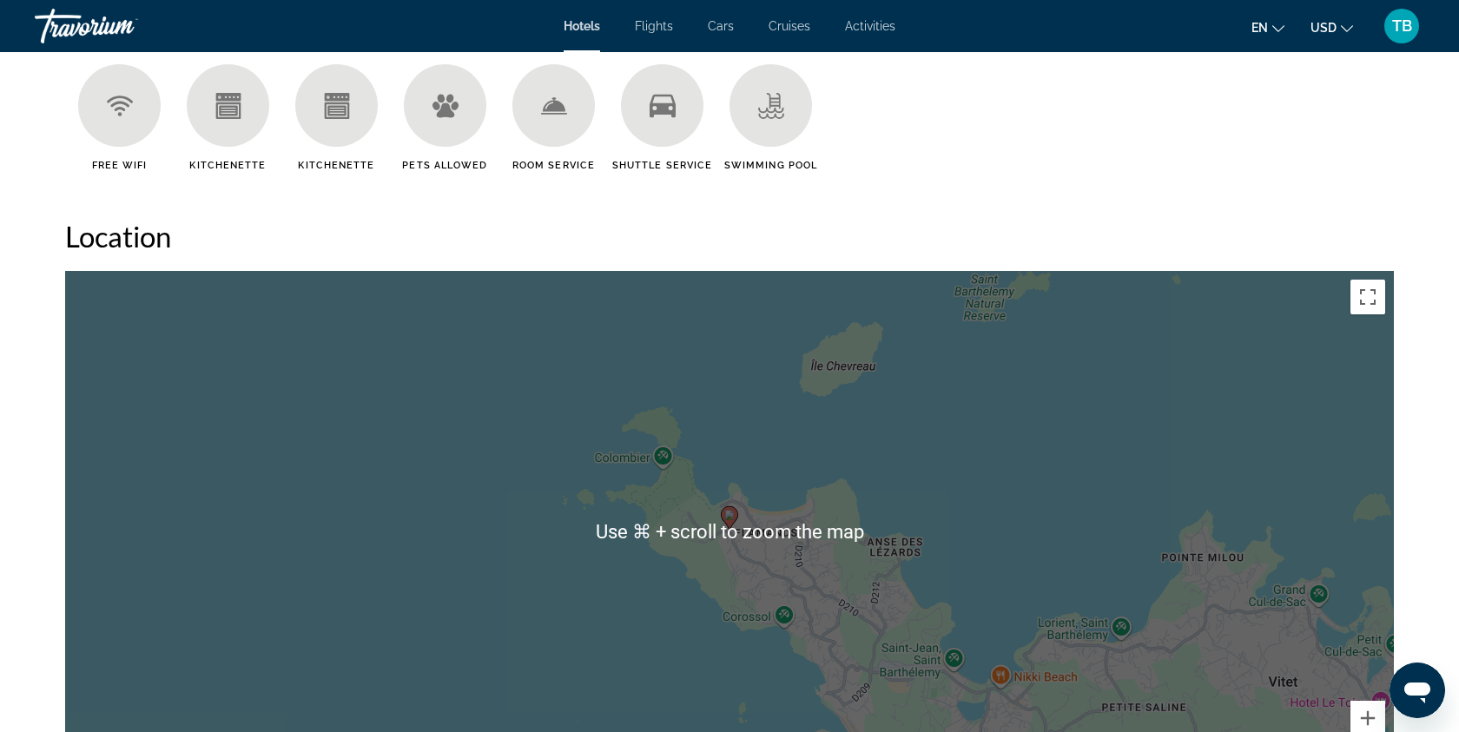
scroll to position [1609, 0]
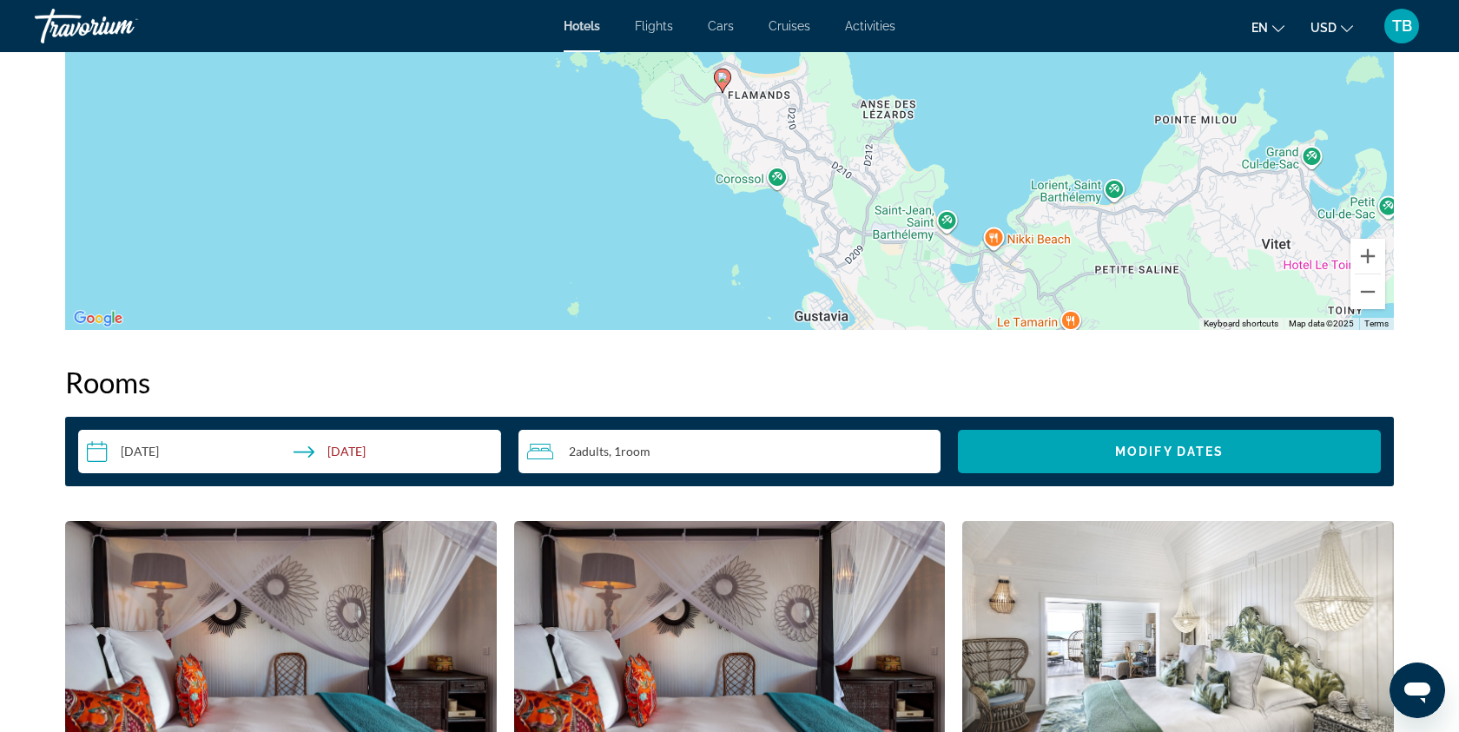
scroll to position [1910, 0]
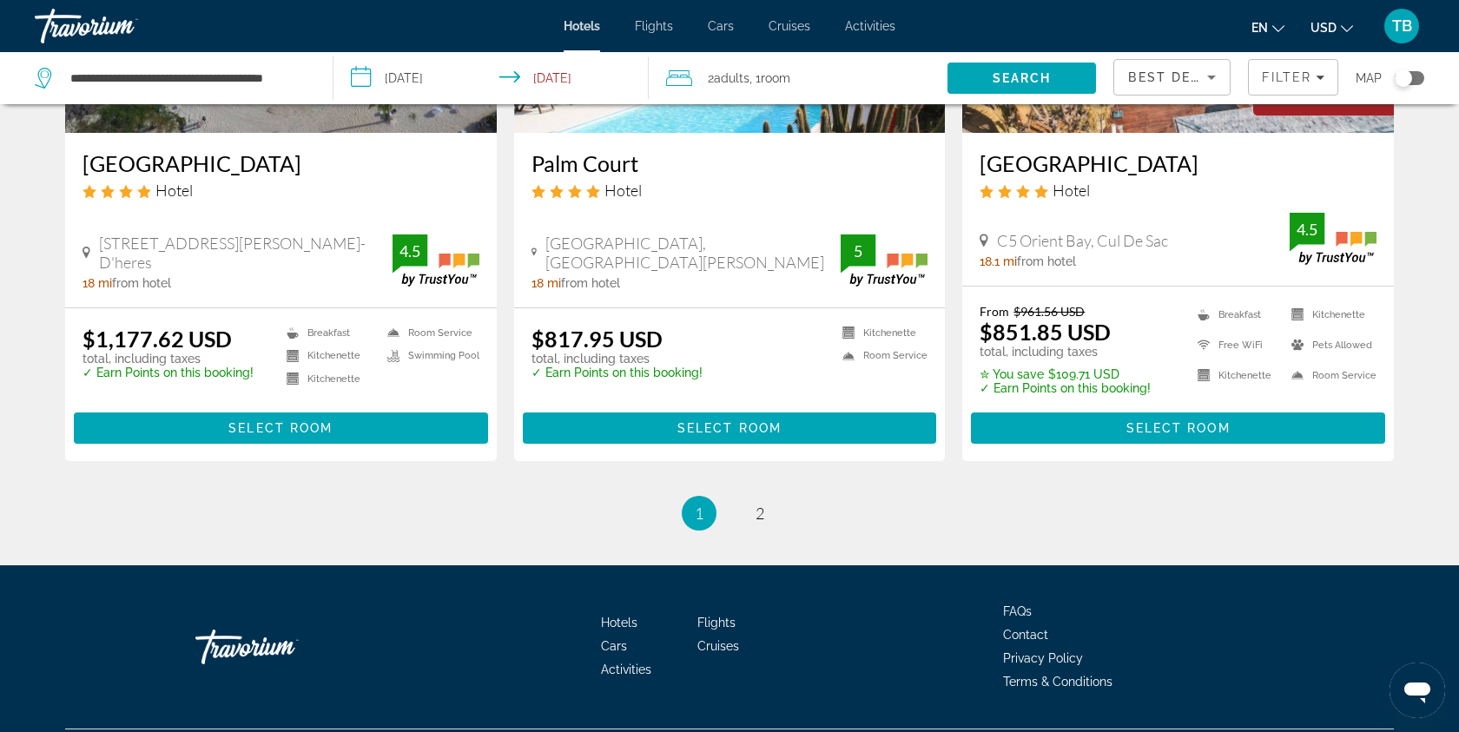
scroll to position [2253, 0]
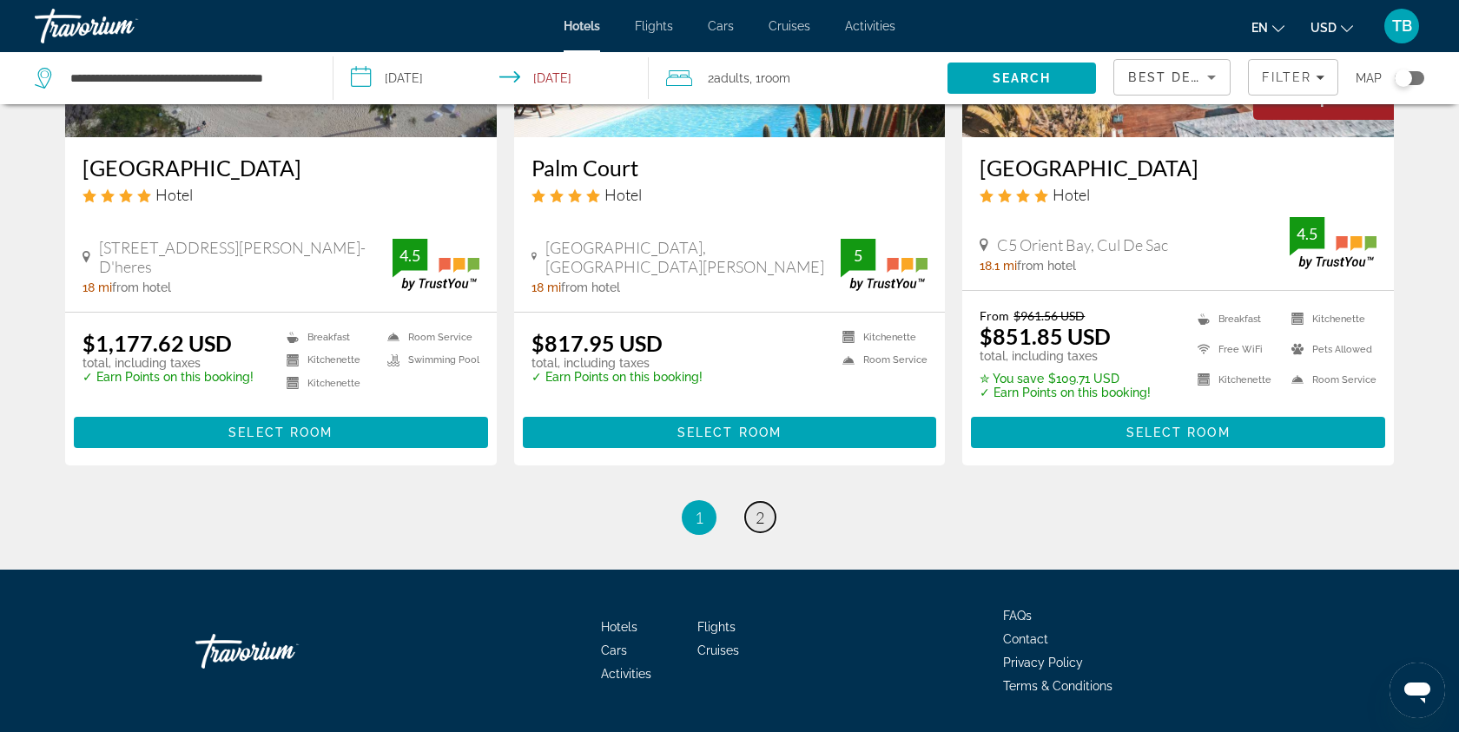
click at [760, 508] on span "2" at bounding box center [759, 517] width 9 height 19
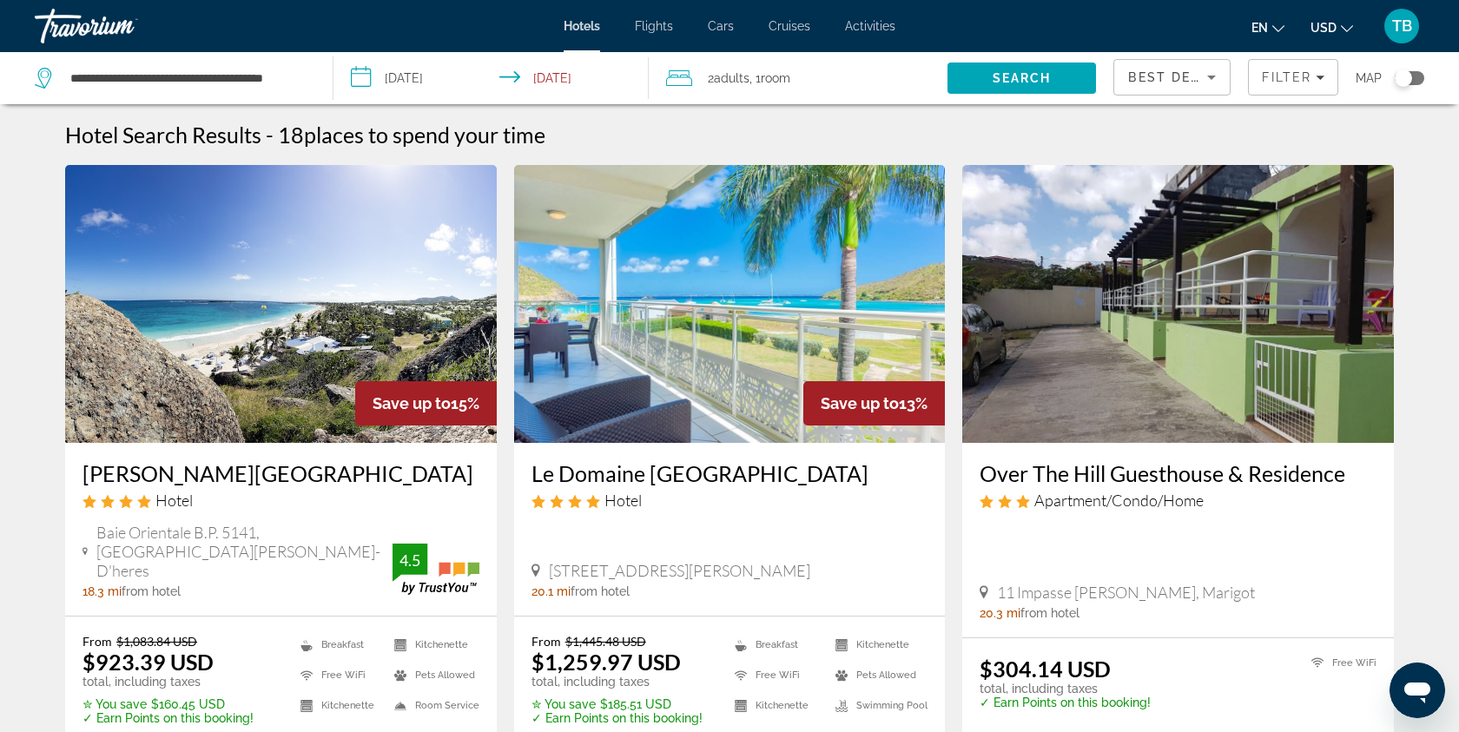
click at [406, 311] on img "Main content" at bounding box center [281, 304] width 432 height 278
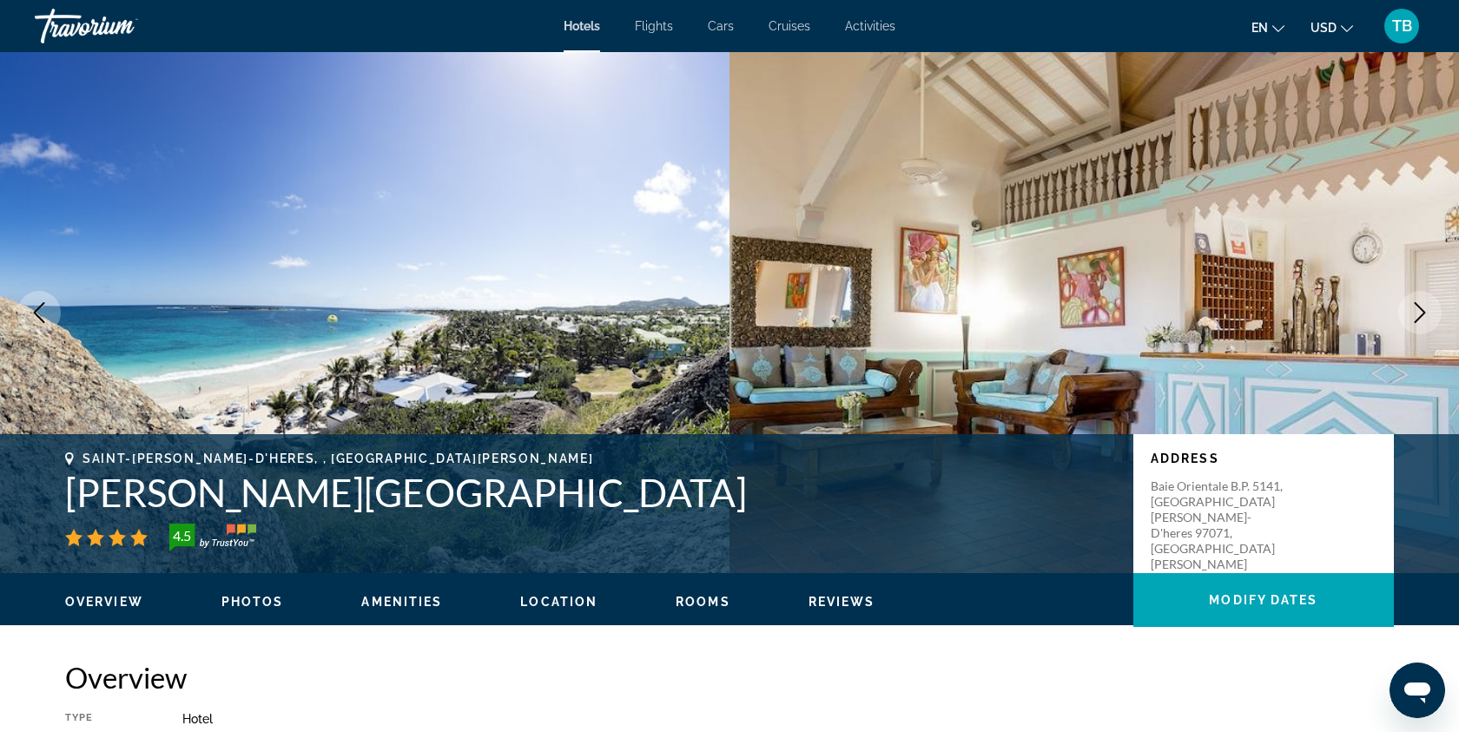
click at [1415, 311] on icon "Next image" at bounding box center [1419, 312] width 21 height 21
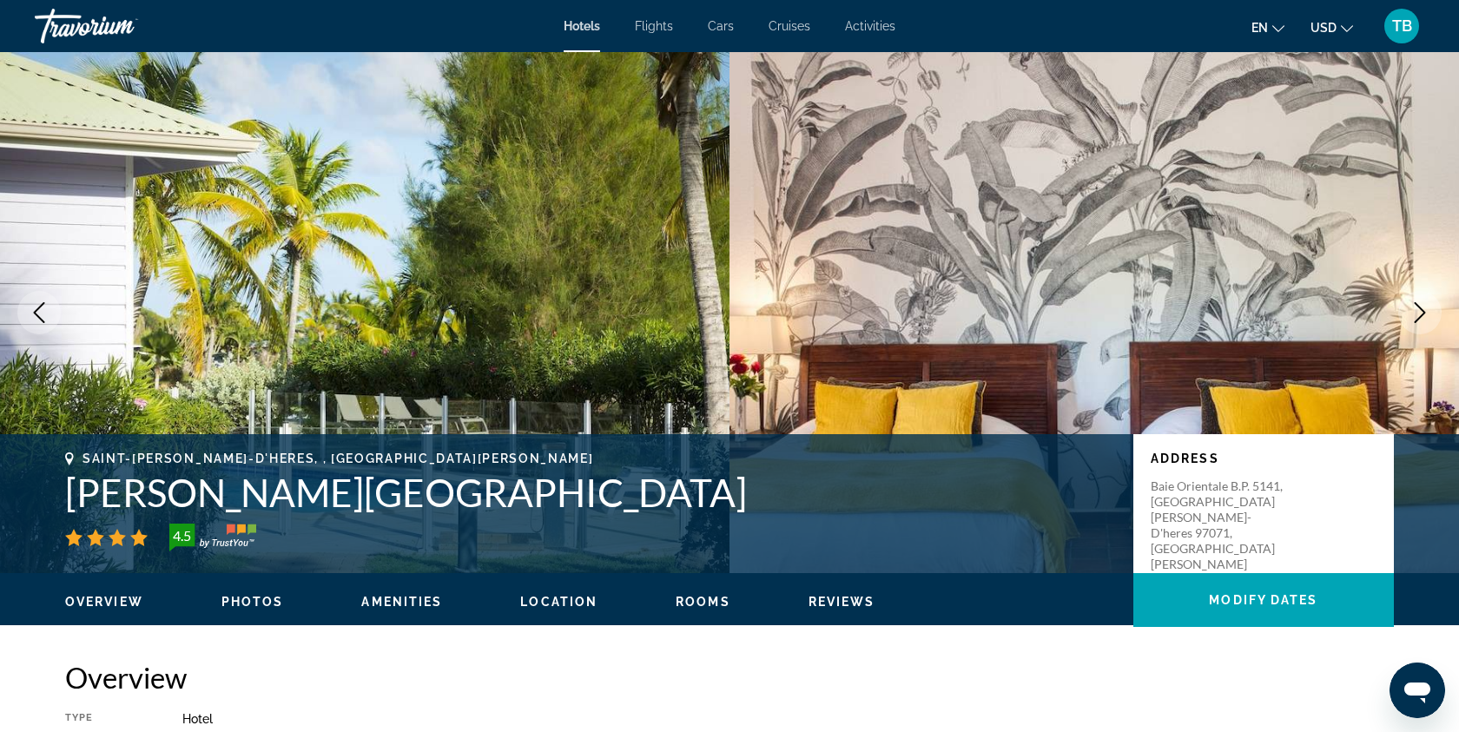
click at [1415, 311] on icon "Next image" at bounding box center [1419, 312] width 21 height 21
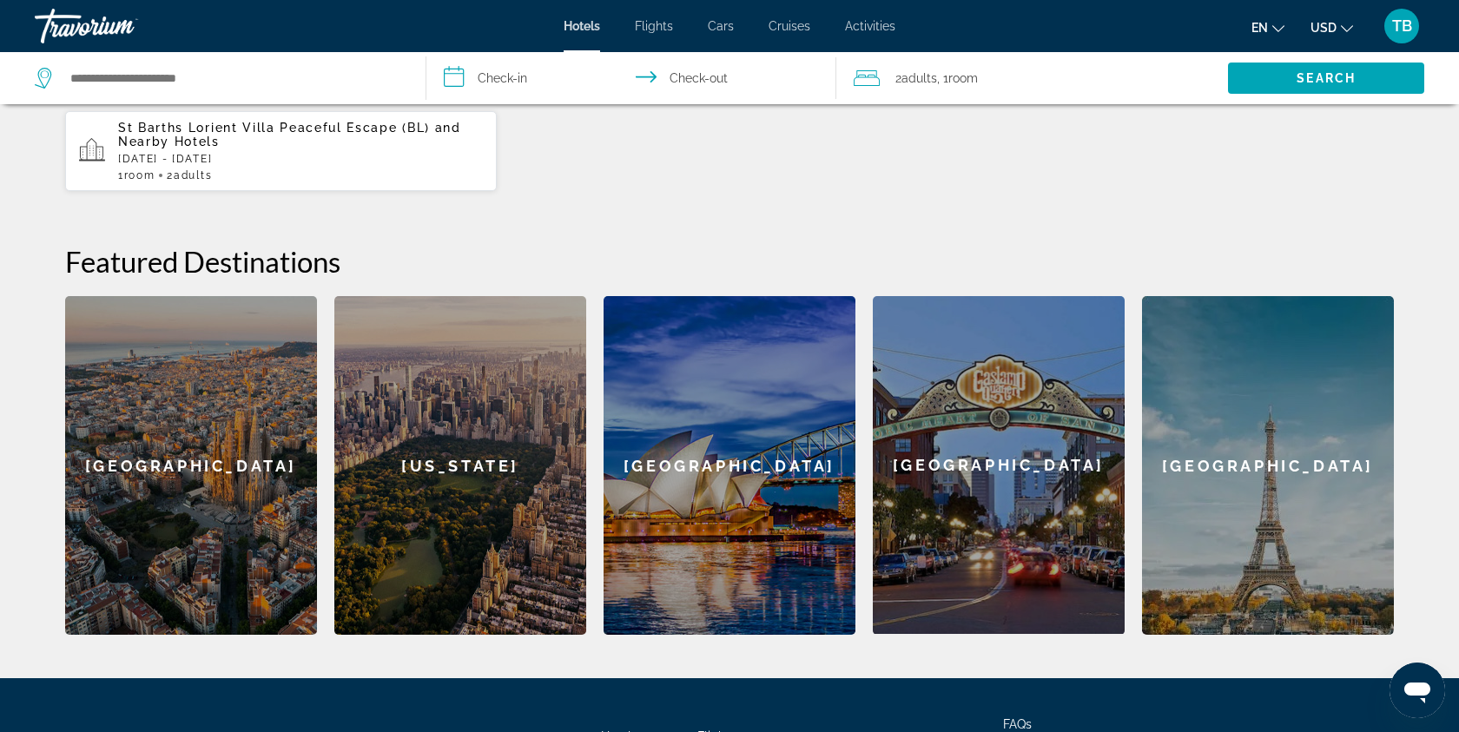
scroll to position [678, 0]
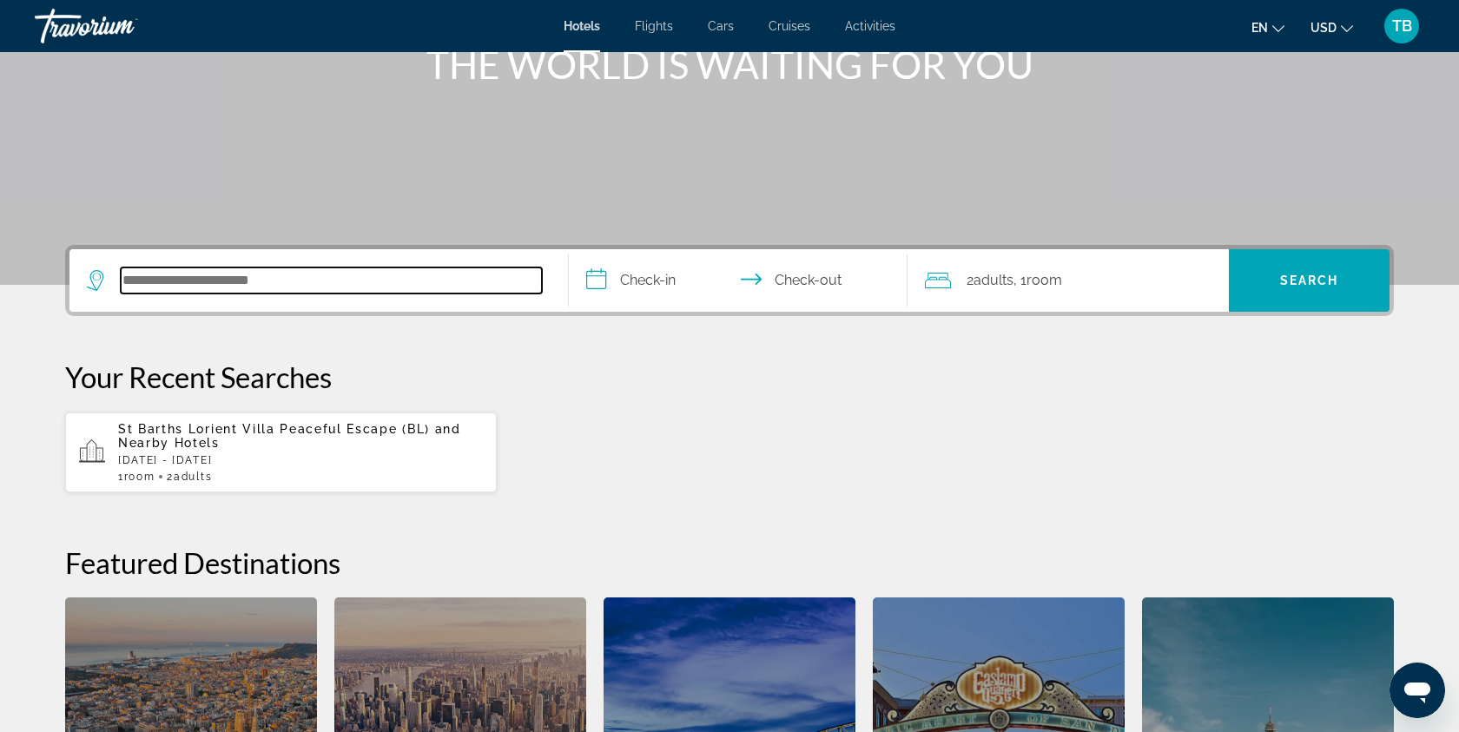
click at [275, 279] on input "Search hotel destination" at bounding box center [331, 280] width 421 height 26
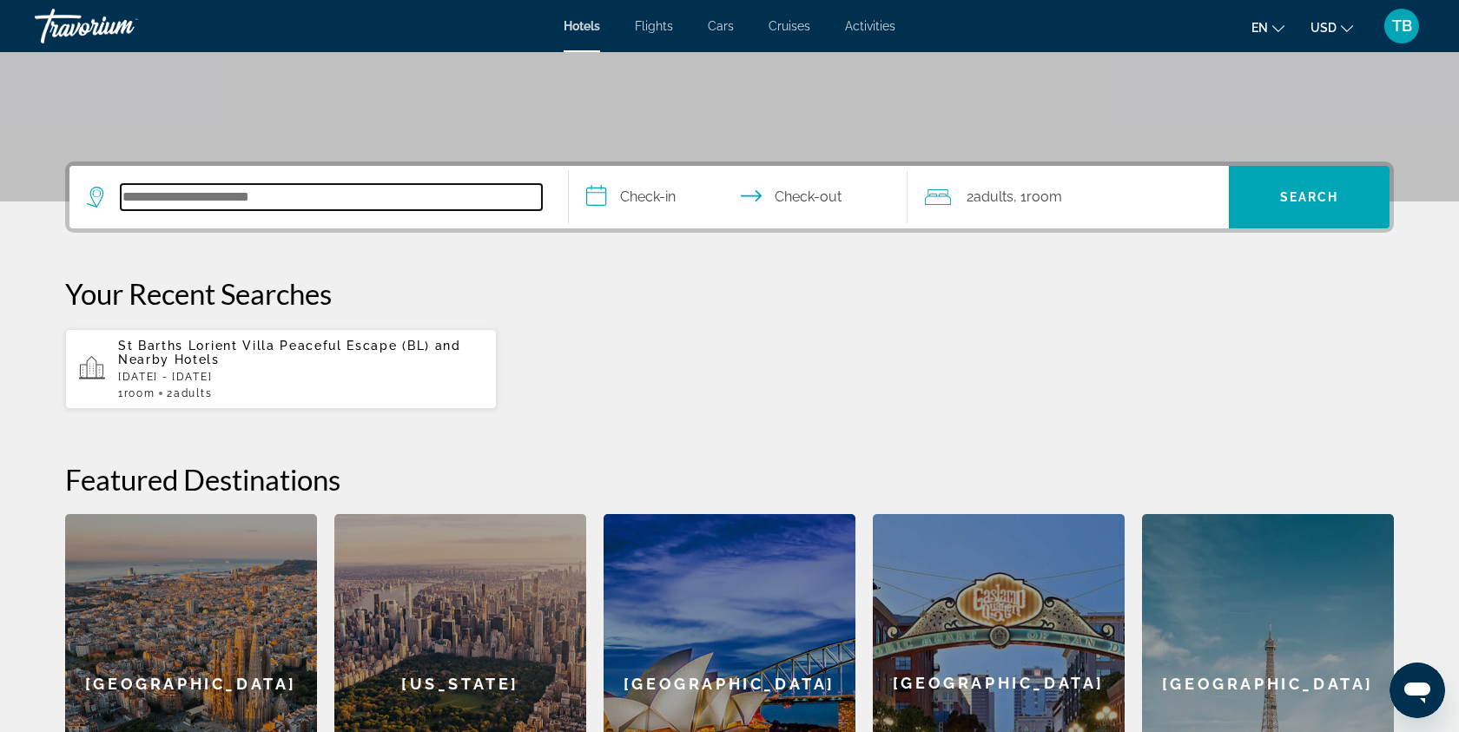
scroll to position [313, 0]
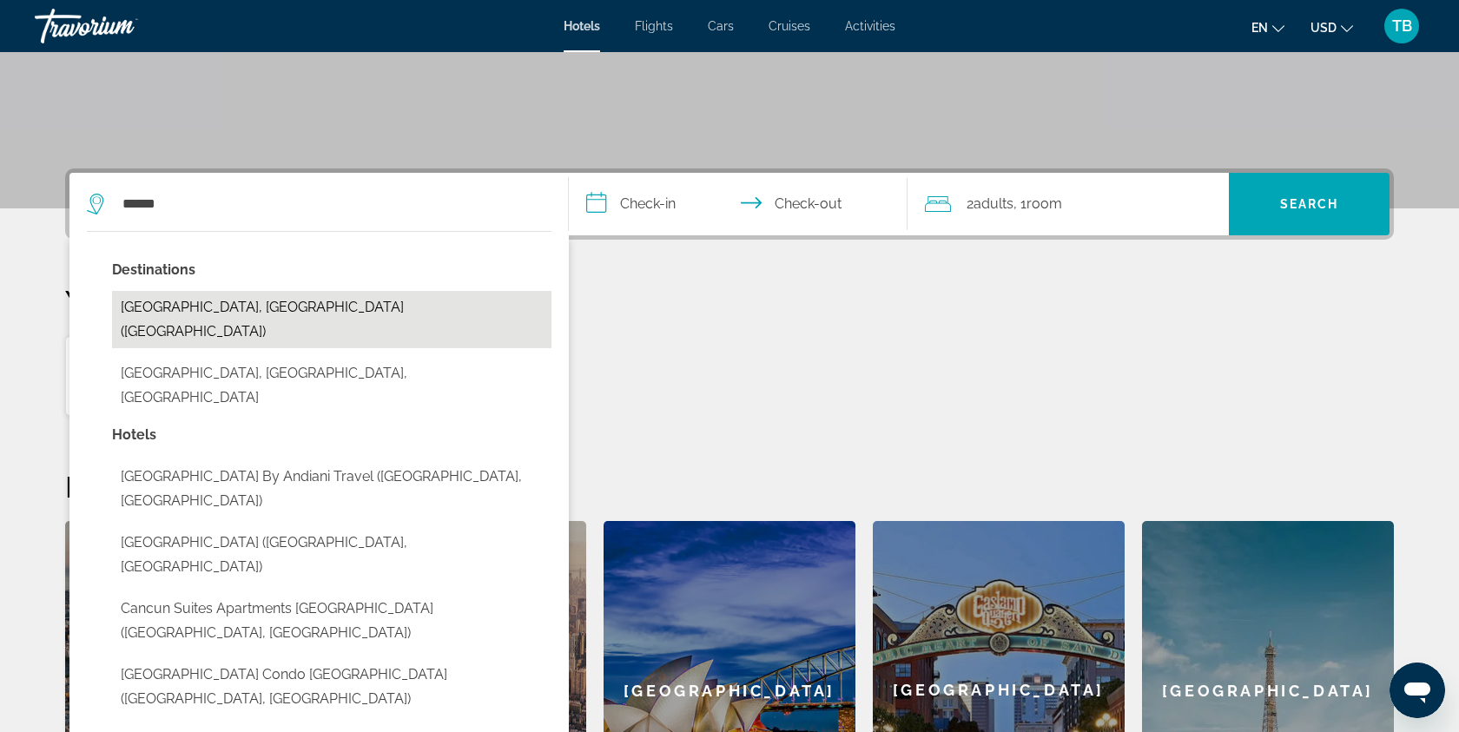
click at [287, 302] on button "[GEOGRAPHIC_DATA], [GEOGRAPHIC_DATA] ([GEOGRAPHIC_DATA])" at bounding box center [331, 319] width 439 height 57
type input "**********"
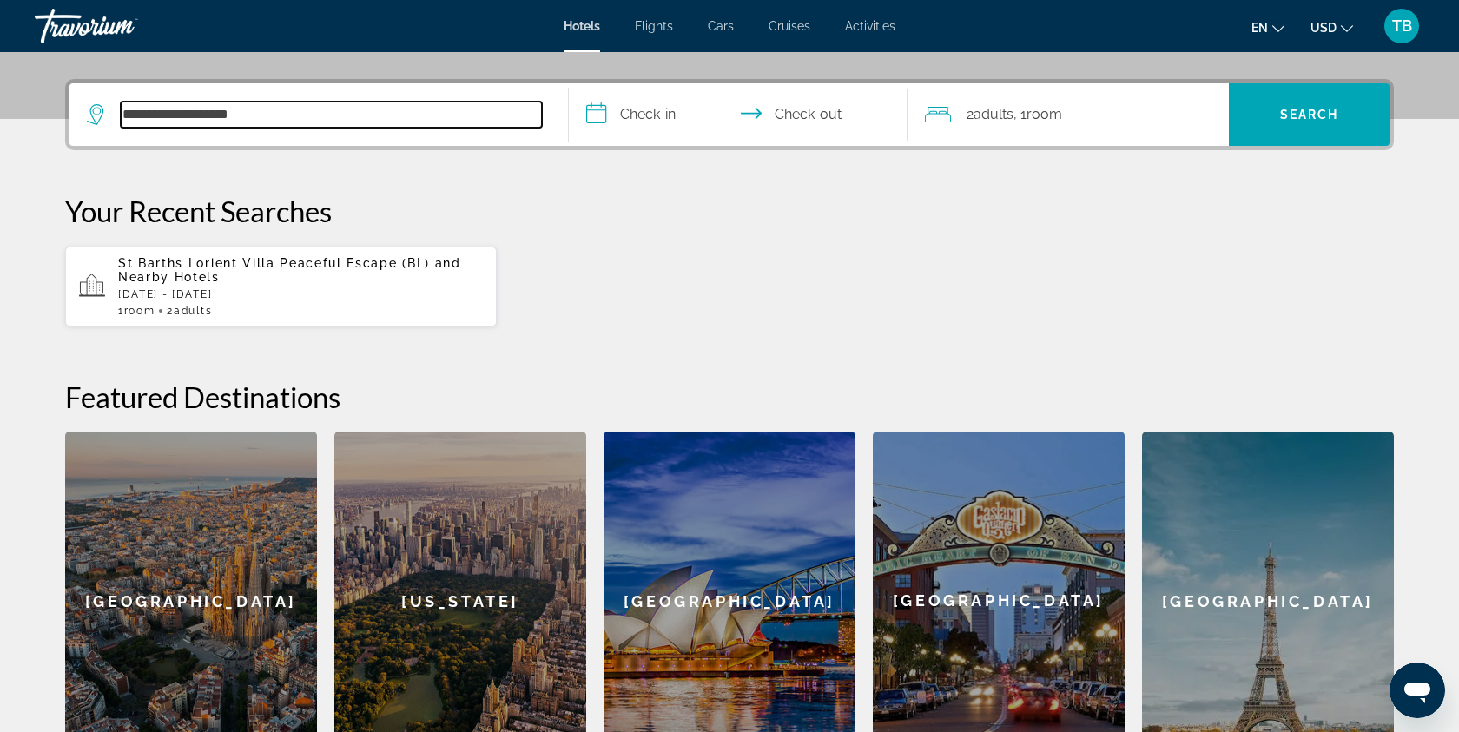
scroll to position [425, 0]
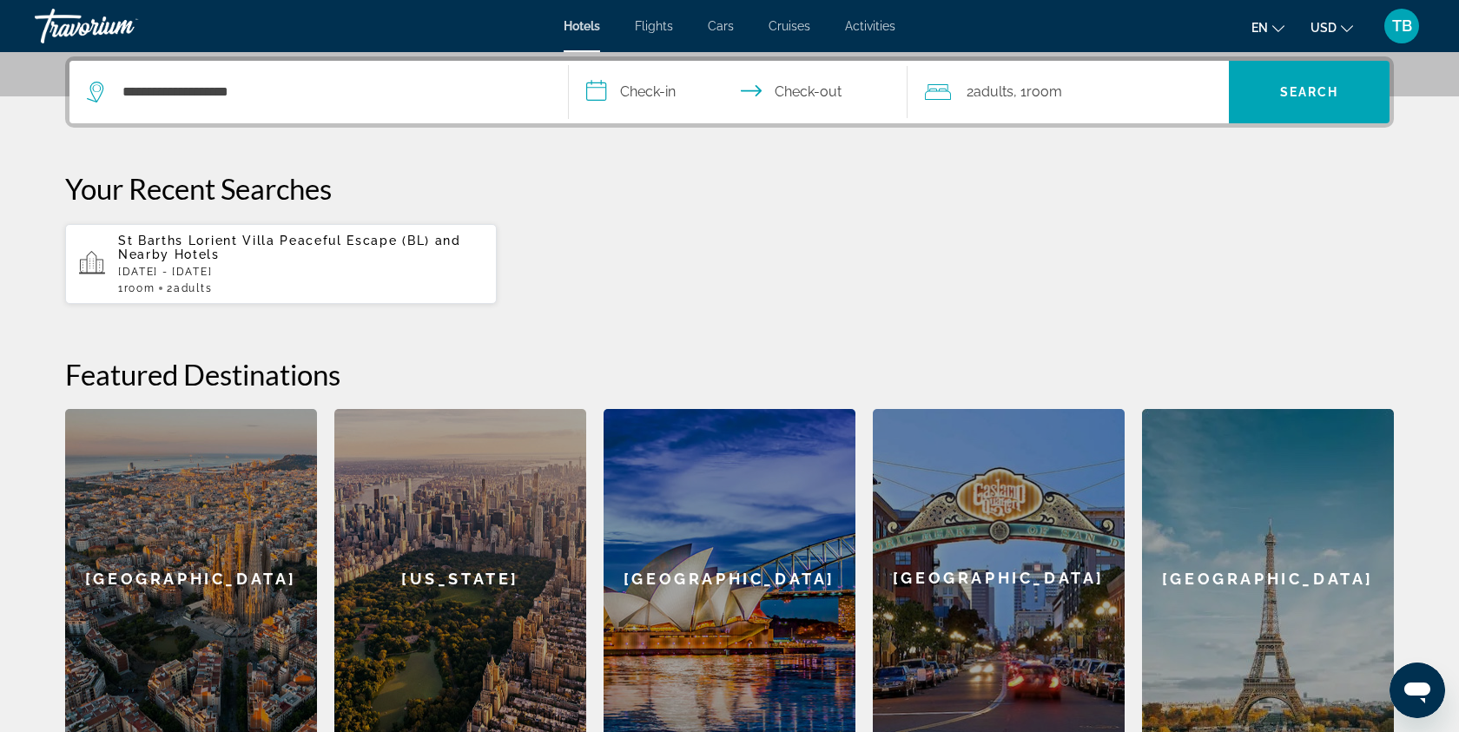
click at [676, 96] on input "**********" at bounding box center [742, 95] width 346 height 68
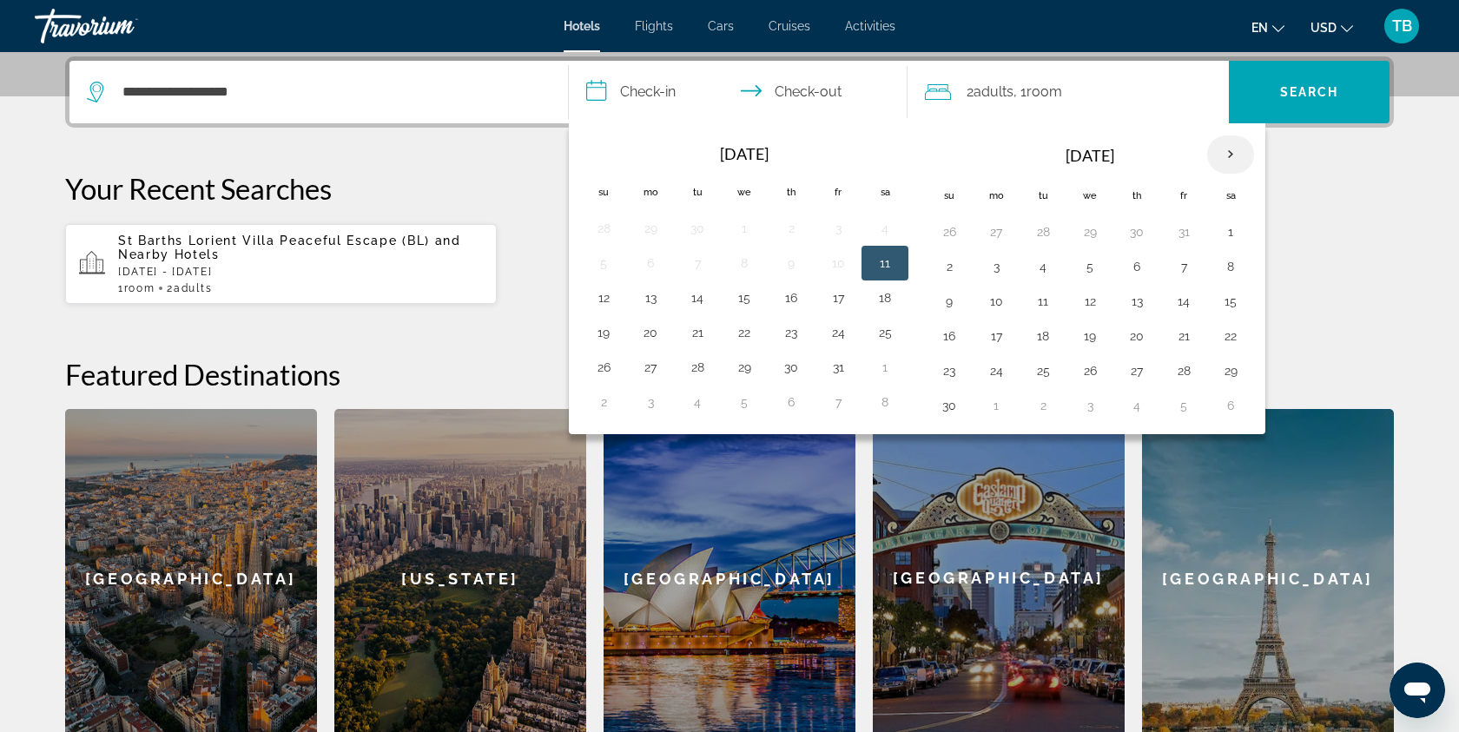
click at [1238, 154] on th "Next month" at bounding box center [1230, 154] width 47 height 38
click at [1184, 338] on button "26" at bounding box center [1184, 336] width 28 height 24
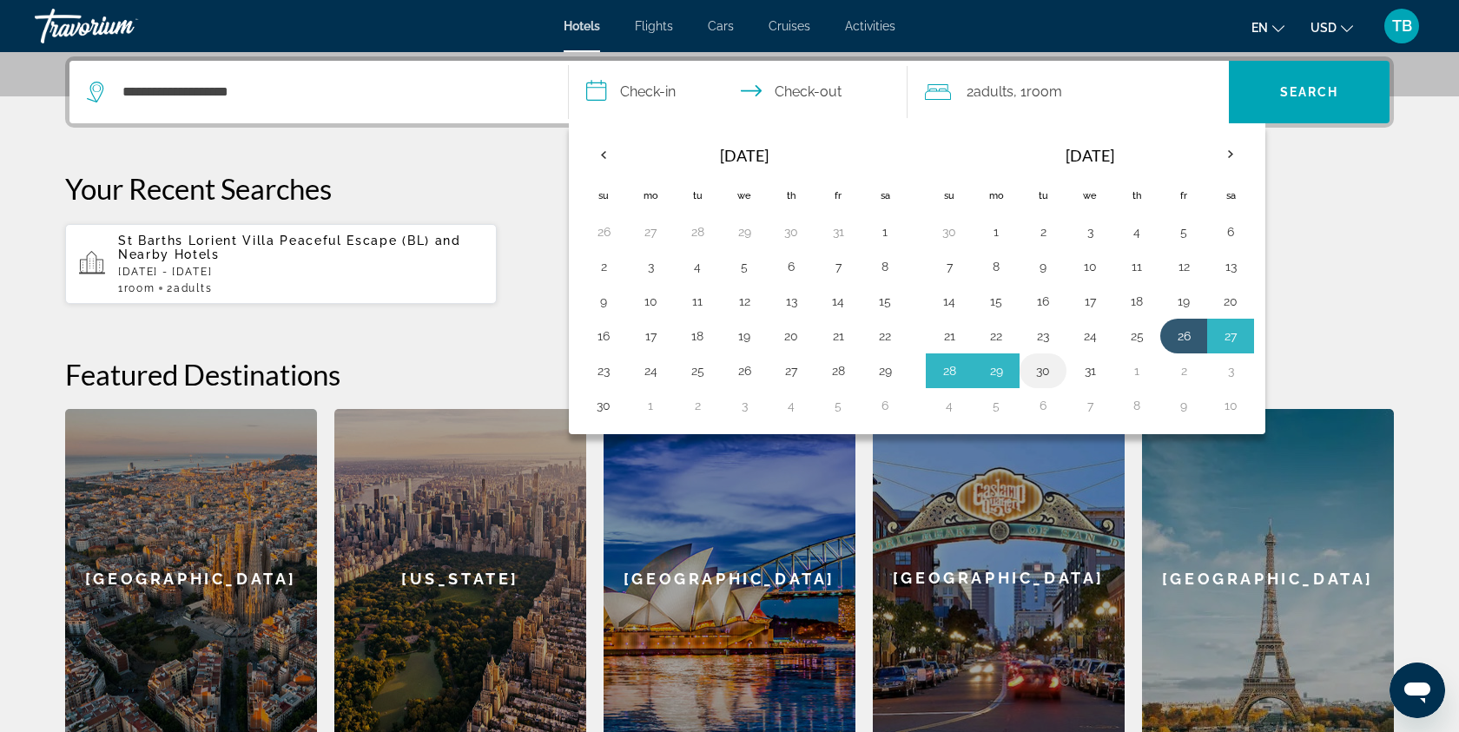
click at [1051, 375] on button "30" at bounding box center [1043, 371] width 28 height 24
type input "**********"
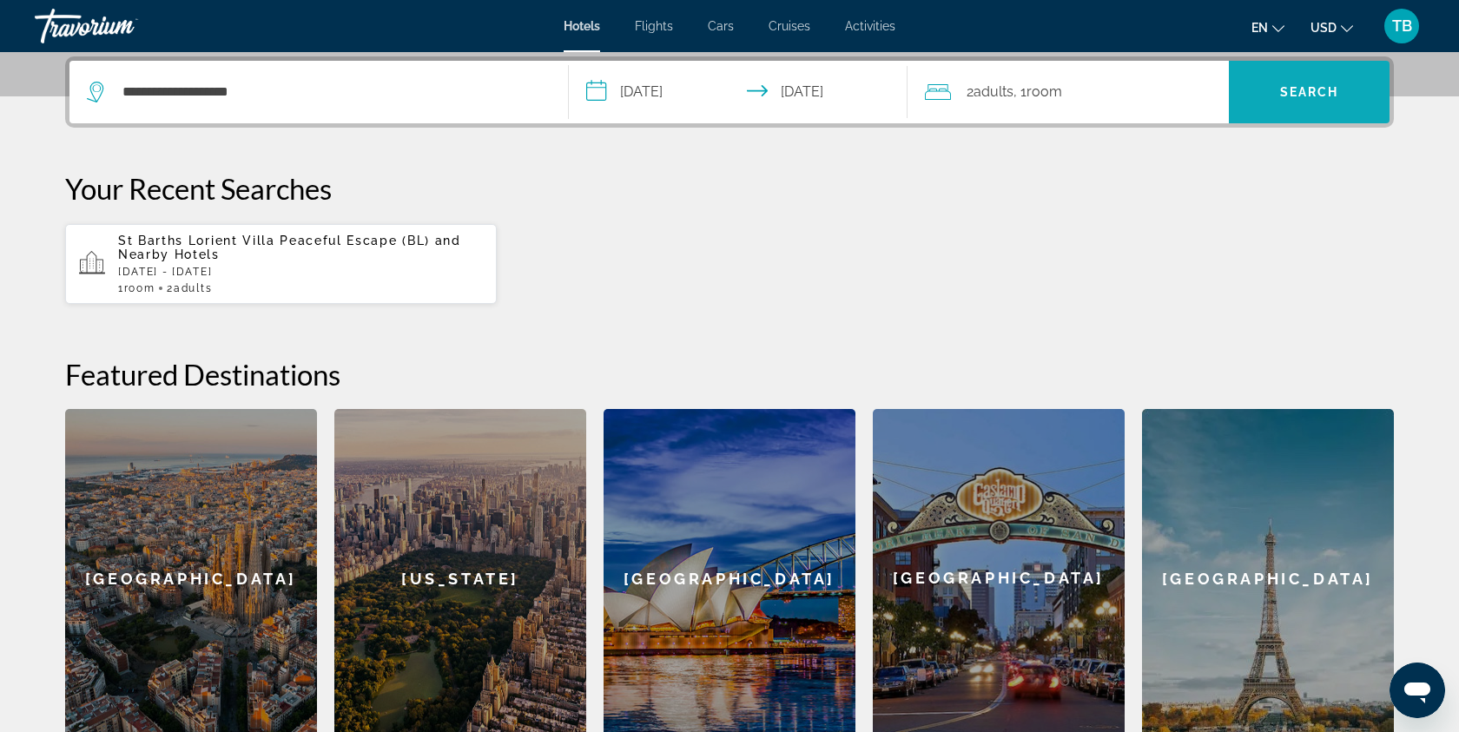
click at [1300, 102] on span "Search" at bounding box center [1309, 92] width 161 height 42
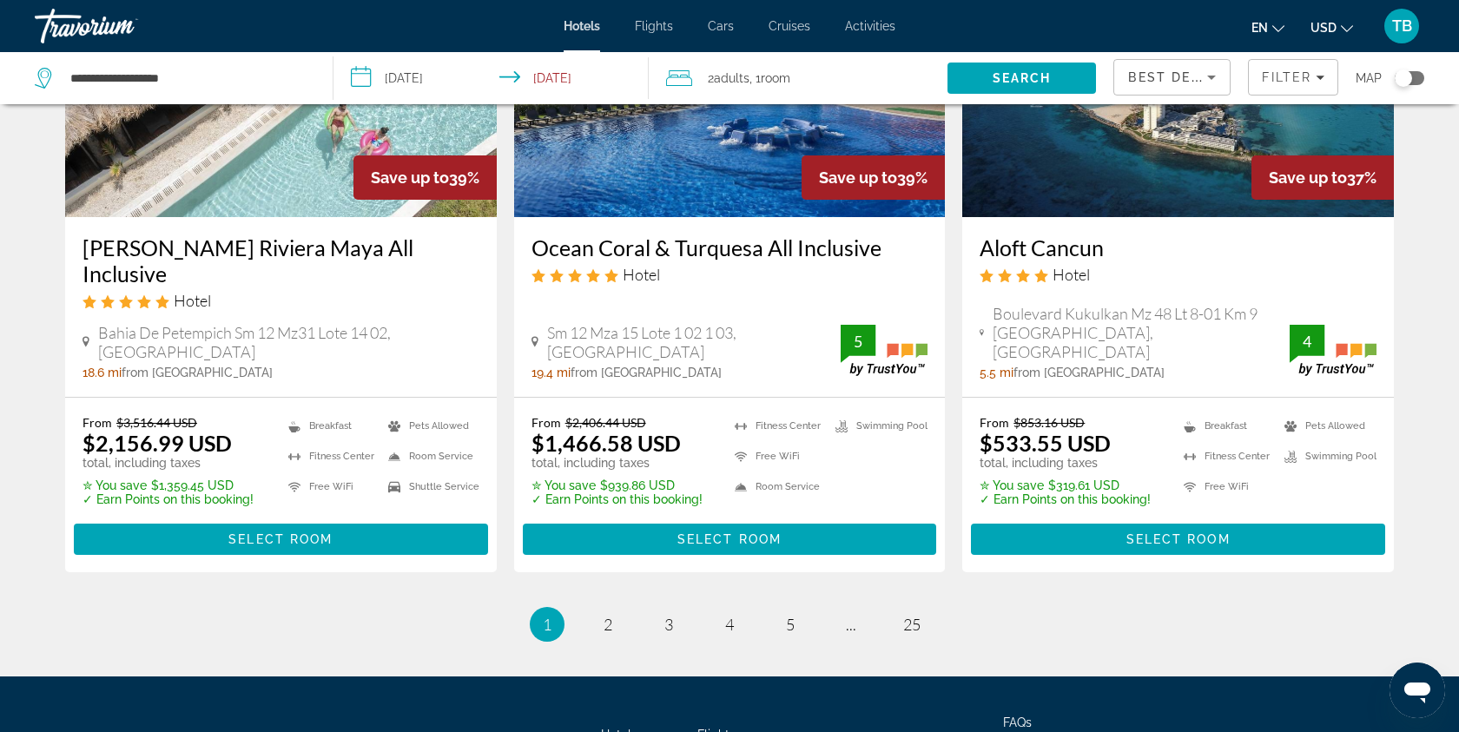
scroll to position [2309, 0]
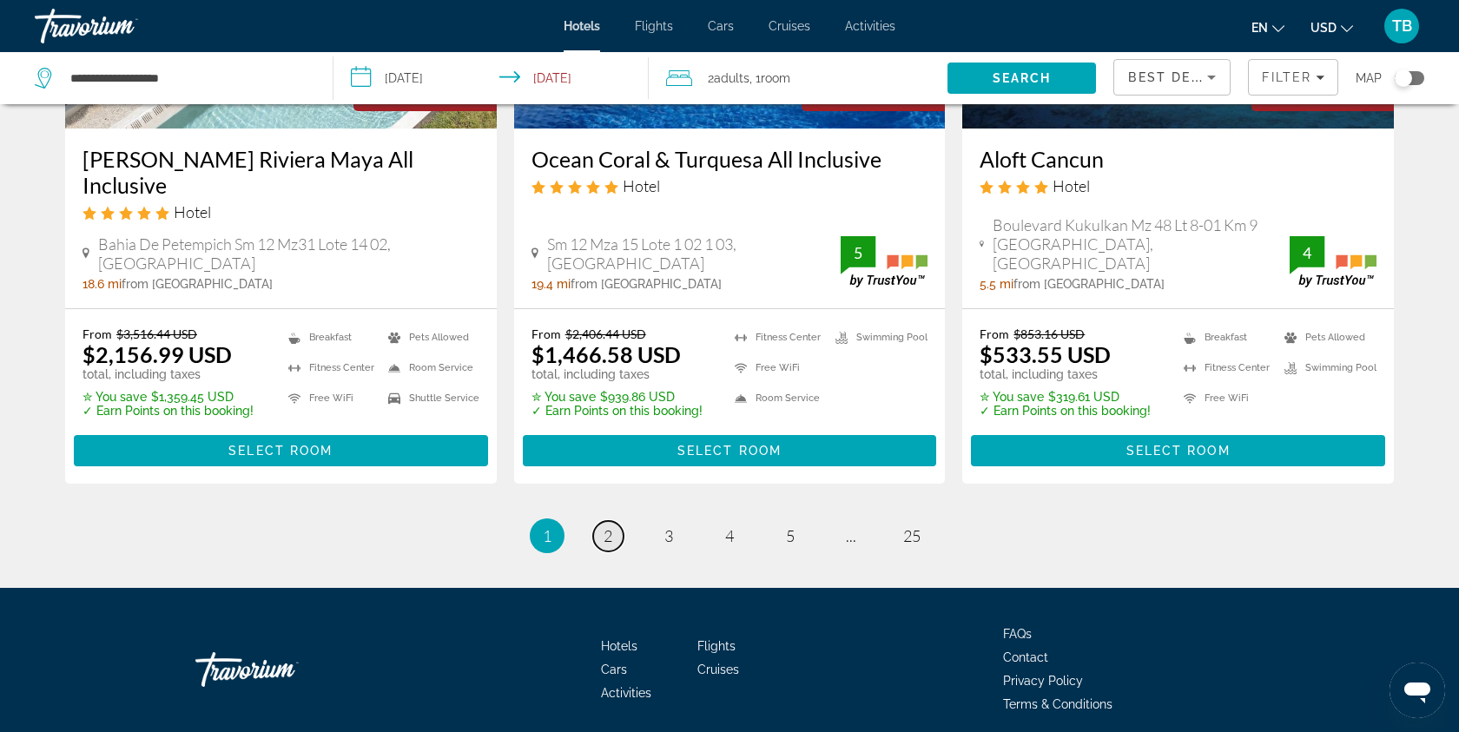
click at [607, 526] on span "2" at bounding box center [608, 535] width 9 height 19
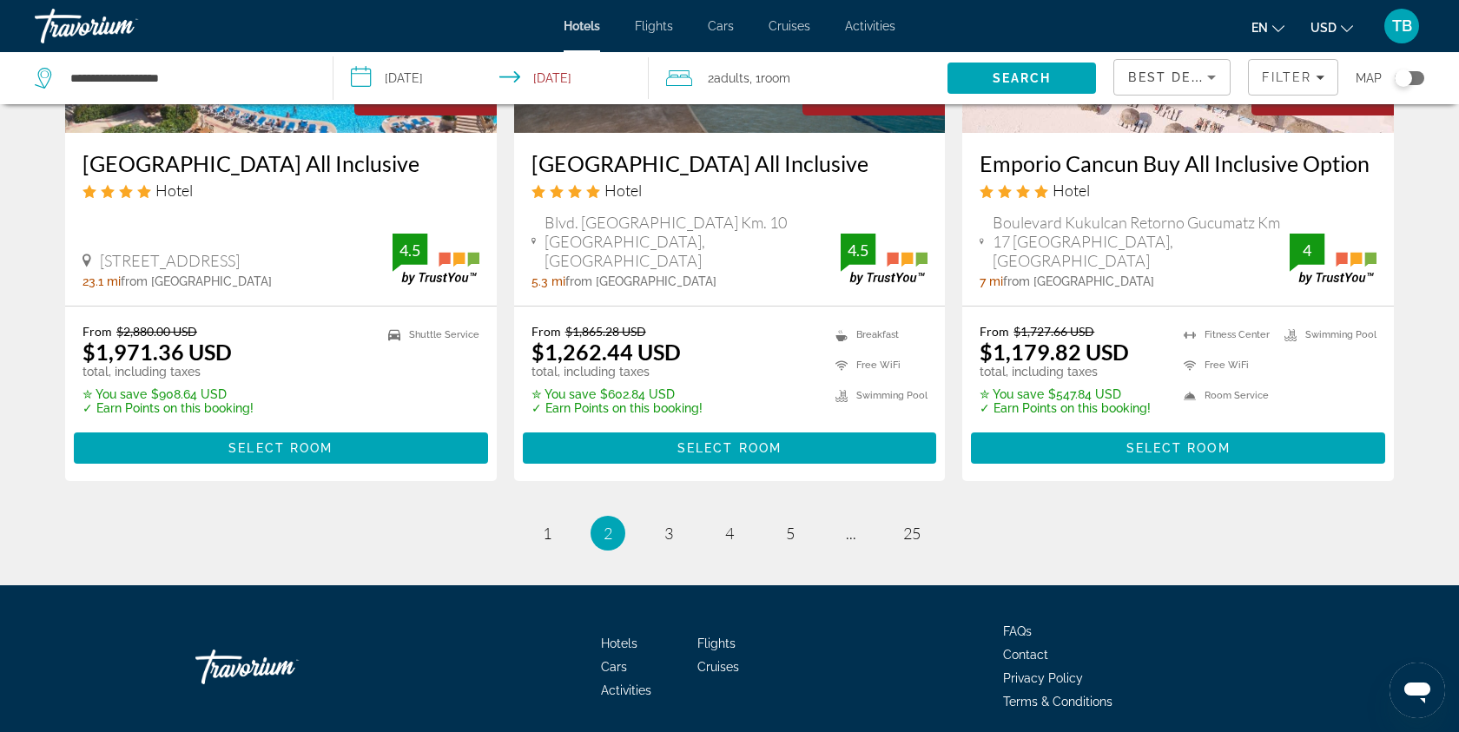
scroll to position [2346, 0]
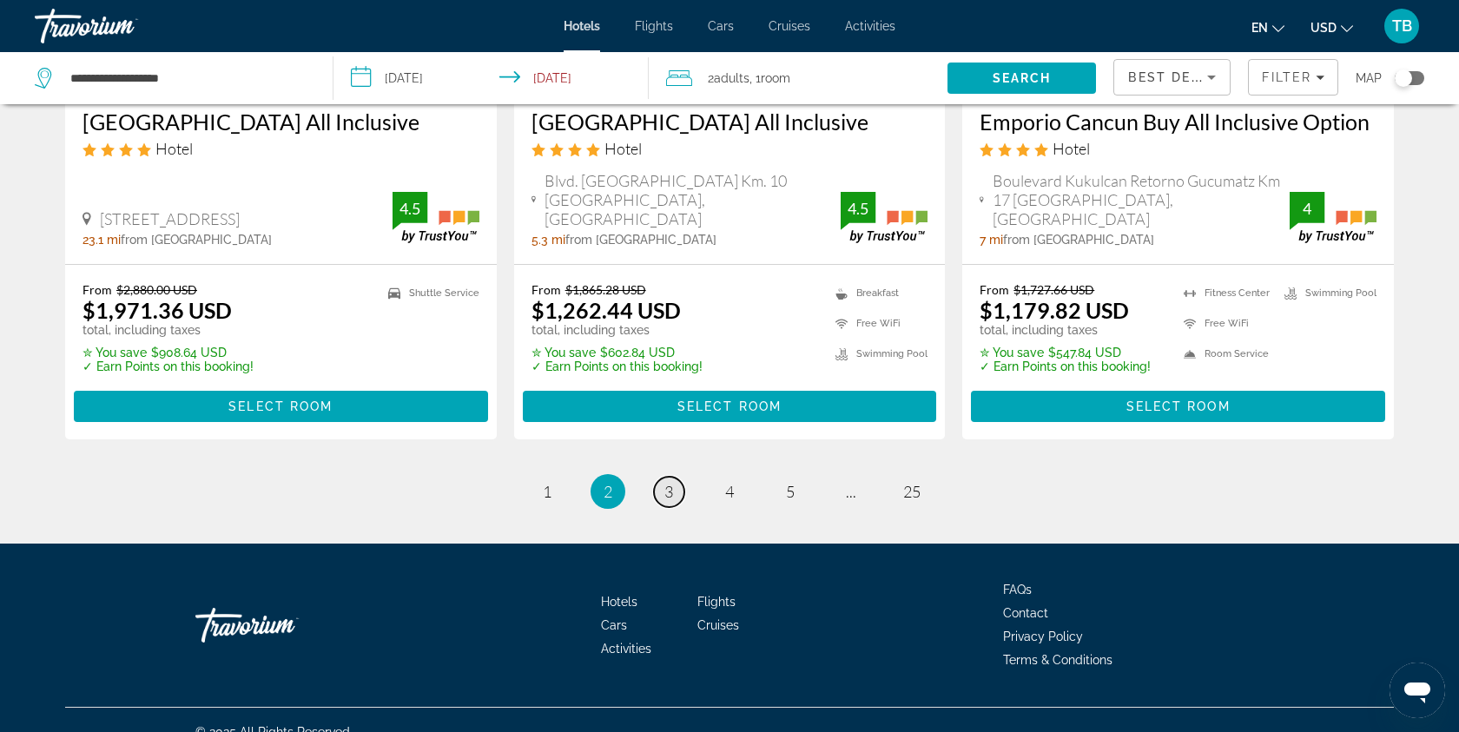
click at [668, 500] on span "3" at bounding box center [668, 491] width 9 height 19
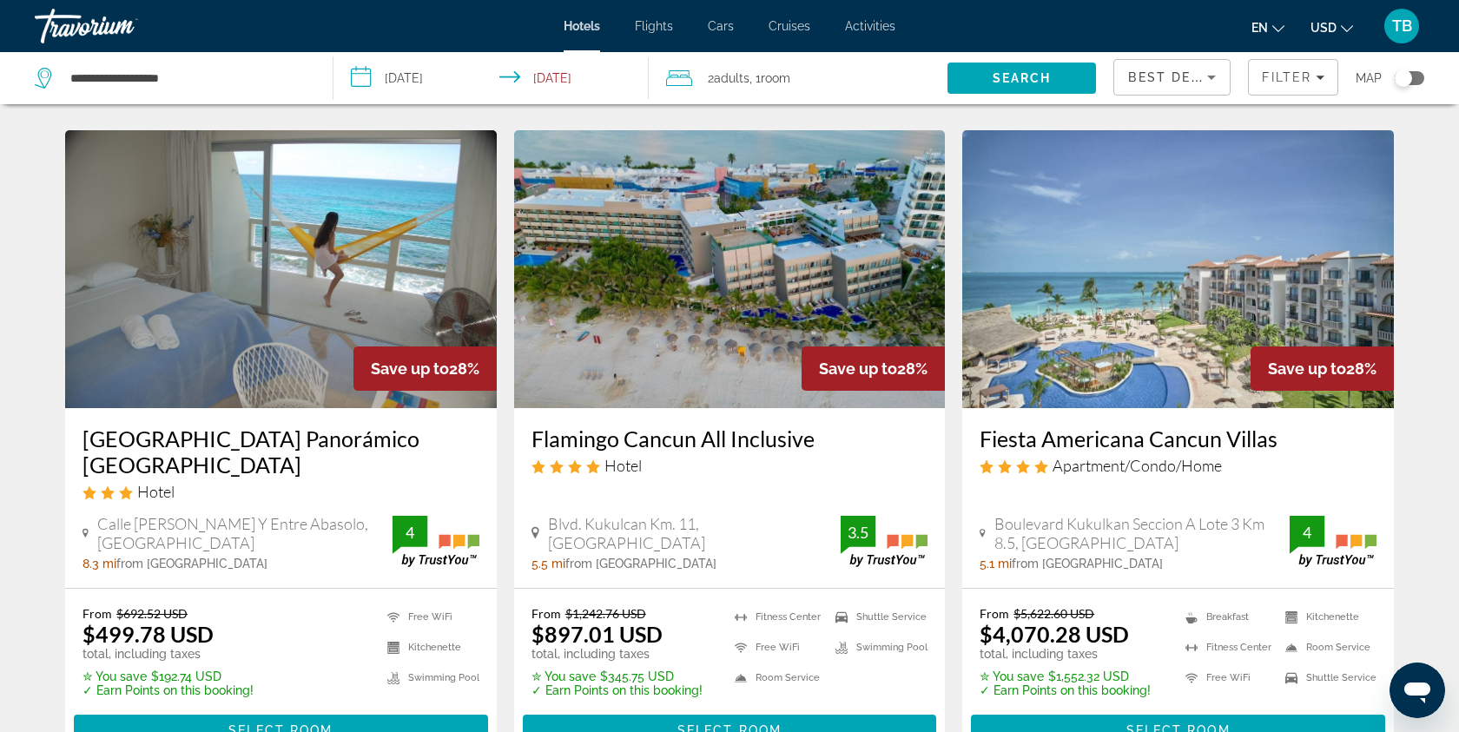
scroll to position [2308, 0]
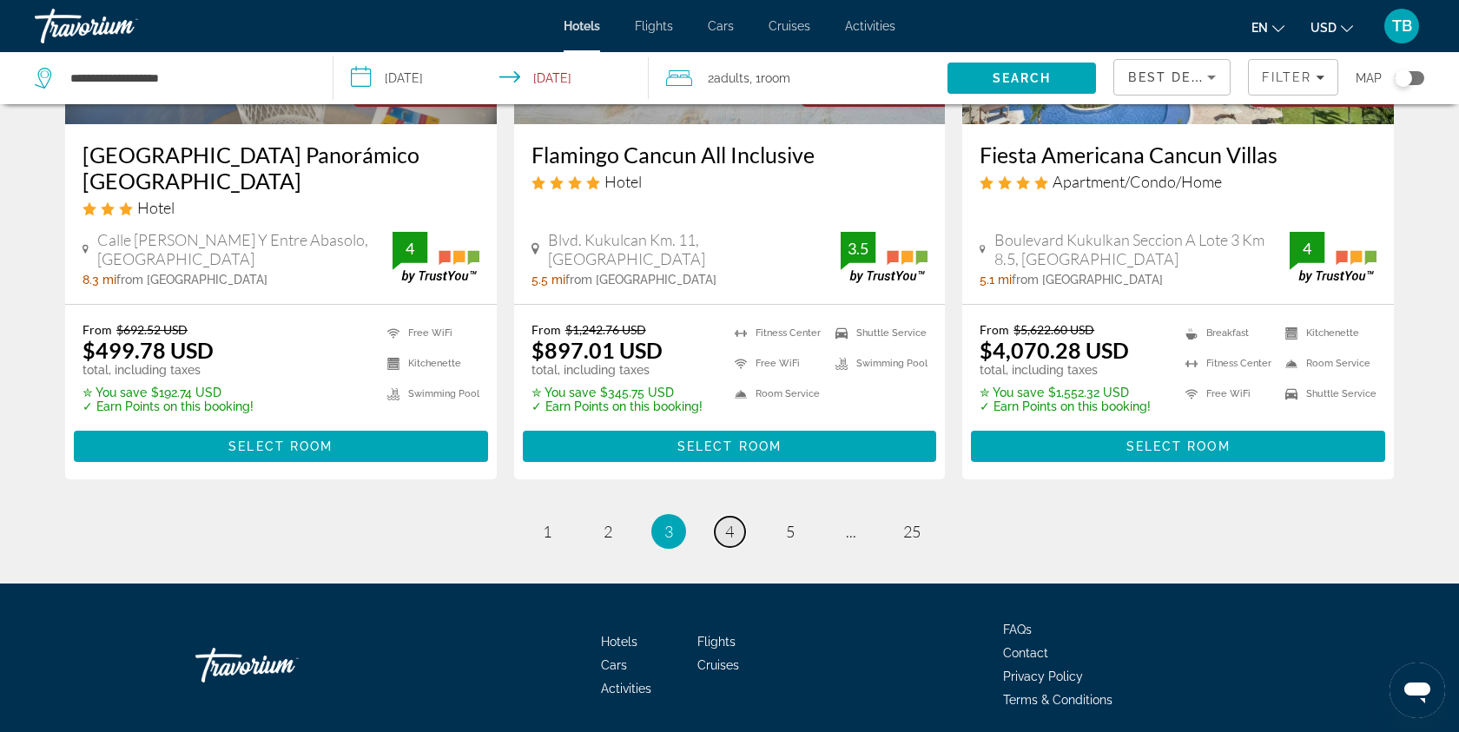
click at [734, 517] on link "page 4" at bounding box center [730, 532] width 30 height 30
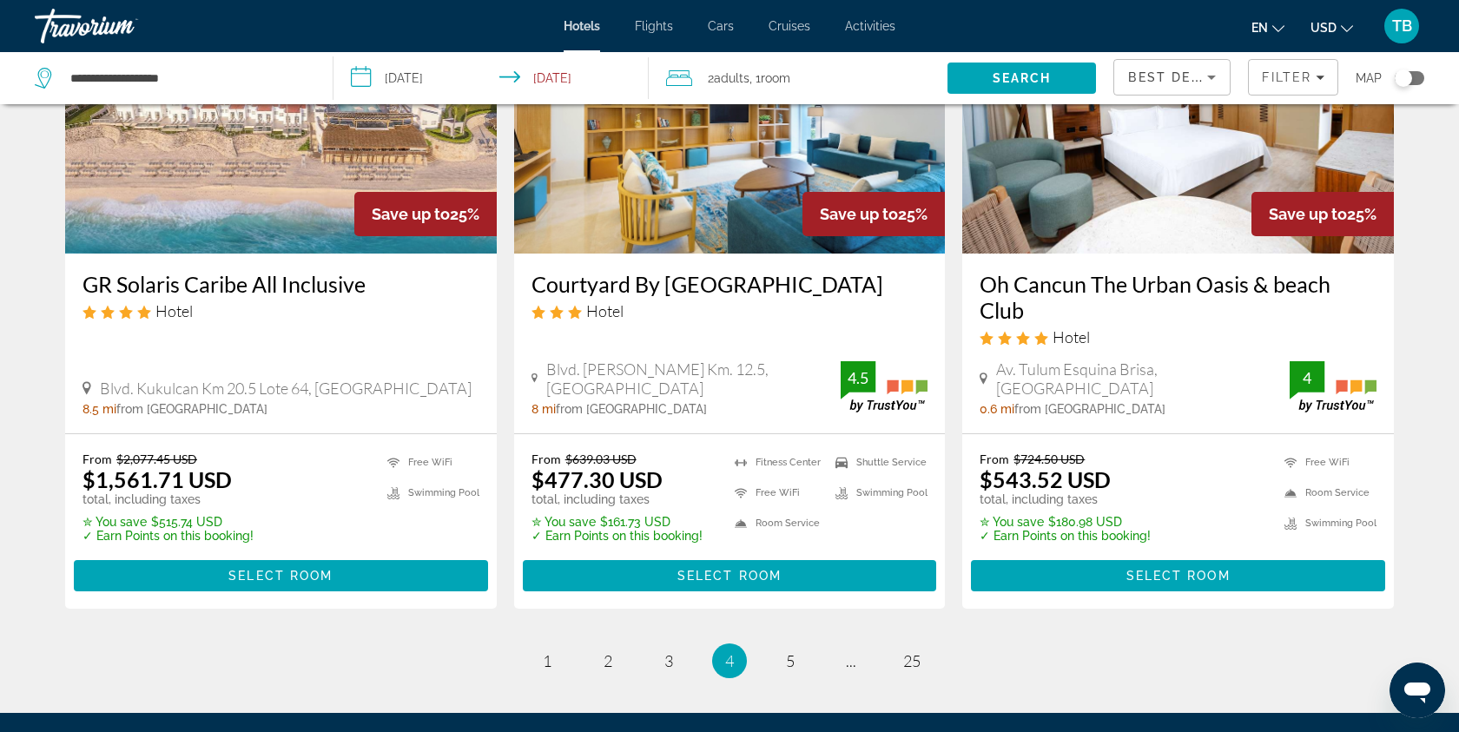
scroll to position [2196, 0]
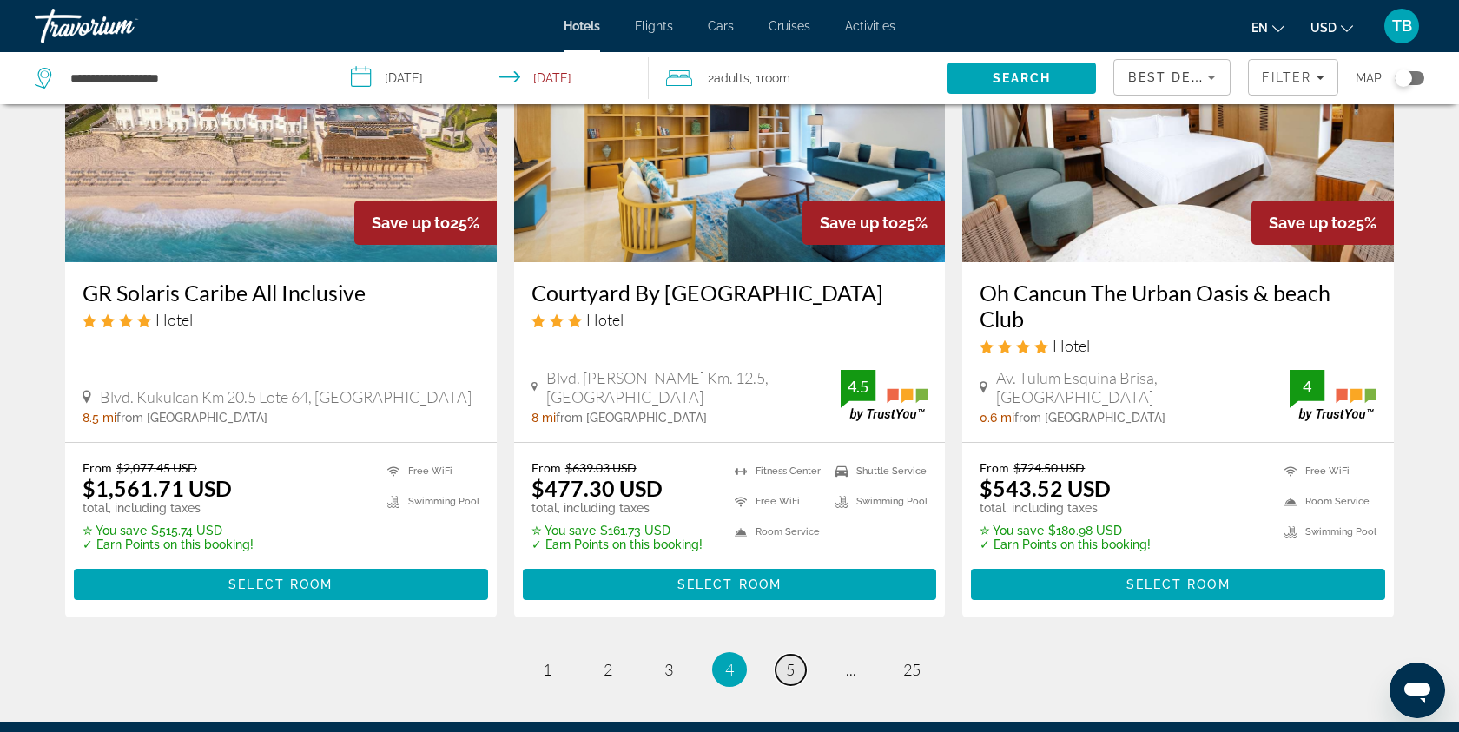
click at [779, 655] on link "page 5" at bounding box center [790, 670] width 30 height 30
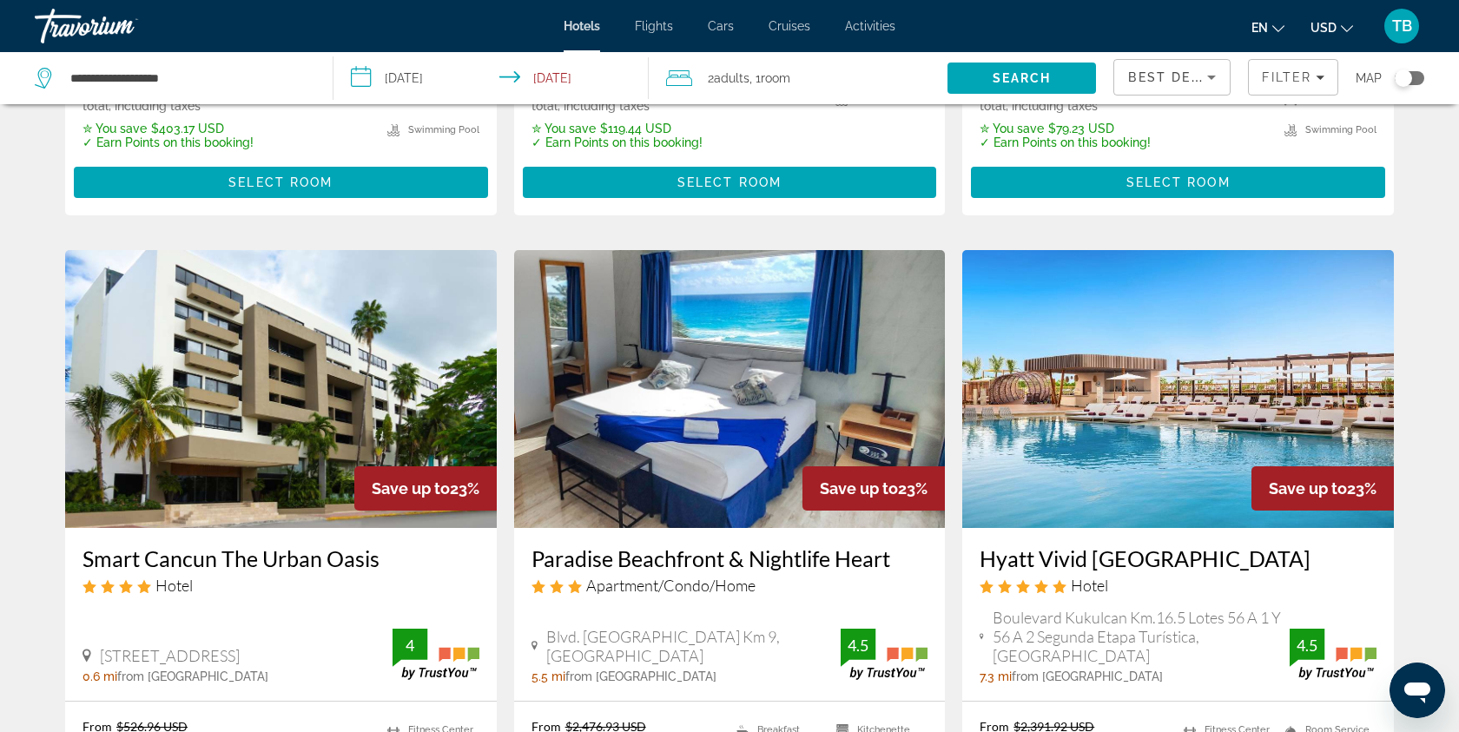
scroll to position [2026, 0]
